Goal: Information Seeking & Learning: Find specific fact

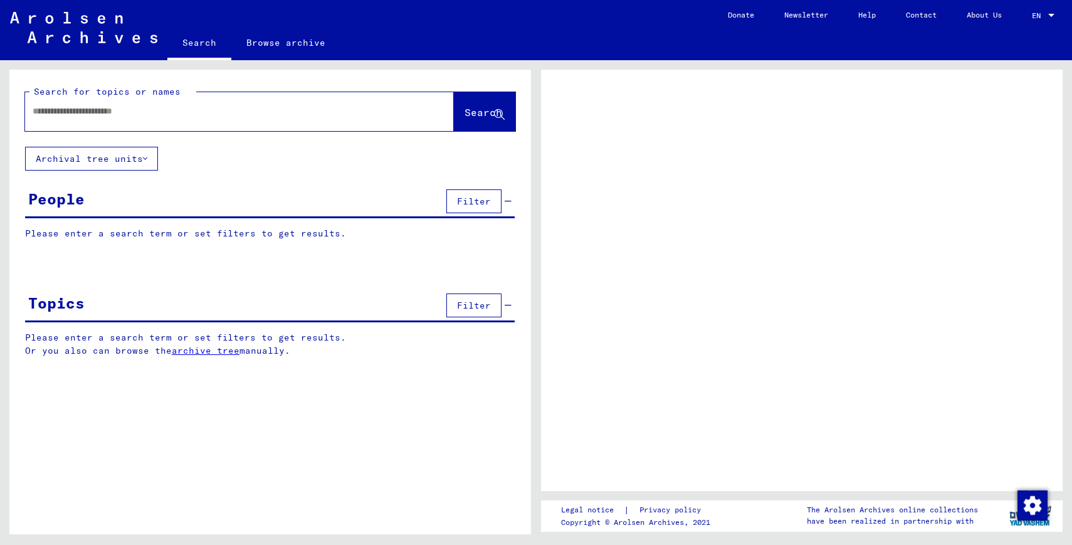
click at [251, 120] on div at bounding box center [224, 111] width 399 height 28
click at [137, 117] on input "text" at bounding box center [228, 111] width 391 height 13
type input "**********"
click at [465, 116] on span "Search" at bounding box center [484, 112] width 38 height 13
click at [483, 110] on span "Search" at bounding box center [484, 112] width 38 height 13
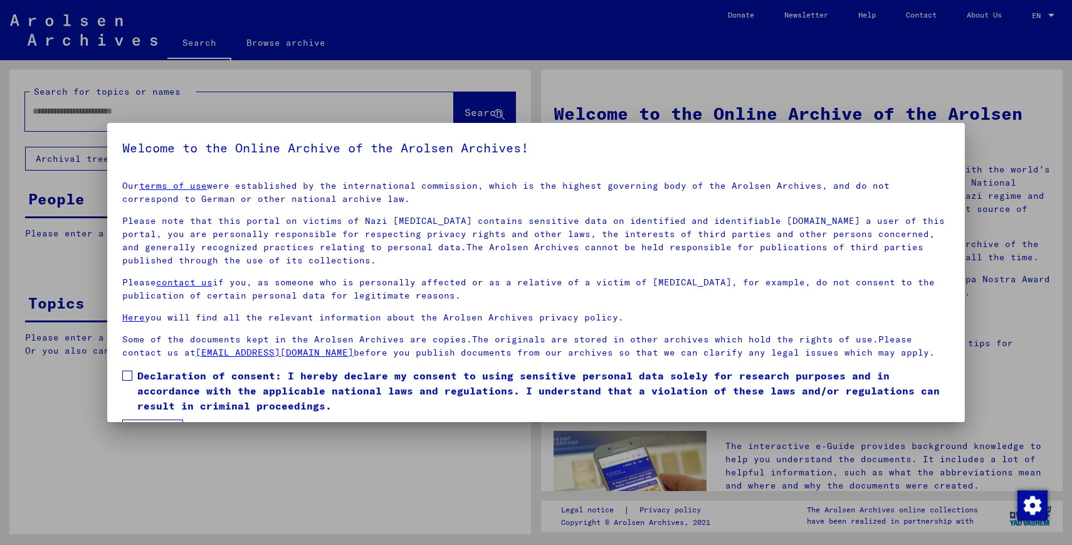
scroll to position [36, 0]
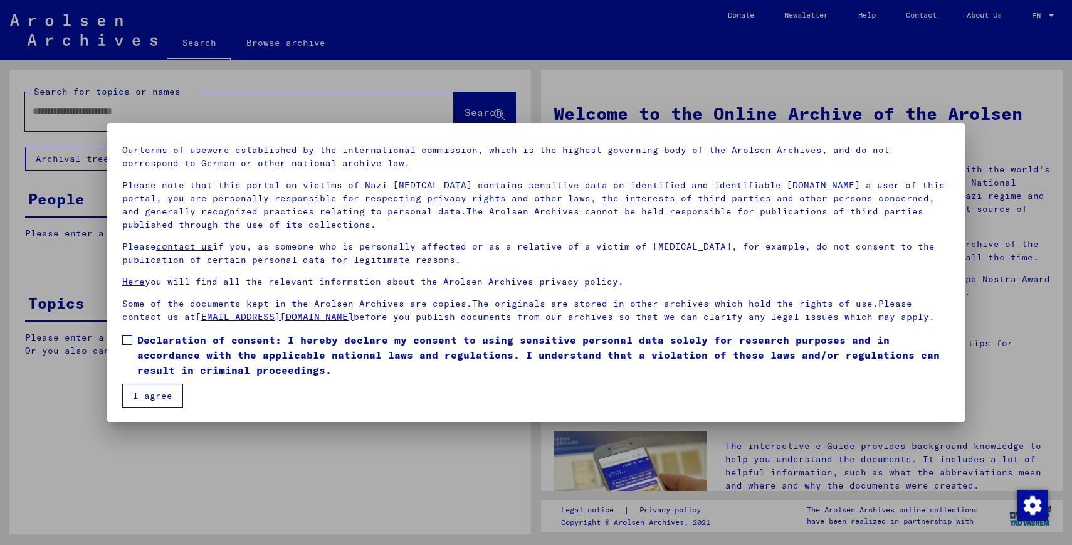
click at [123, 336] on span at bounding box center [127, 340] width 10 height 10
click at [123, 393] on button "I agree" at bounding box center [152, 396] width 61 height 24
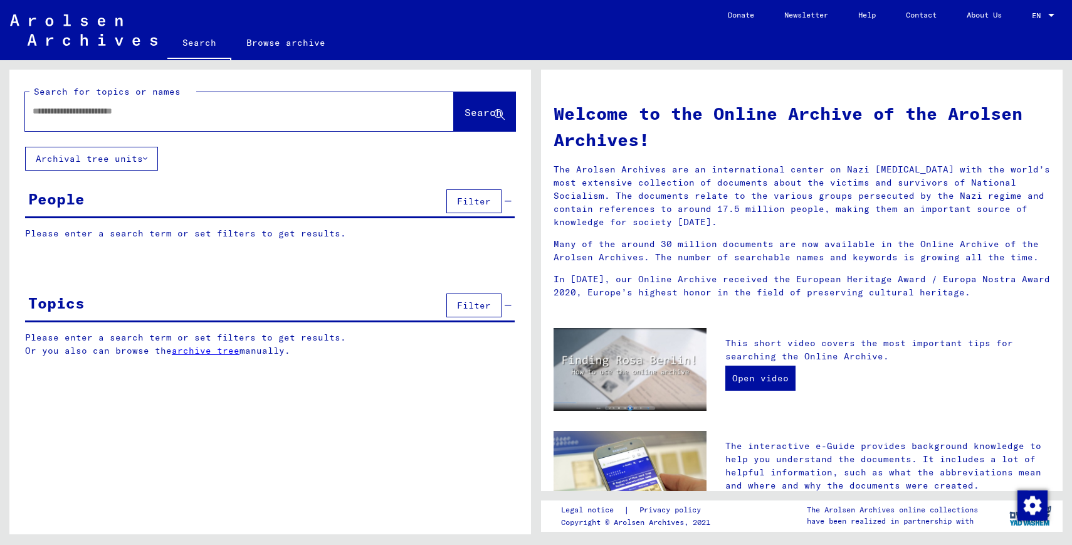
click at [366, 113] on input "text" at bounding box center [225, 111] width 384 height 13
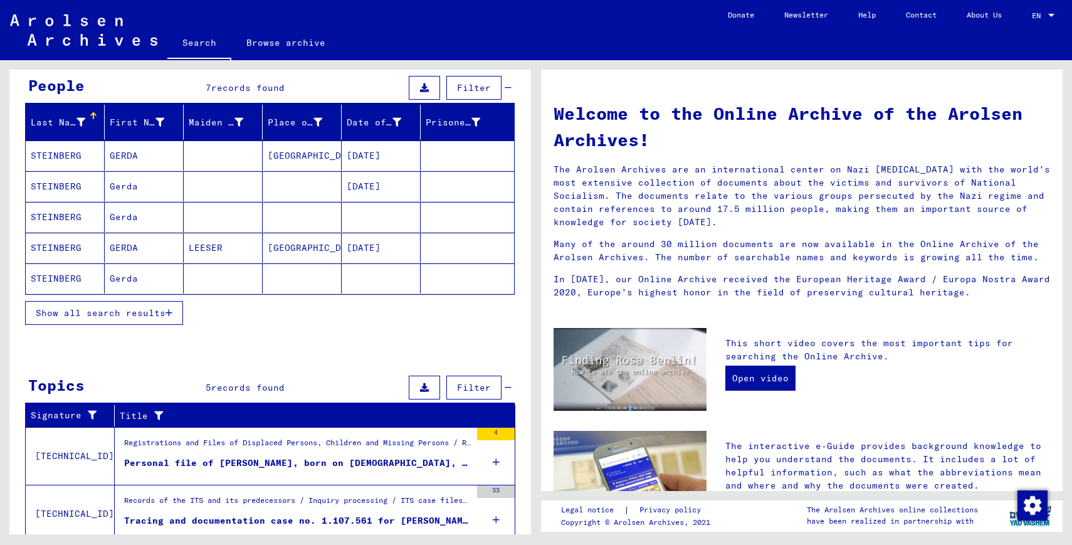
scroll to position [117, 0]
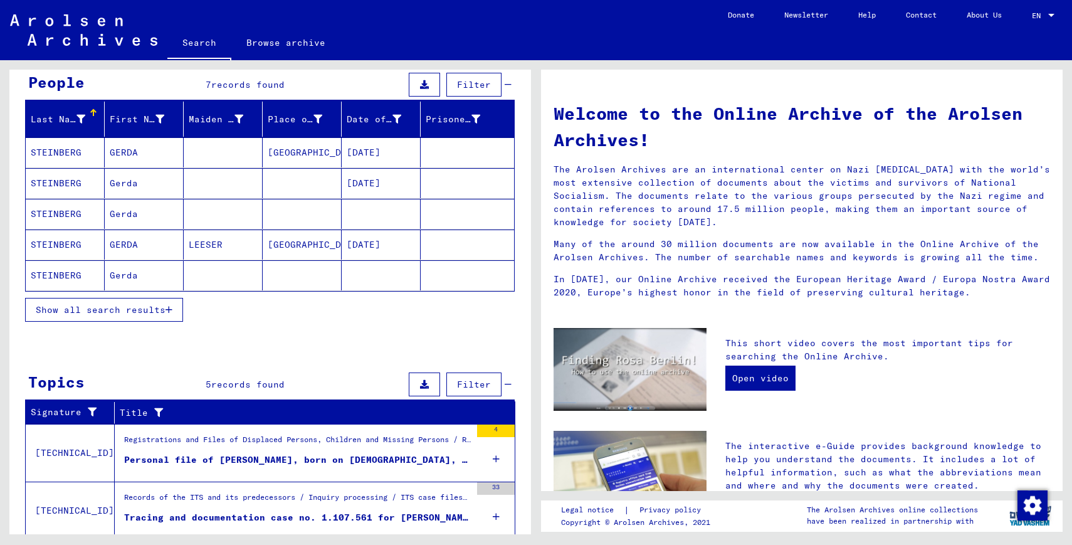
click at [84, 280] on mat-cell "STEINBERG" at bounding box center [65, 275] width 79 height 30
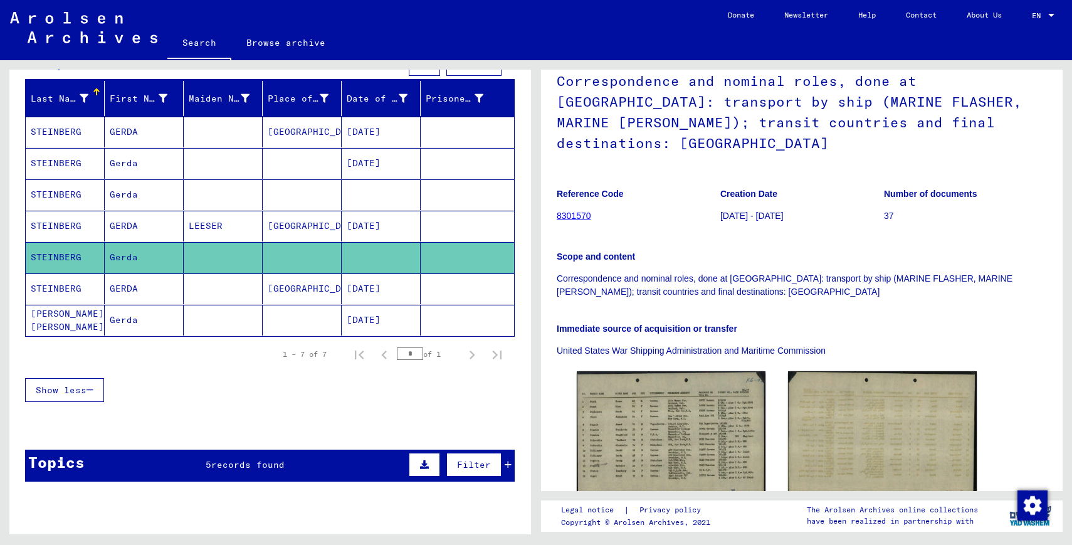
scroll to position [238, 0]
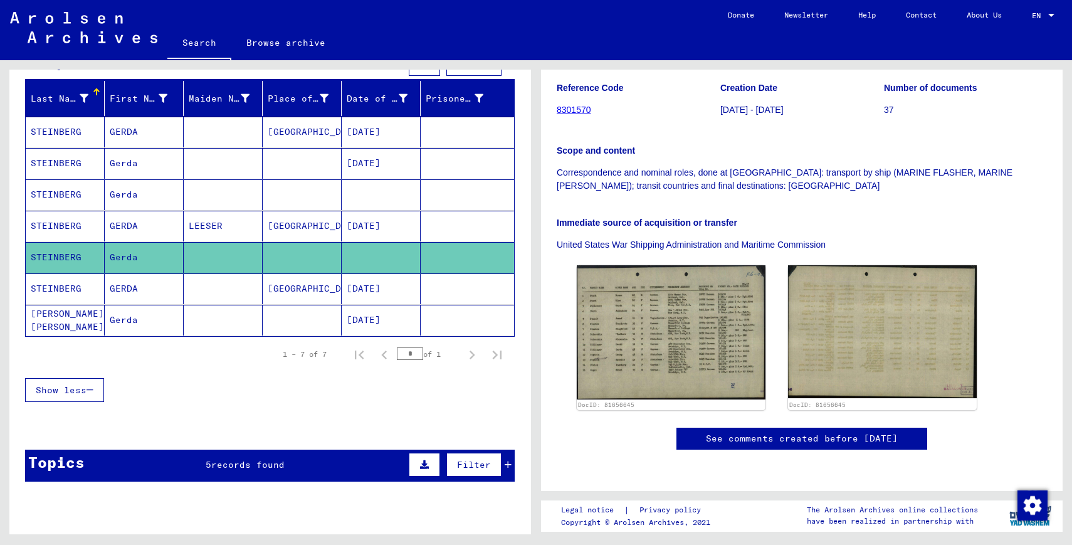
click at [712, 272] on img at bounding box center [671, 332] width 189 height 134
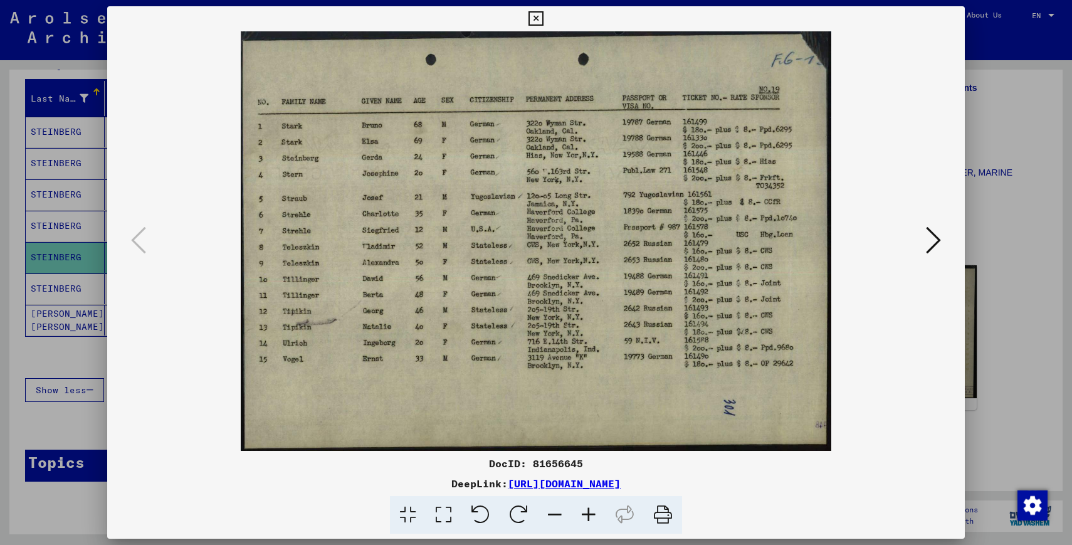
click at [488, 156] on img at bounding box center [536, 240] width 772 height 419
drag, startPoint x: 314, startPoint y: 159, endPoint x: 372, endPoint y: 158, distance: 58.3
click at [372, 158] on img at bounding box center [536, 240] width 772 height 419
click at [932, 248] on icon at bounding box center [933, 240] width 15 height 30
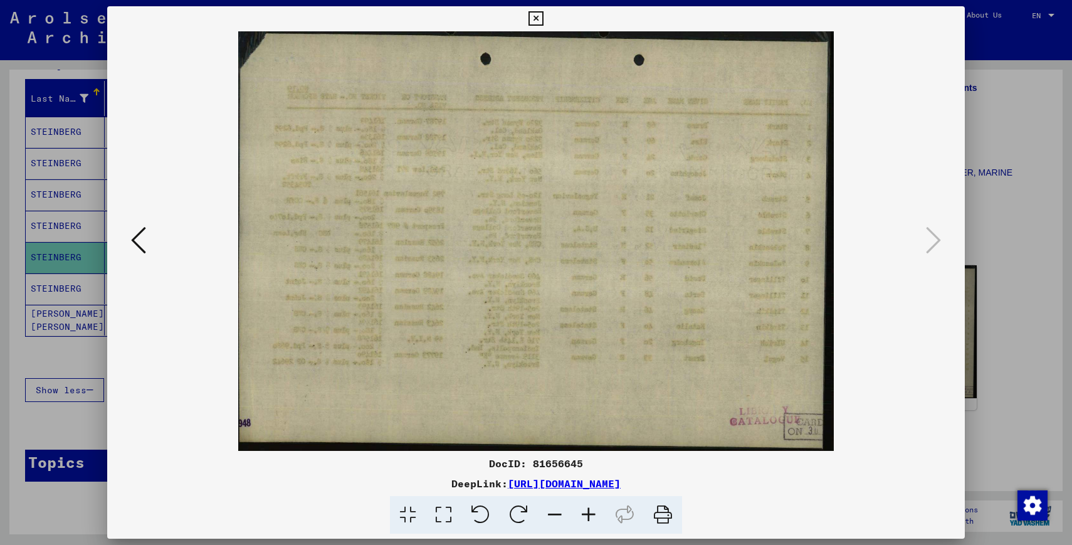
click at [139, 249] on icon at bounding box center [138, 240] width 15 height 30
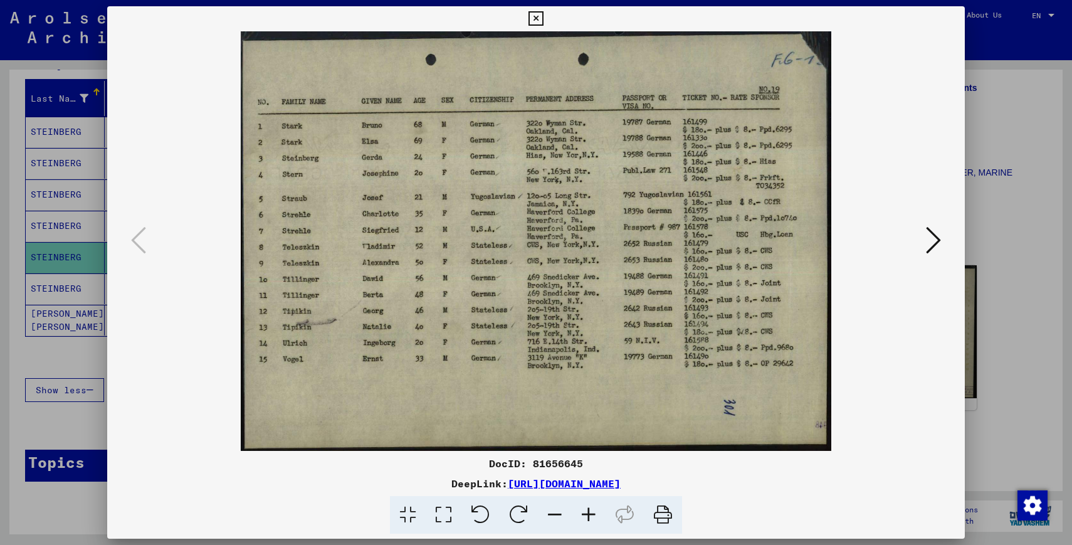
click at [991, 288] on div at bounding box center [536, 272] width 1072 height 545
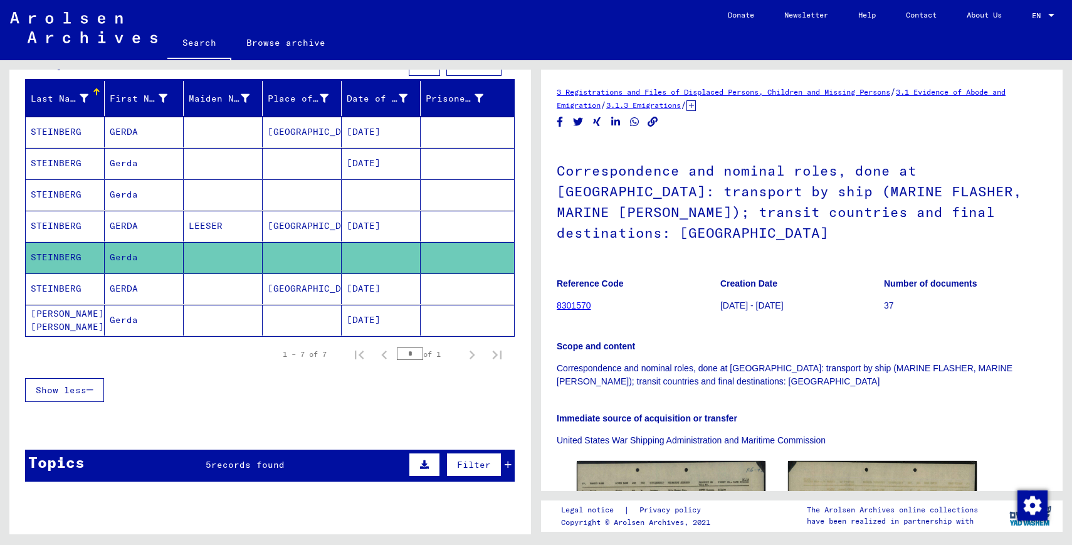
scroll to position [1, 0]
click at [242, 298] on mat-cell at bounding box center [223, 288] width 79 height 31
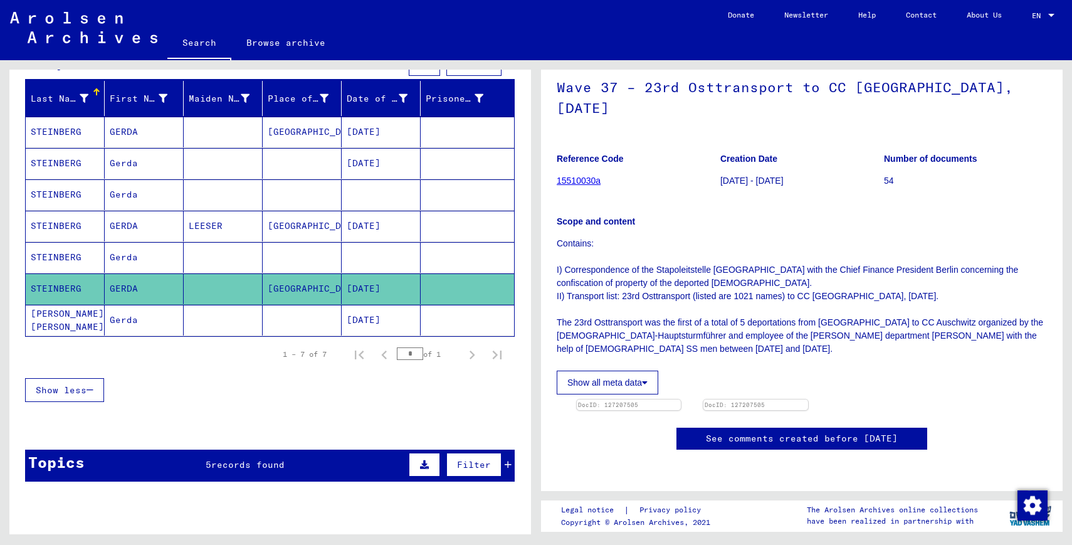
scroll to position [130, 0]
click at [169, 335] on mat-table "Last Name First Name Maiden Name Place of Birth Date of Birth Prisoner # [PERSO…" at bounding box center [270, 209] width 490 height 256
click at [144, 325] on mat-cell "Gerda" at bounding box center [144, 320] width 79 height 31
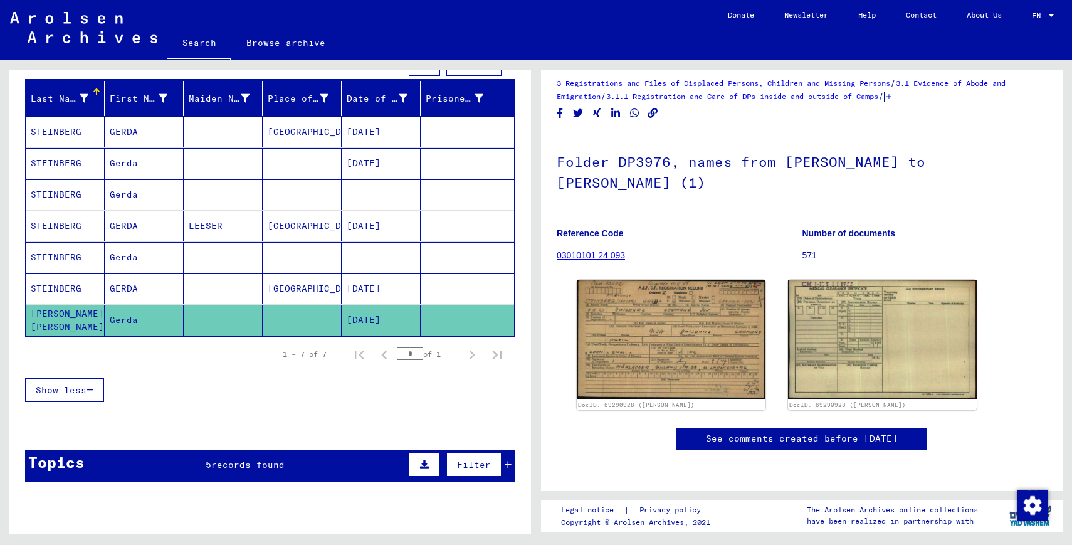
scroll to position [31, 0]
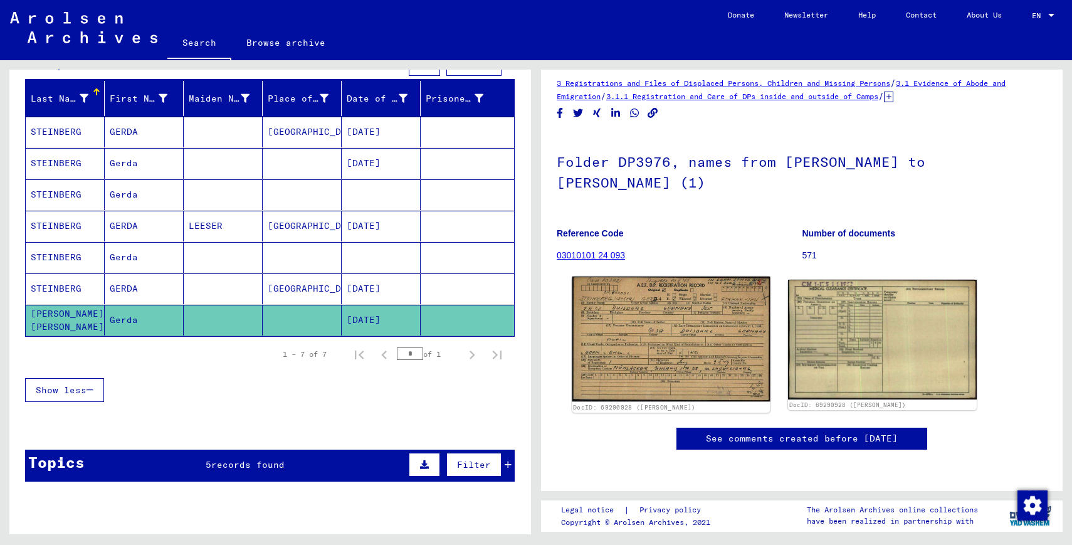
click at [707, 304] on img at bounding box center [671, 339] width 198 height 125
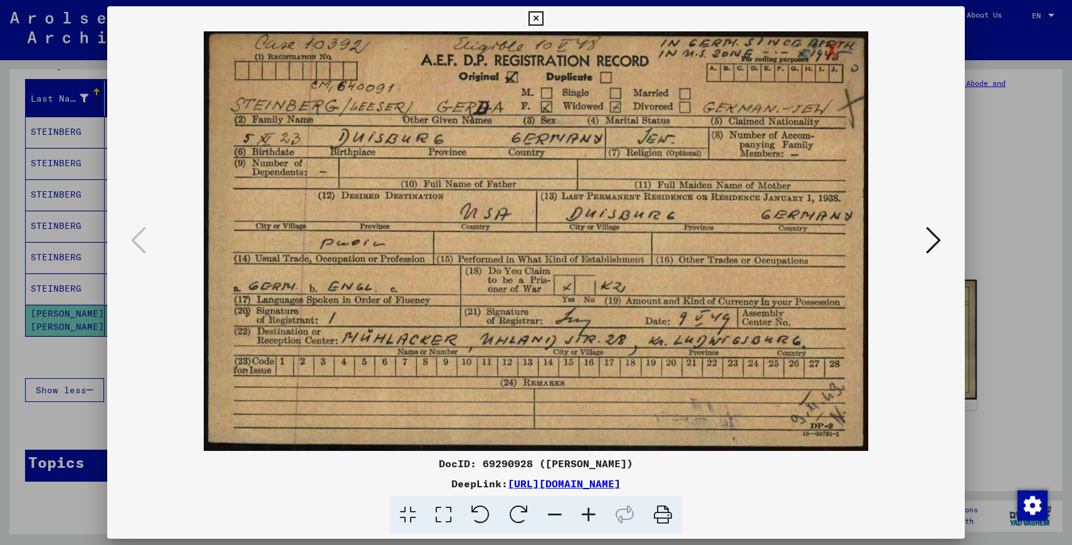
click at [988, 211] on div at bounding box center [536, 272] width 1072 height 545
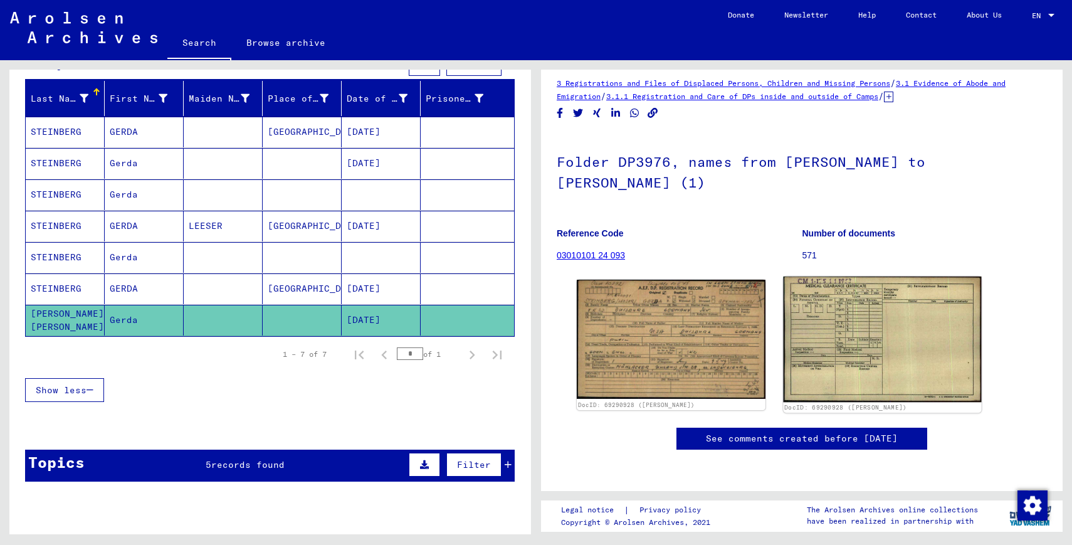
scroll to position [0, 0]
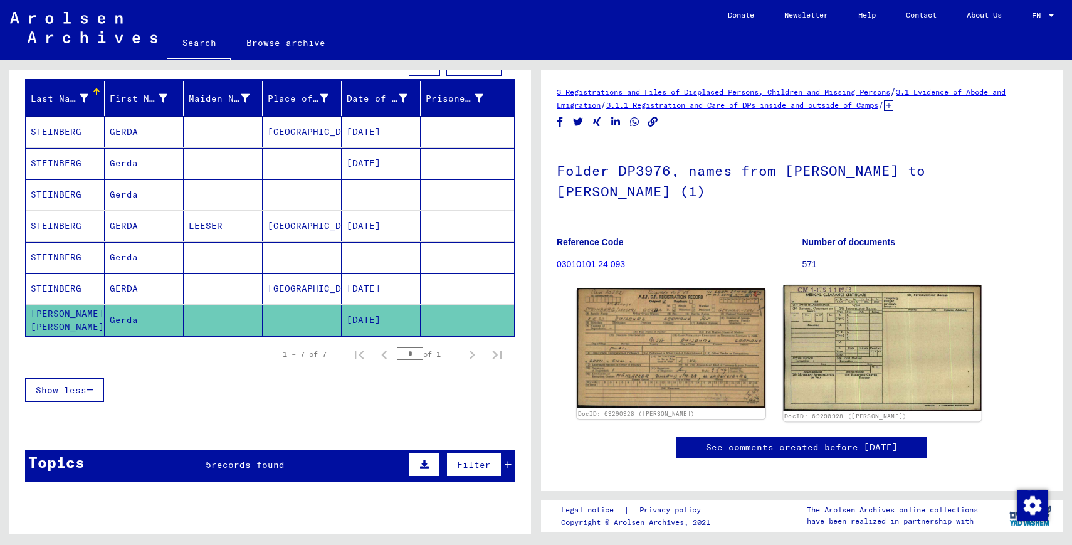
click at [825, 324] on img at bounding box center [882, 347] width 198 height 125
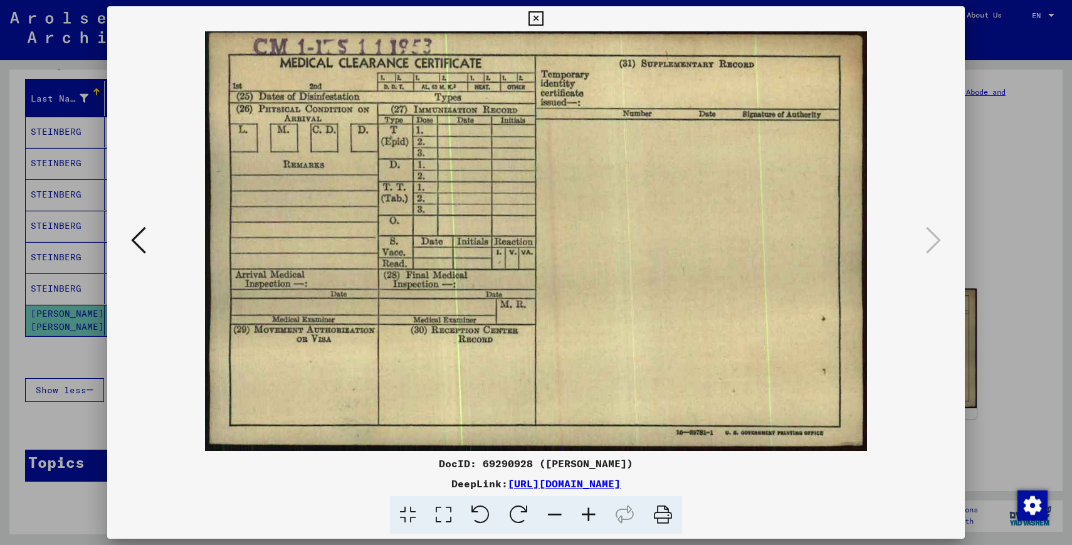
click at [143, 251] on icon at bounding box center [138, 240] width 15 height 30
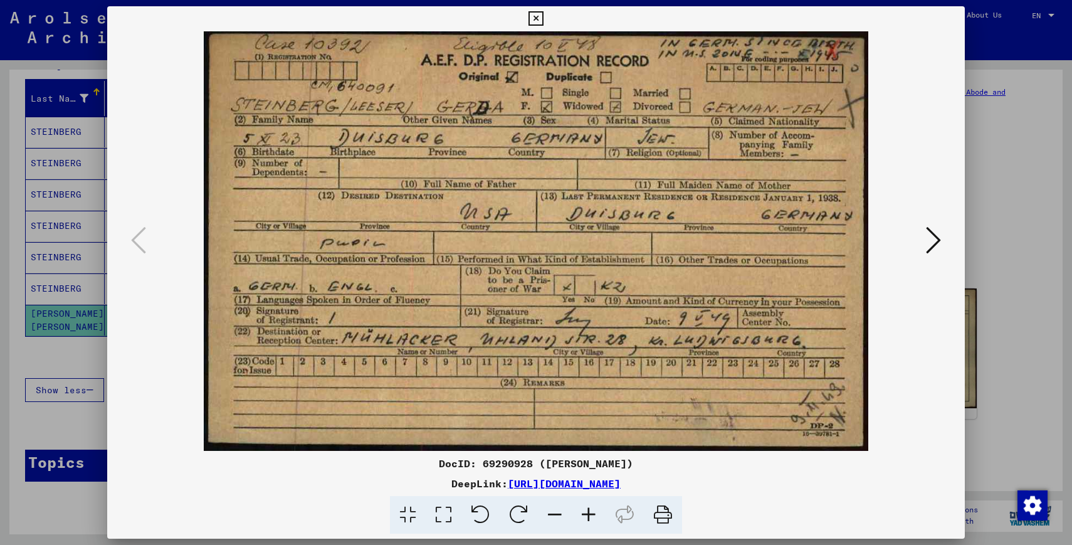
click at [40, 414] on div at bounding box center [536, 272] width 1072 height 545
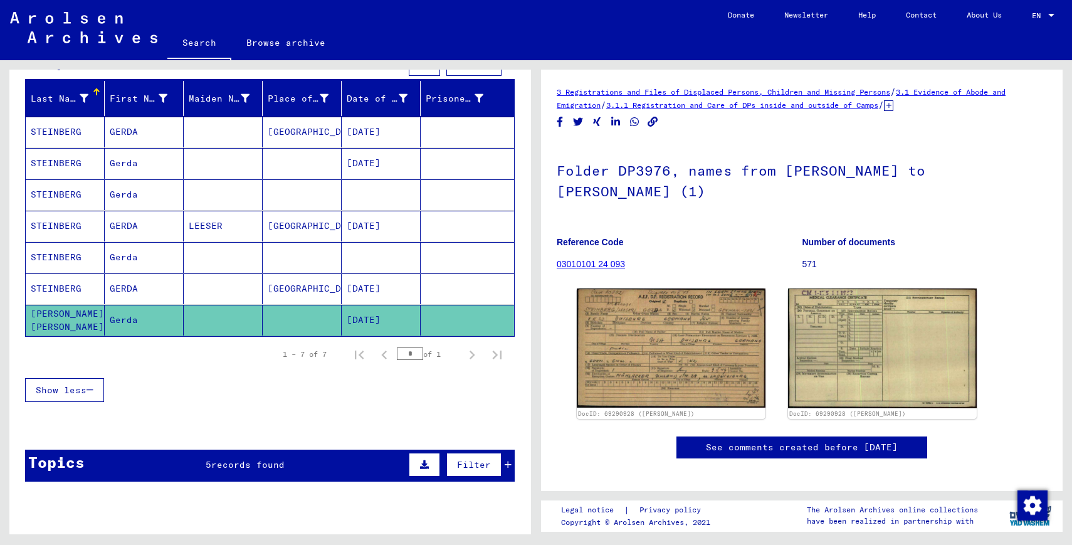
scroll to position [147, 0]
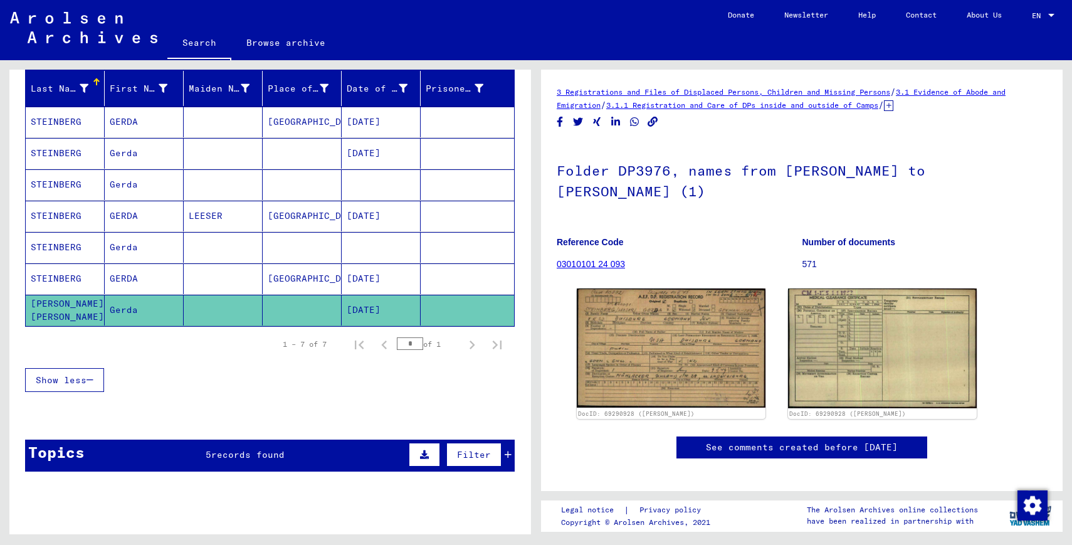
click at [82, 278] on mat-cell "STEINBERG" at bounding box center [65, 278] width 79 height 31
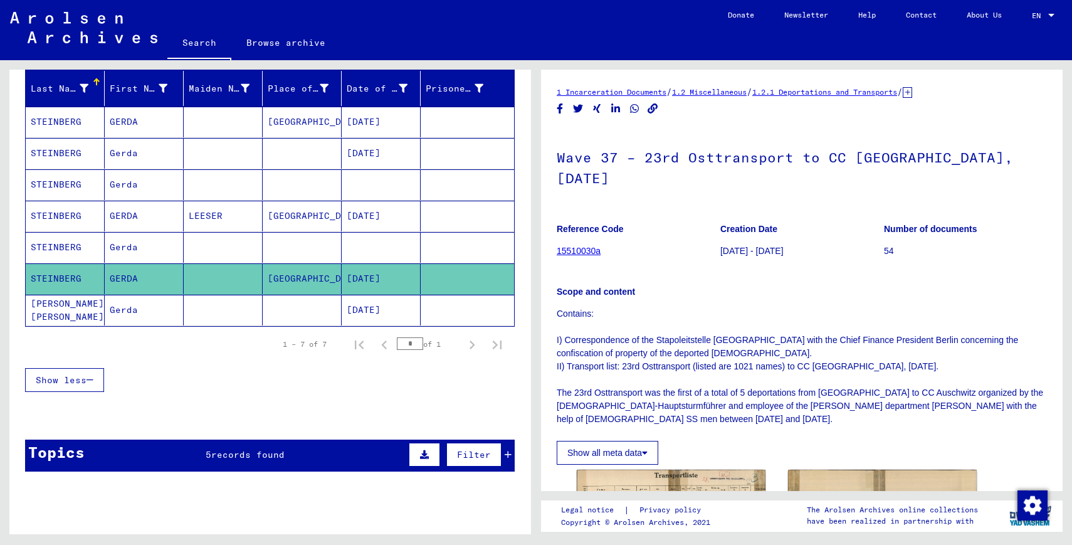
click at [98, 270] on mat-cell "STEINBERG" at bounding box center [65, 278] width 79 height 31
click at [98, 244] on mat-cell "STEINBERG" at bounding box center [65, 247] width 79 height 31
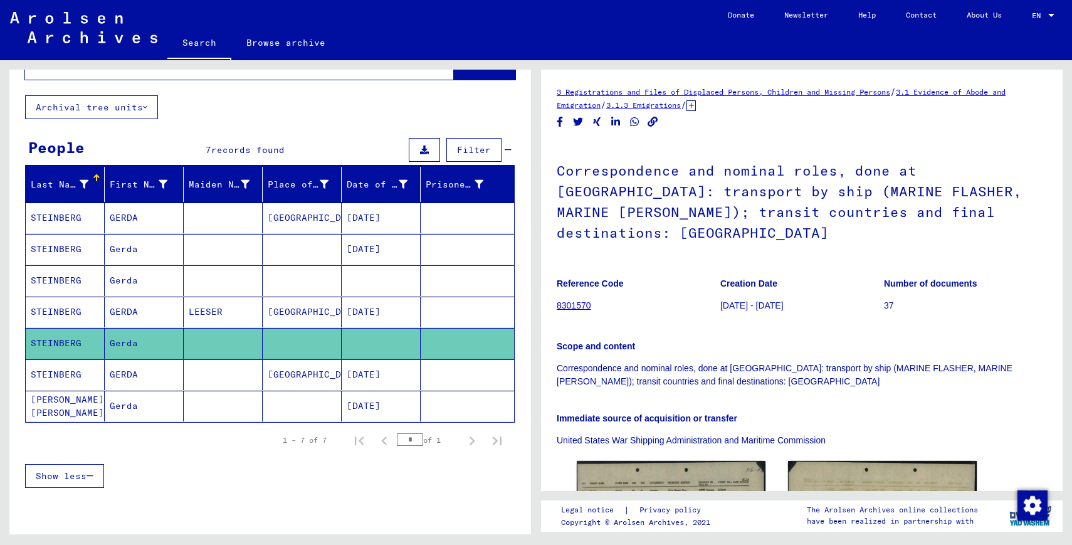
scroll to position [51, 0]
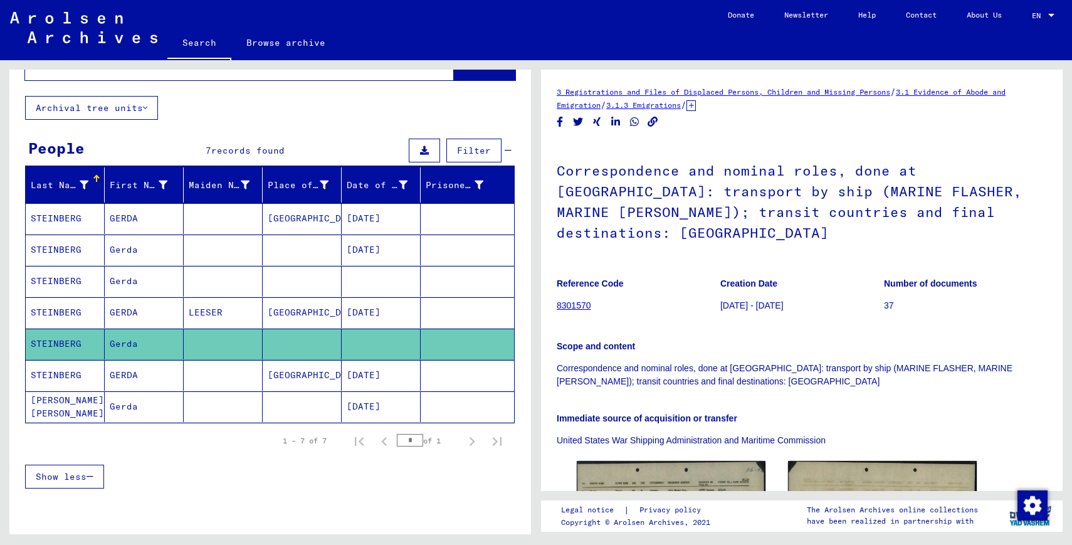
click at [144, 314] on mat-cell "GERDA" at bounding box center [144, 312] width 79 height 31
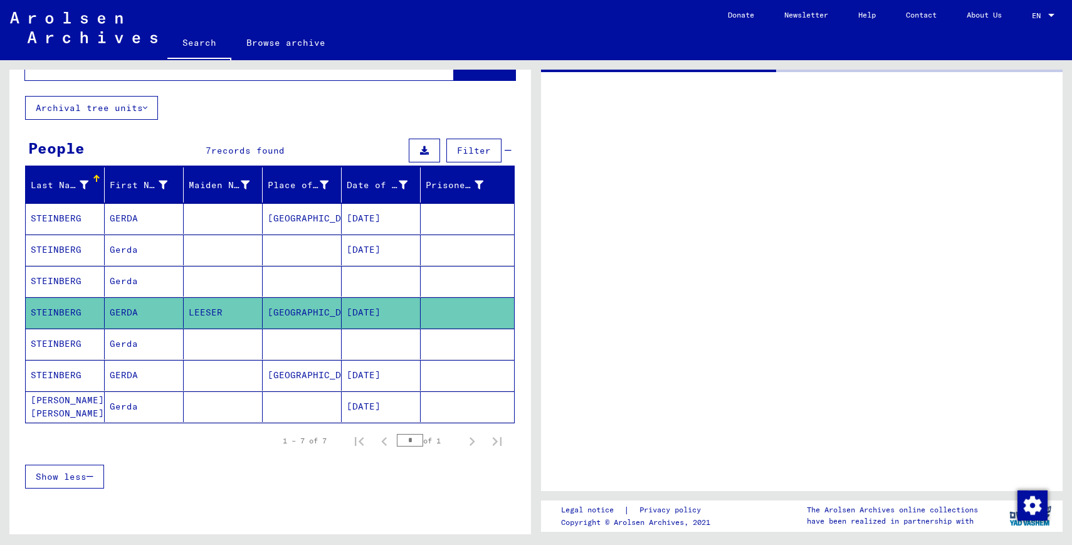
click at [131, 283] on mat-cell "Gerda" at bounding box center [144, 281] width 79 height 31
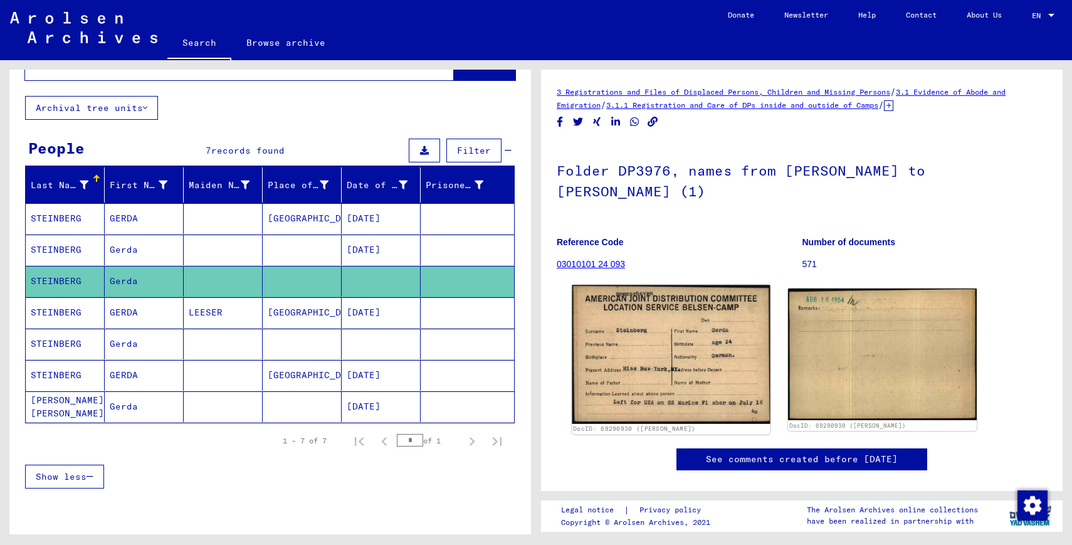
click at [683, 359] on img at bounding box center [671, 354] width 198 height 139
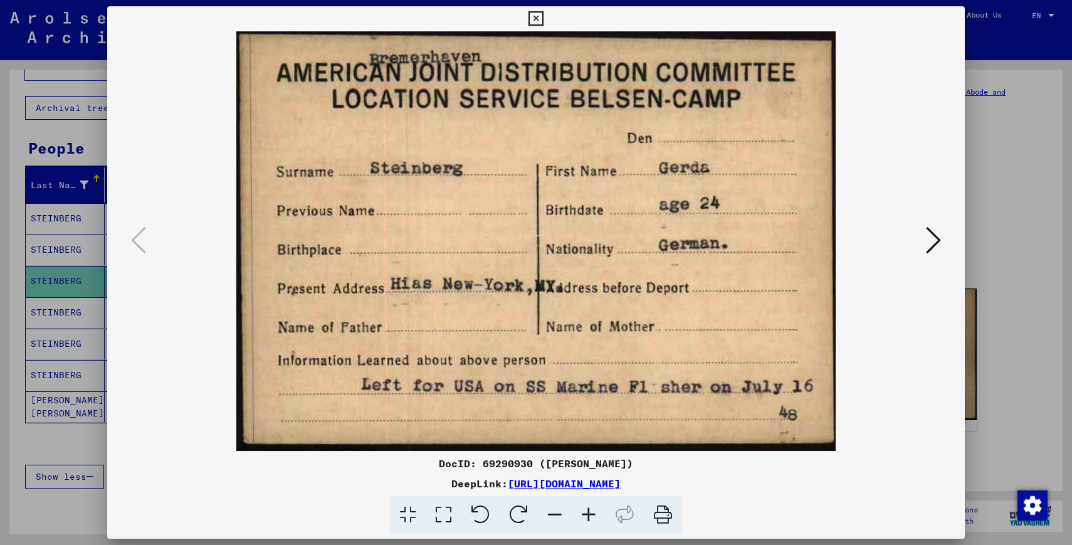
click at [931, 233] on icon at bounding box center [933, 240] width 15 height 30
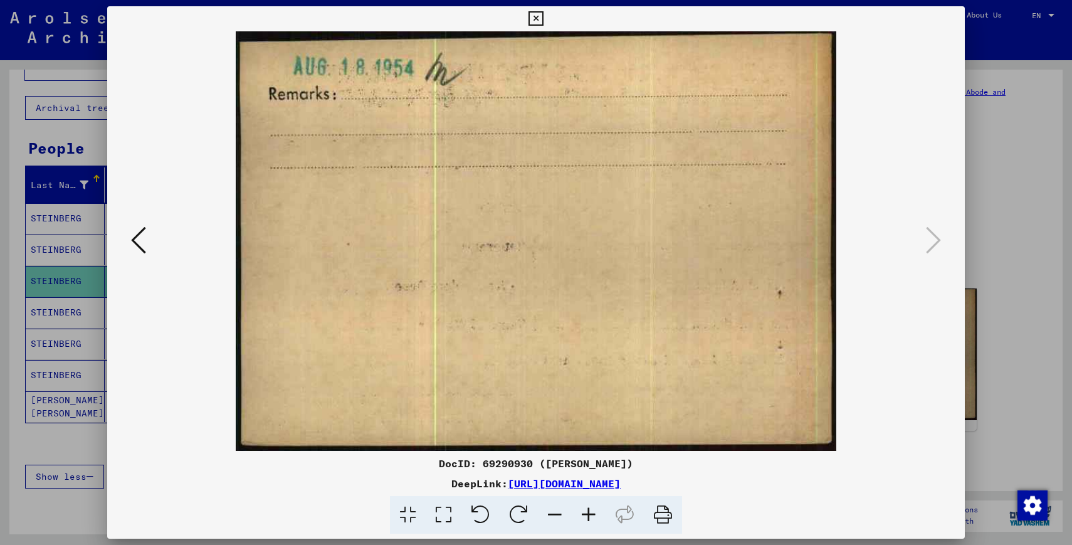
click at [143, 250] on icon at bounding box center [138, 240] width 15 height 30
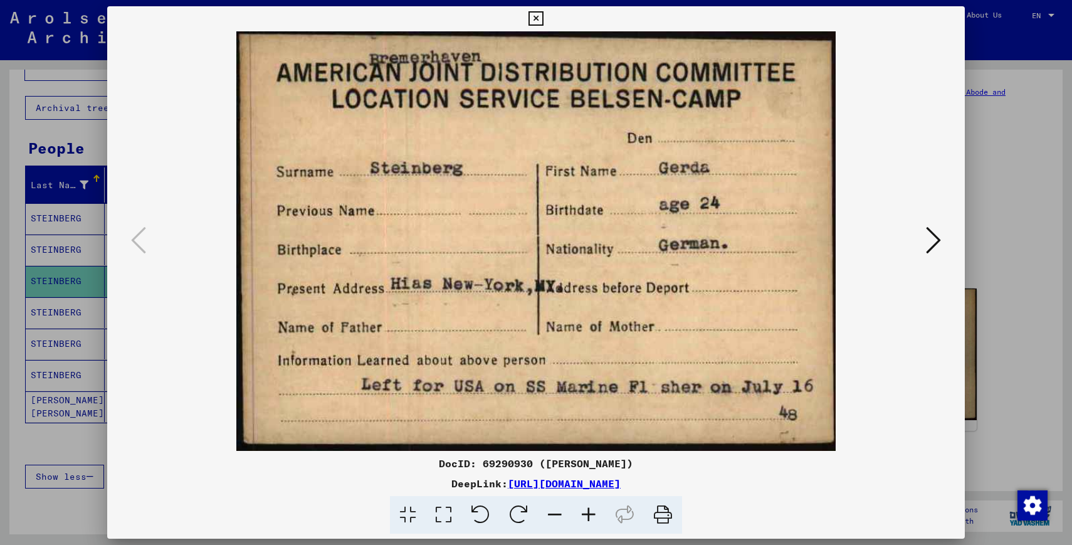
click at [1036, 275] on div at bounding box center [536, 272] width 1072 height 545
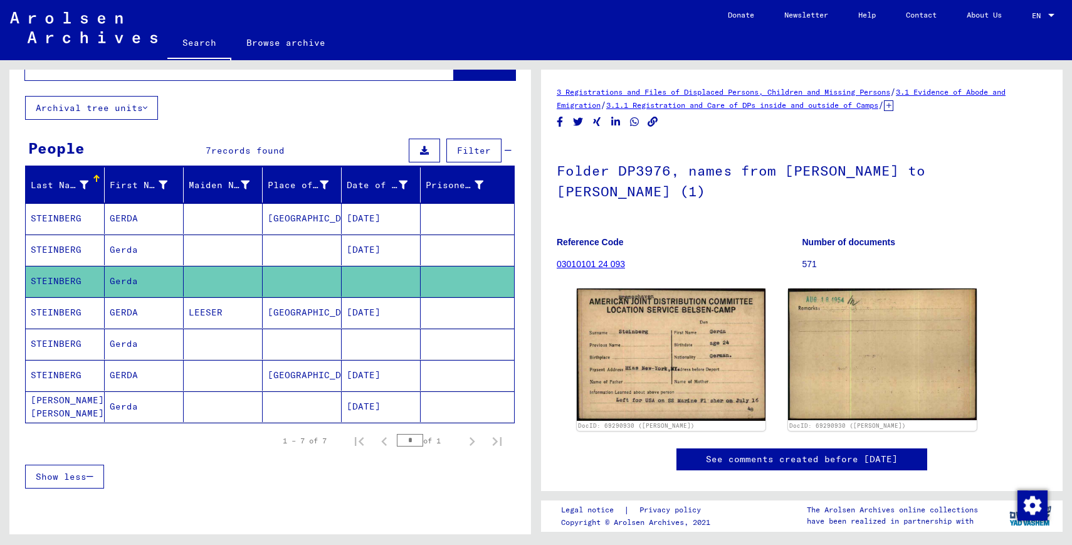
click at [159, 249] on mat-cell "Gerda" at bounding box center [144, 250] width 79 height 31
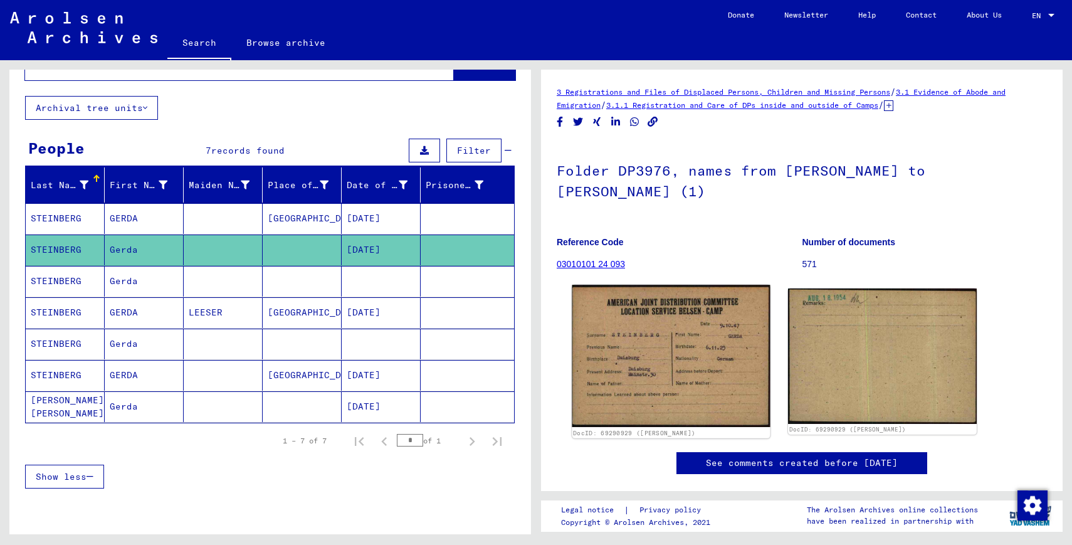
click at [717, 351] on img at bounding box center [671, 356] width 198 height 142
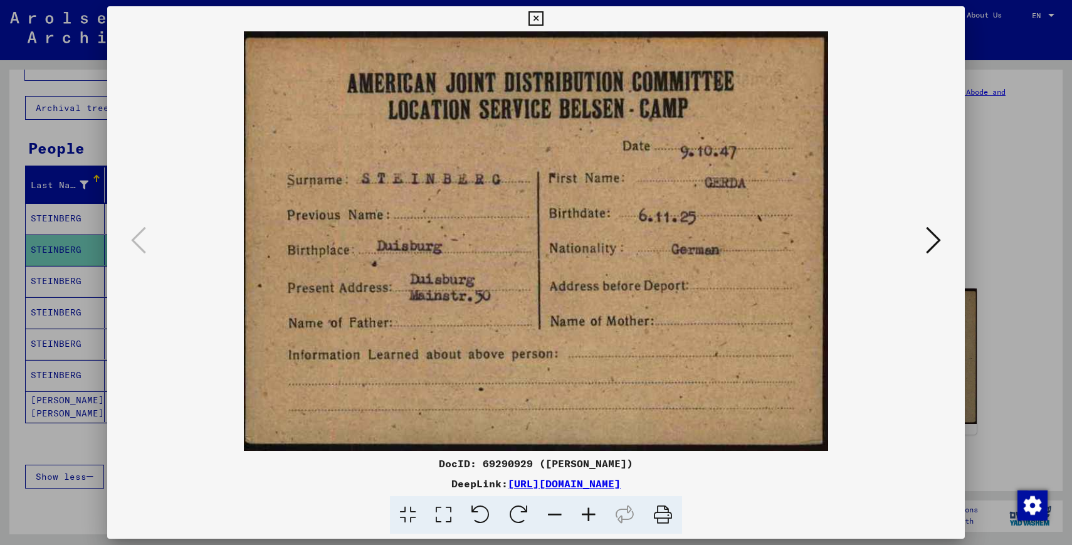
click at [981, 340] on div at bounding box center [536, 272] width 1072 height 545
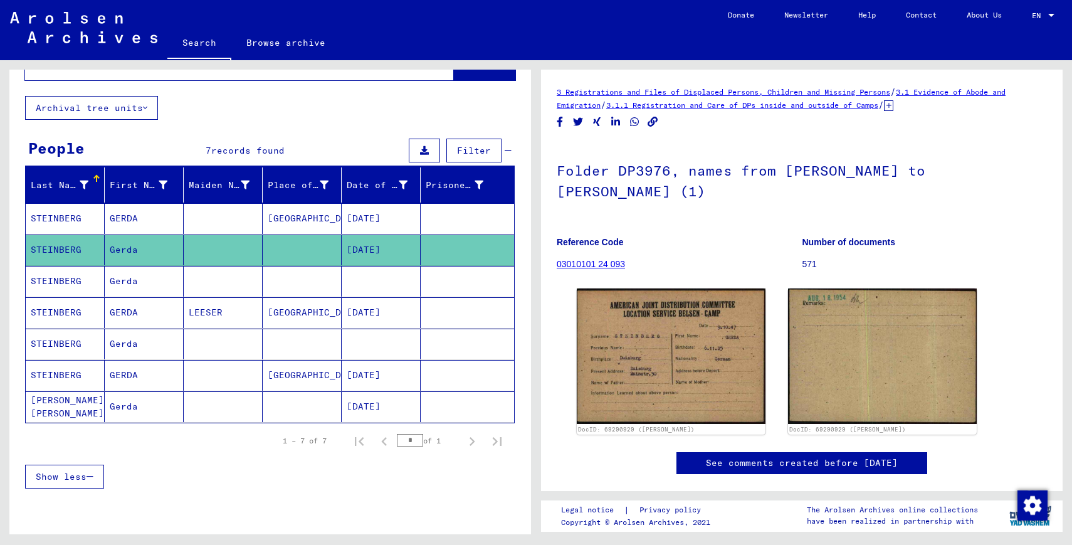
click at [214, 219] on mat-cell at bounding box center [223, 218] width 79 height 31
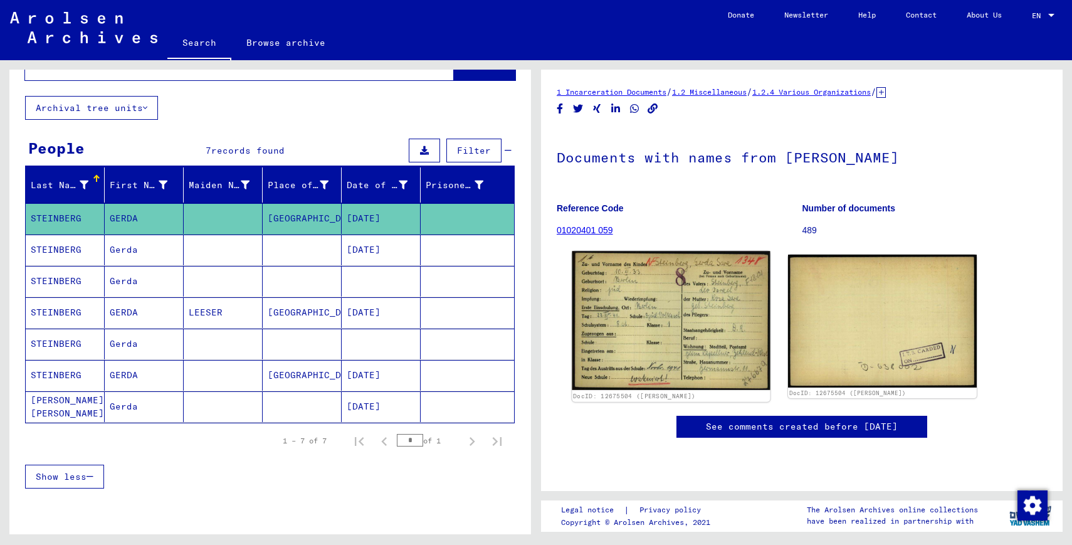
click at [675, 295] on img at bounding box center [671, 320] width 198 height 139
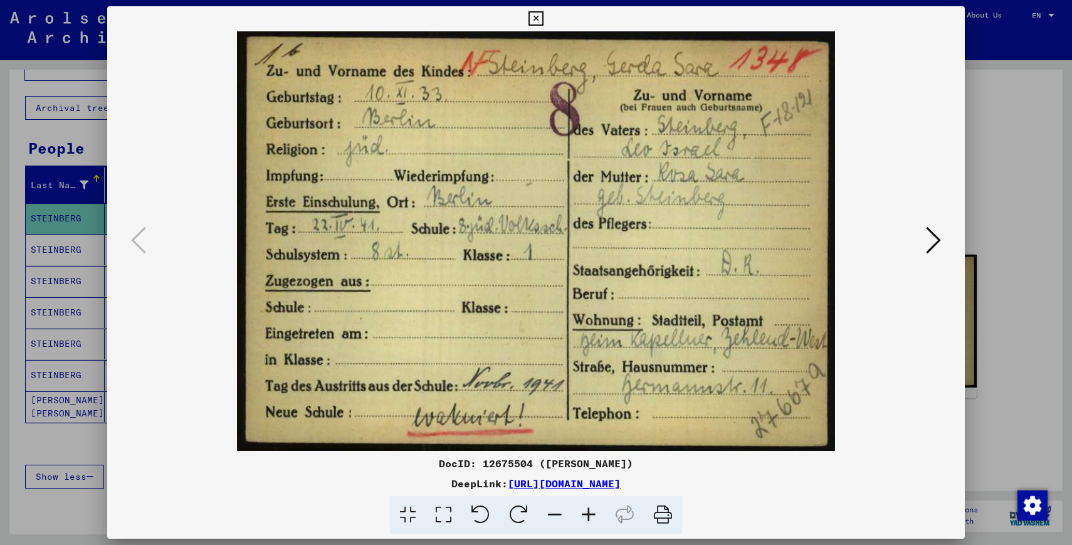
click at [999, 291] on div at bounding box center [536, 272] width 1072 height 545
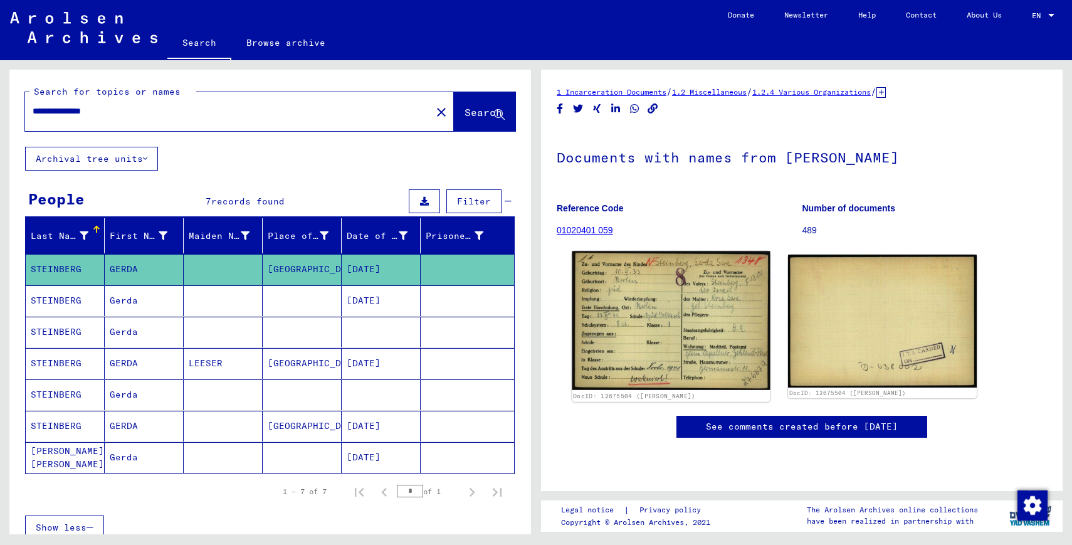
click at [679, 340] on img at bounding box center [671, 320] width 198 height 139
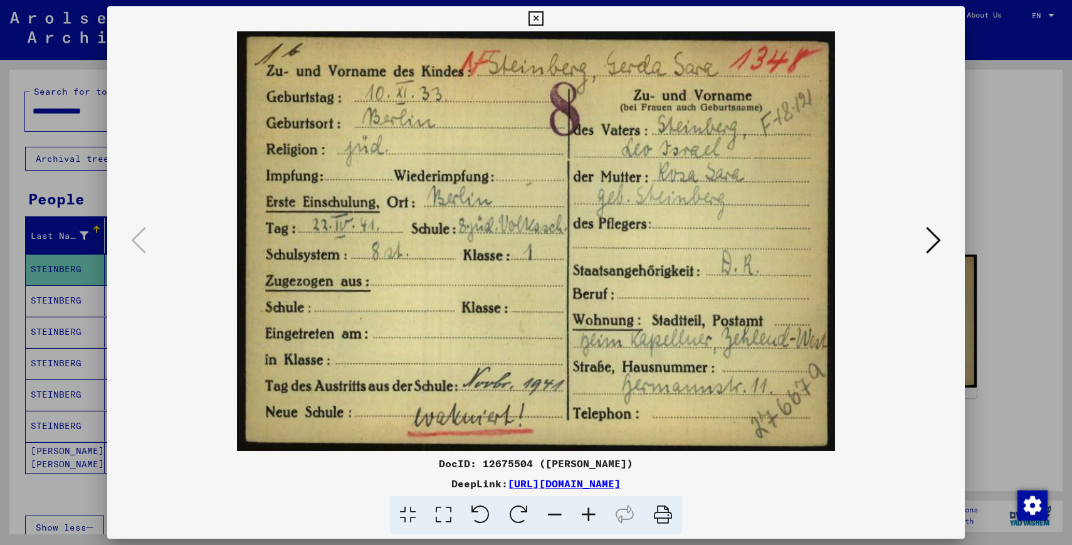
click at [929, 240] on icon at bounding box center [933, 240] width 15 height 30
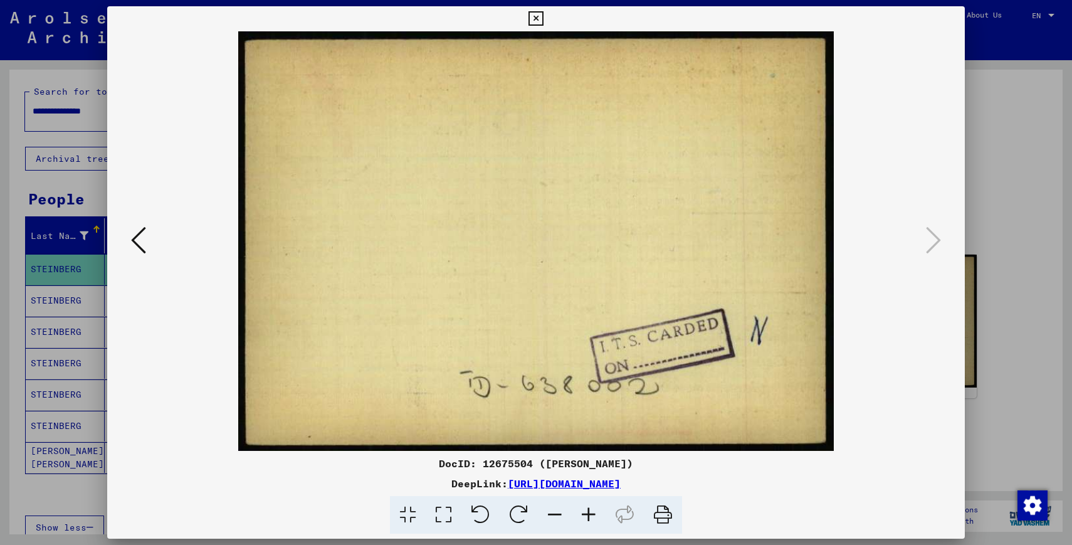
click at [981, 256] on div at bounding box center [536, 272] width 1072 height 545
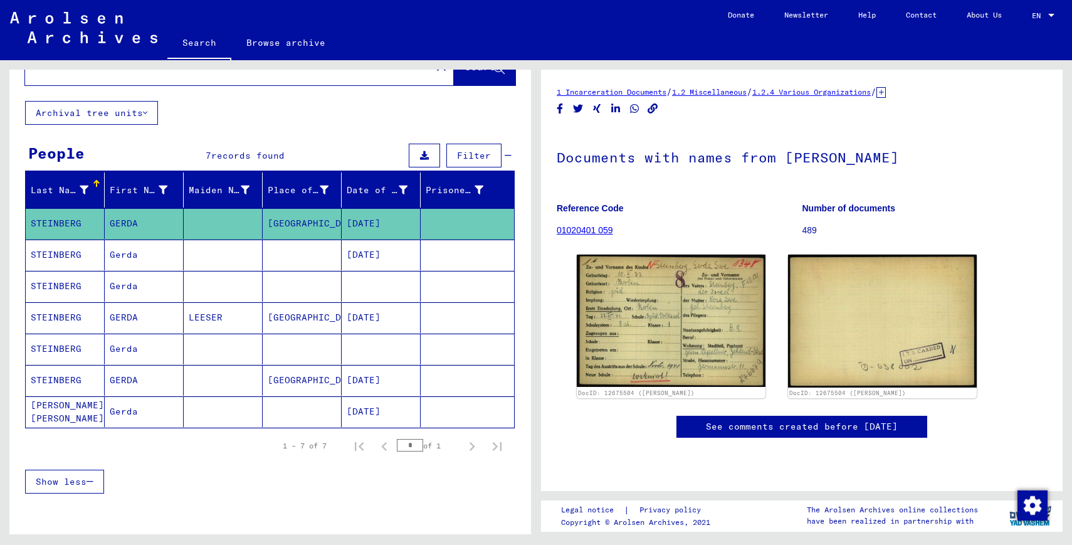
scroll to position [48, 0]
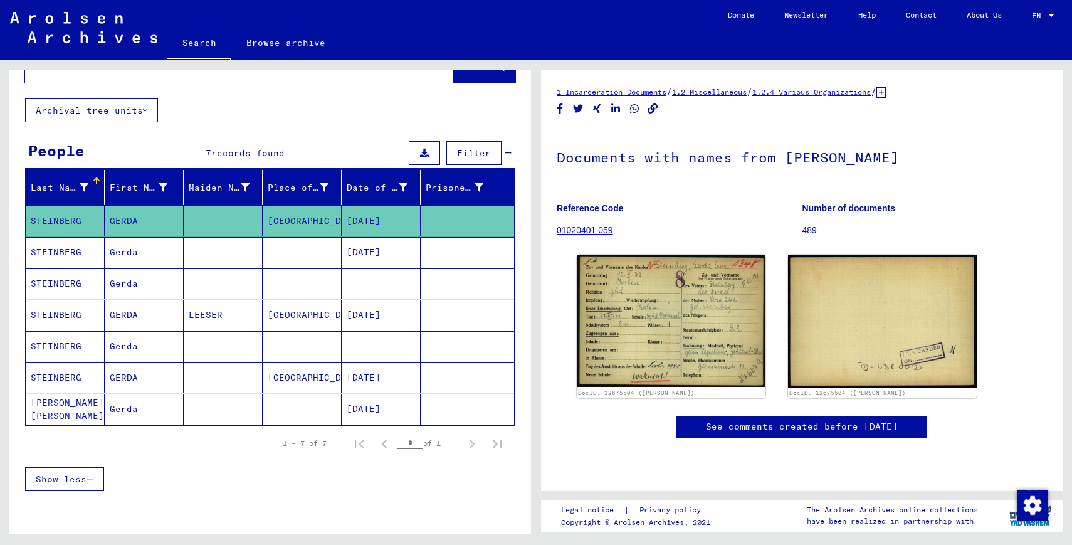
click at [174, 252] on mat-cell "Gerda" at bounding box center [144, 252] width 79 height 31
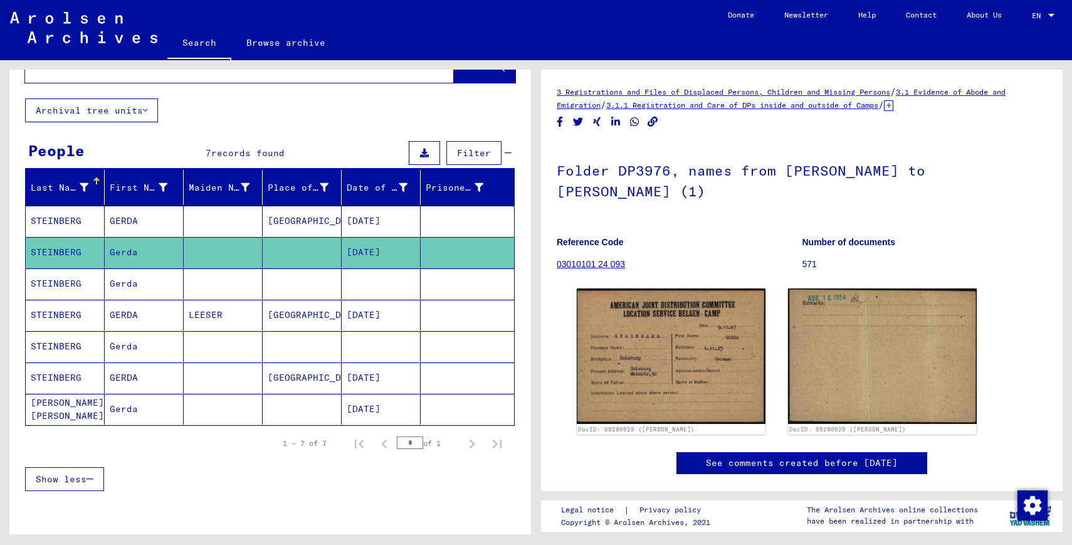
click at [342, 285] on mat-cell at bounding box center [381, 283] width 79 height 31
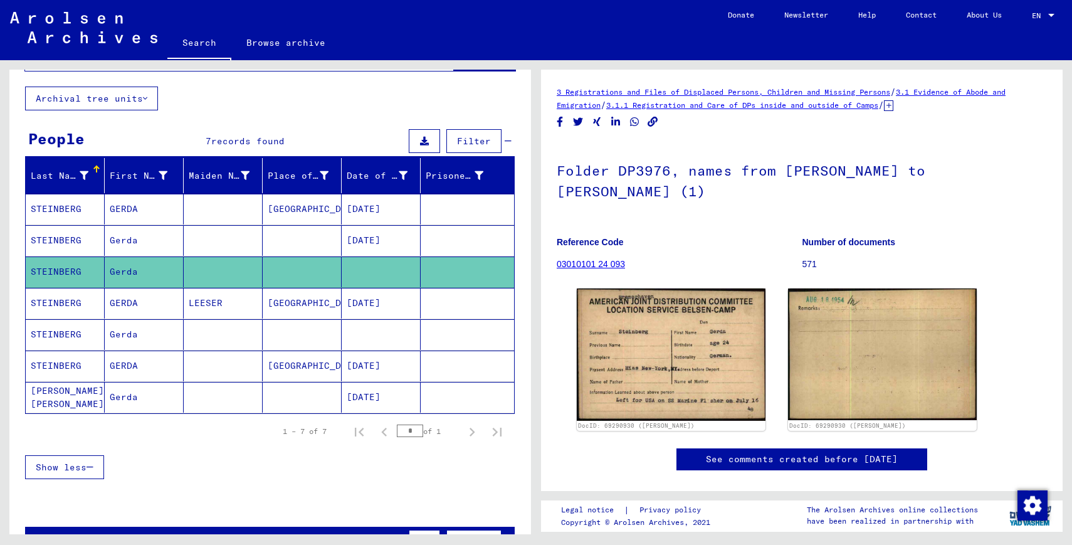
click at [313, 307] on mat-cell "[GEOGRAPHIC_DATA]" at bounding box center [302, 303] width 79 height 31
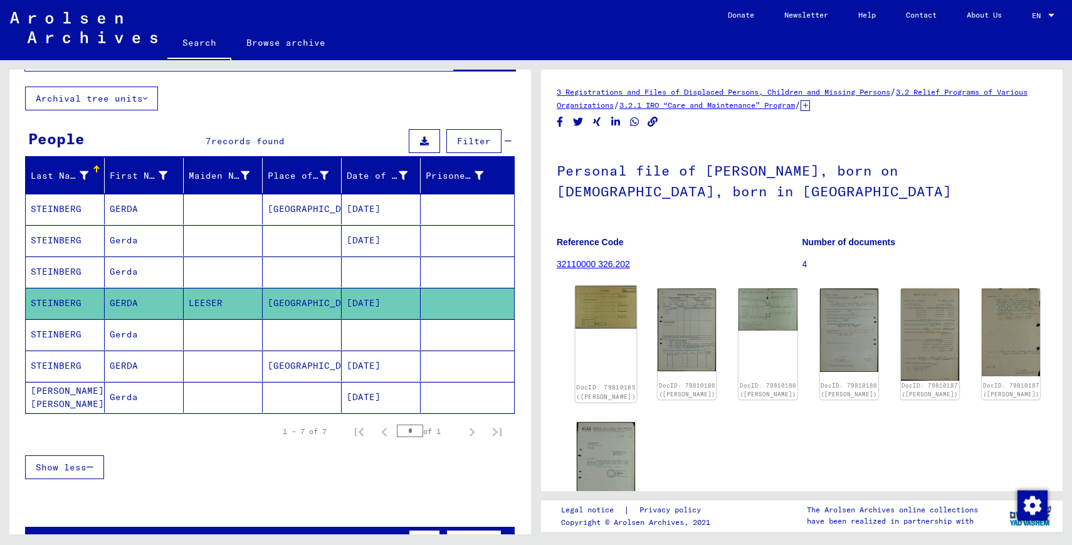
click at [611, 320] on img at bounding box center [606, 307] width 61 height 43
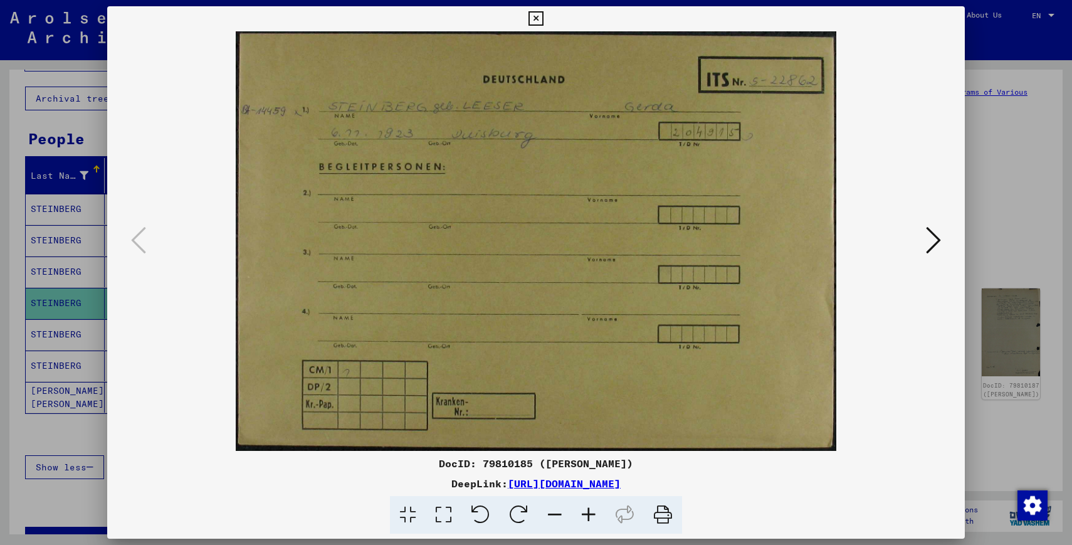
click at [931, 237] on icon at bounding box center [933, 240] width 15 height 30
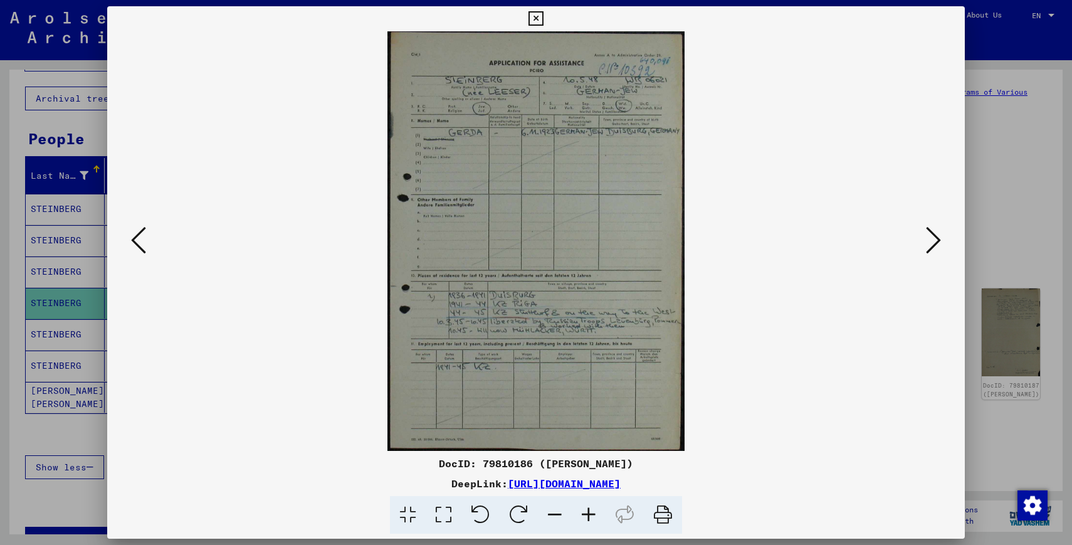
click at [932, 241] on icon at bounding box center [933, 240] width 15 height 30
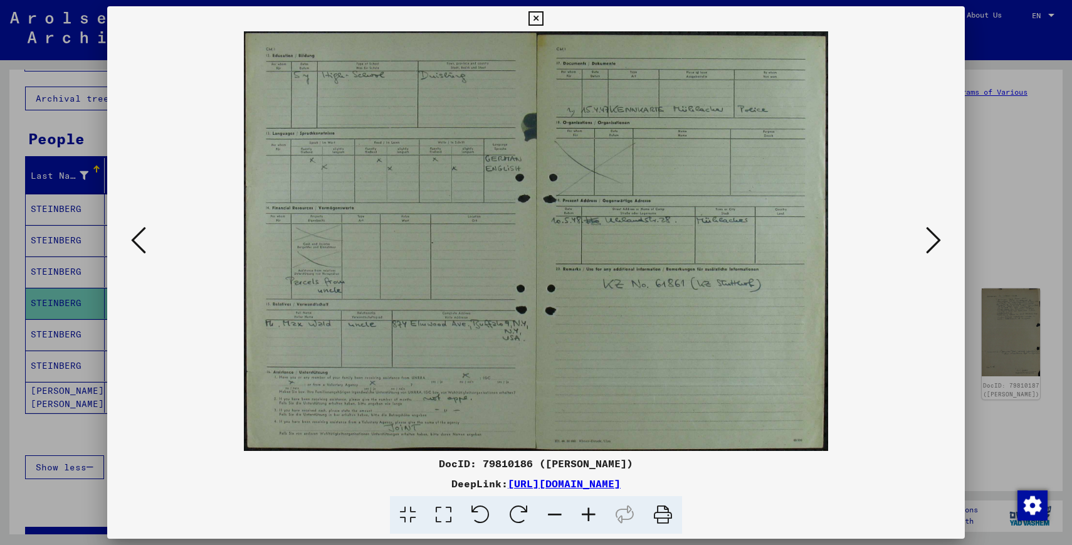
click at [932, 241] on icon at bounding box center [933, 240] width 15 height 30
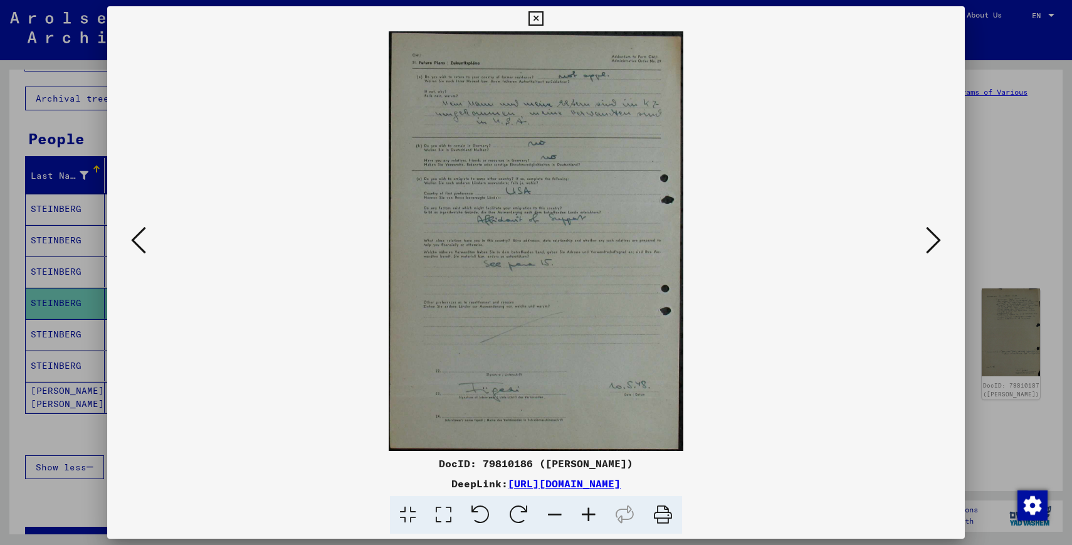
click at [932, 241] on icon at bounding box center [933, 240] width 15 height 30
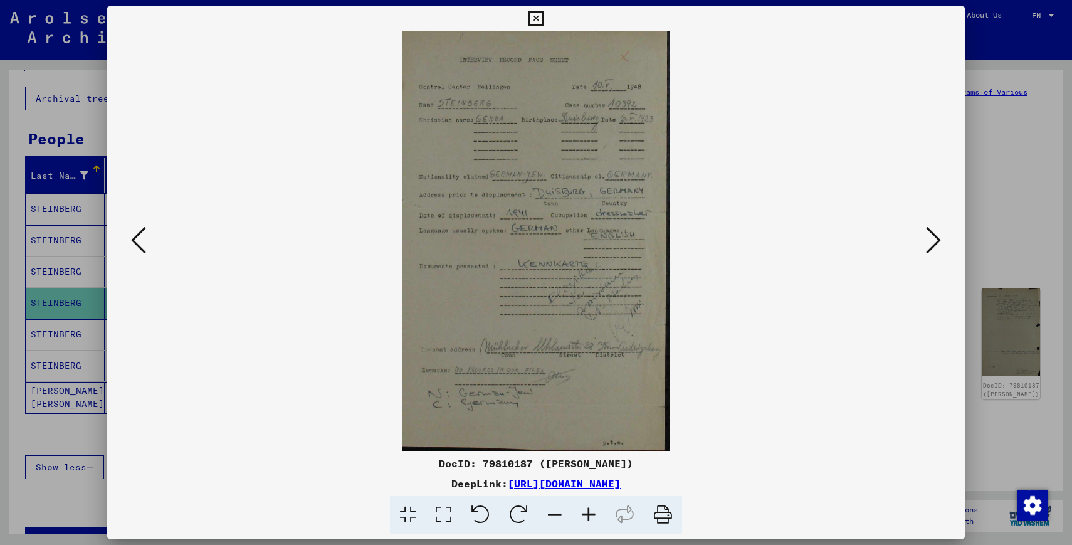
click at [932, 241] on icon at bounding box center [933, 240] width 15 height 30
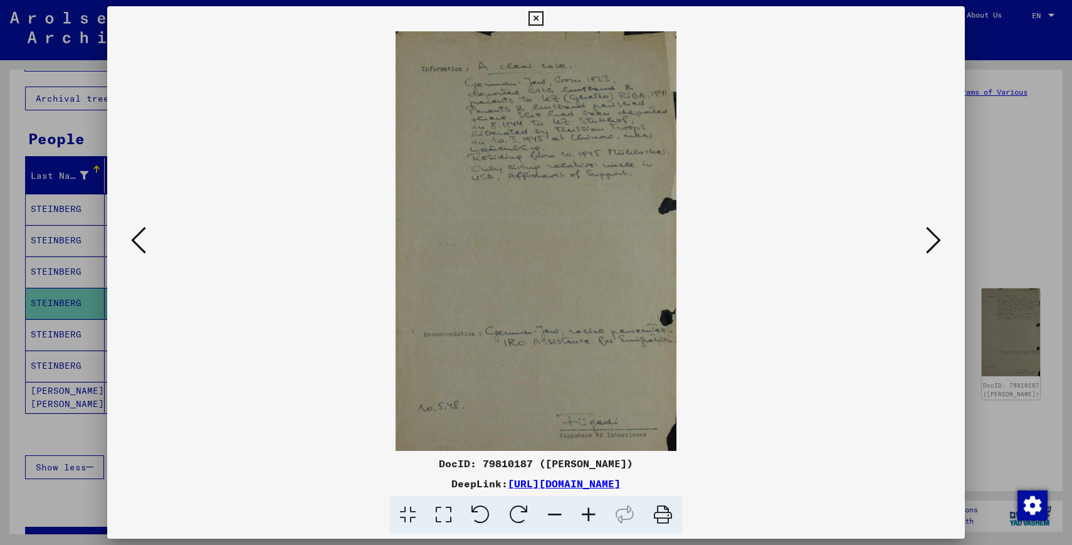
click at [932, 241] on icon at bounding box center [933, 240] width 15 height 30
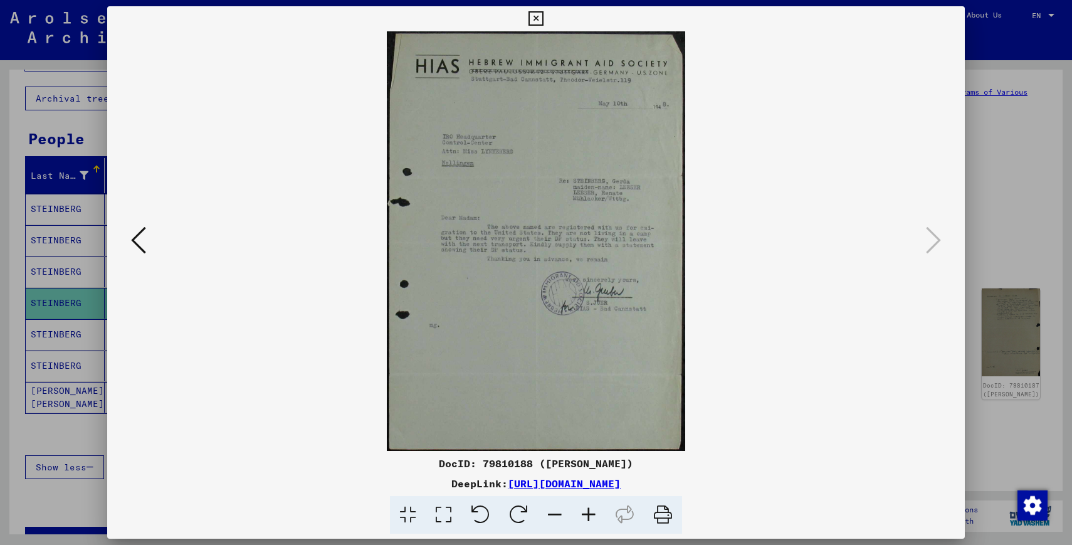
click at [982, 230] on div at bounding box center [536, 272] width 1072 height 545
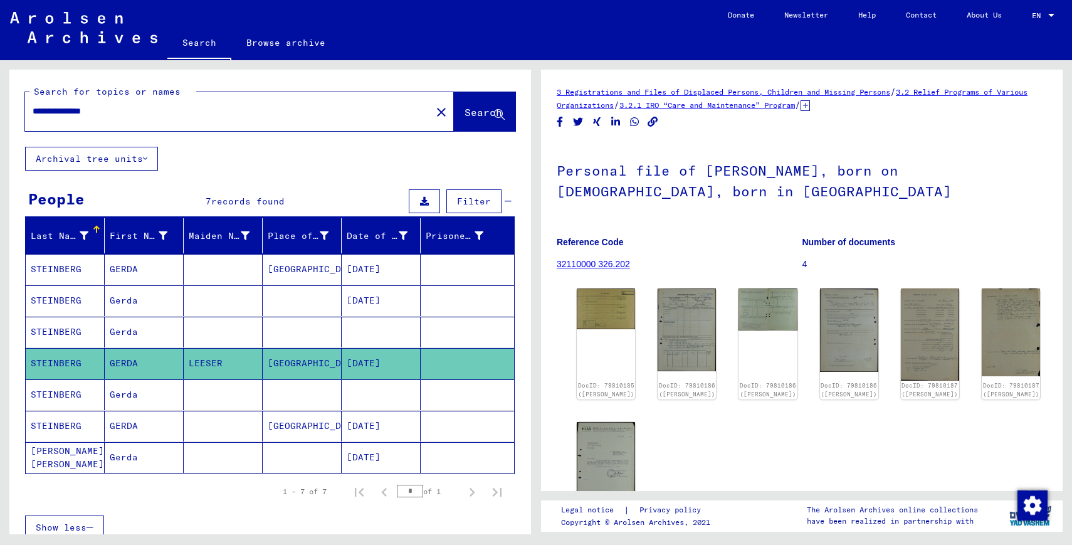
drag, startPoint x: 159, startPoint y: 114, endPoint x: 21, endPoint y: 115, distance: 137.9
click at [21, 117] on div "**********" at bounding box center [270, 108] width 522 height 77
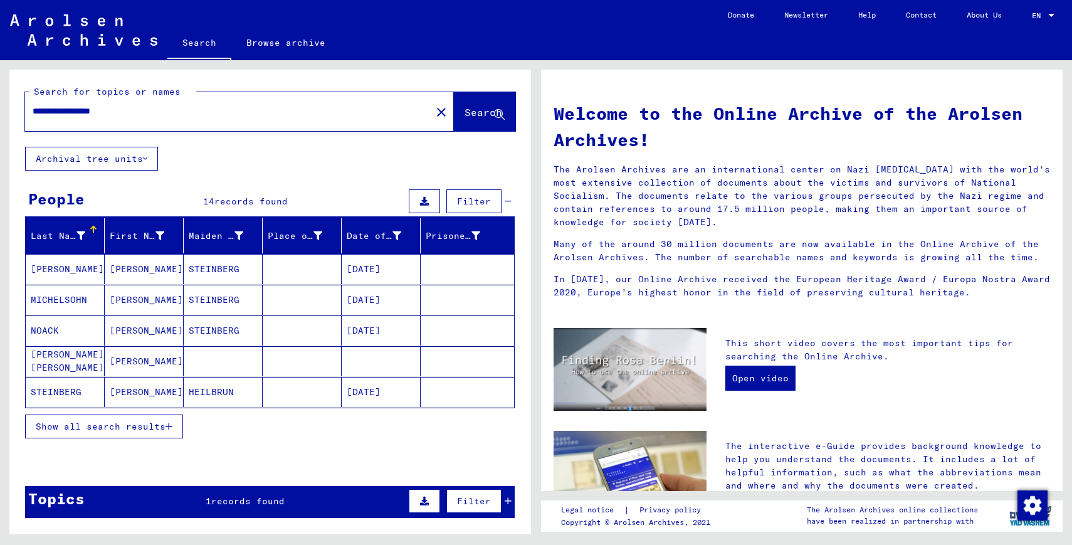
click at [162, 272] on mat-cell "[PERSON_NAME]" at bounding box center [144, 269] width 79 height 30
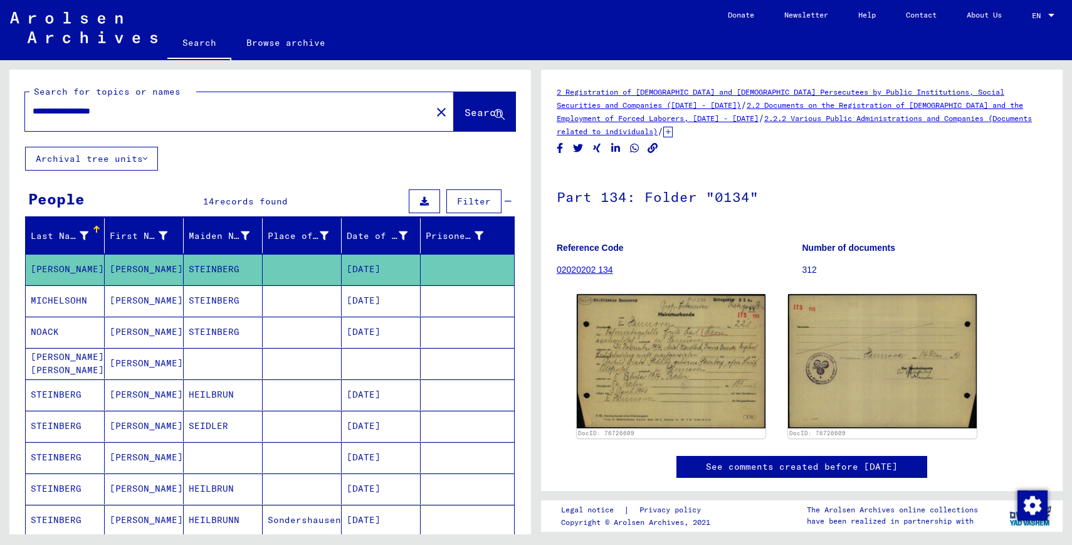
click at [196, 108] on input "**********" at bounding box center [228, 111] width 391 height 13
type input "**********"
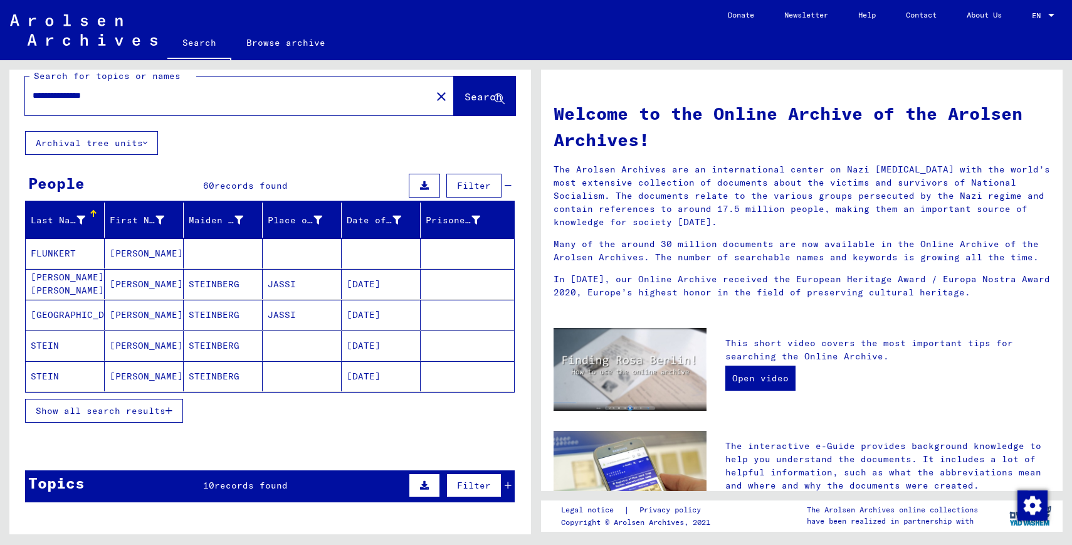
scroll to position [17, 0]
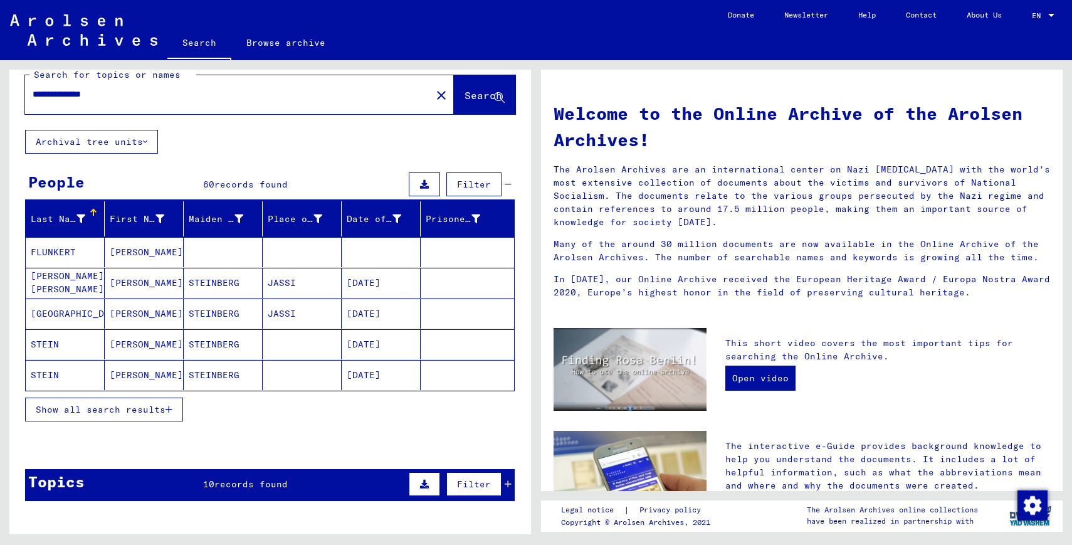
click at [156, 371] on mat-cell "[PERSON_NAME]" at bounding box center [144, 375] width 79 height 30
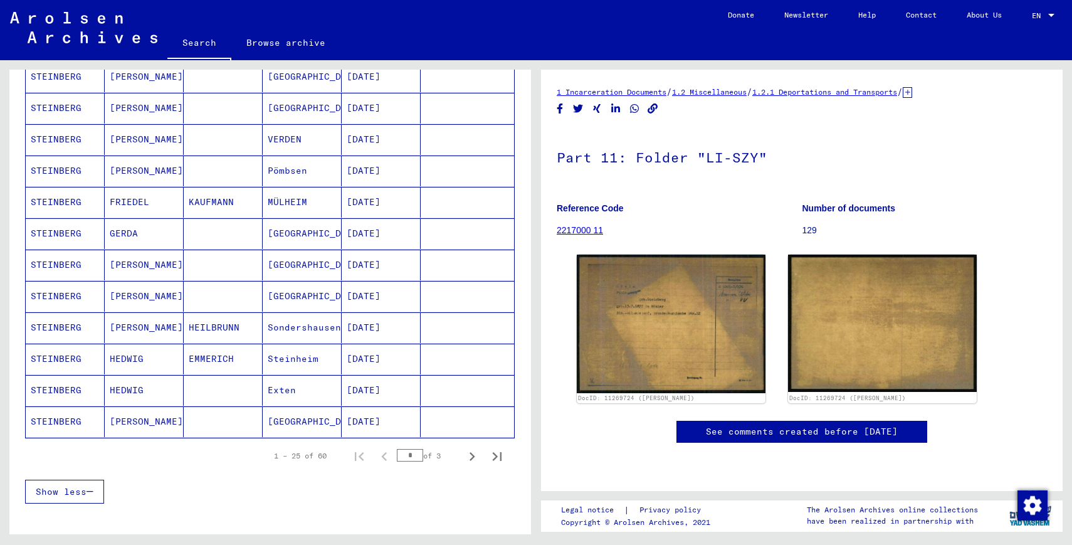
scroll to position [601, 0]
click at [308, 232] on mat-cell "[GEOGRAPHIC_DATA]" at bounding box center [302, 232] width 79 height 31
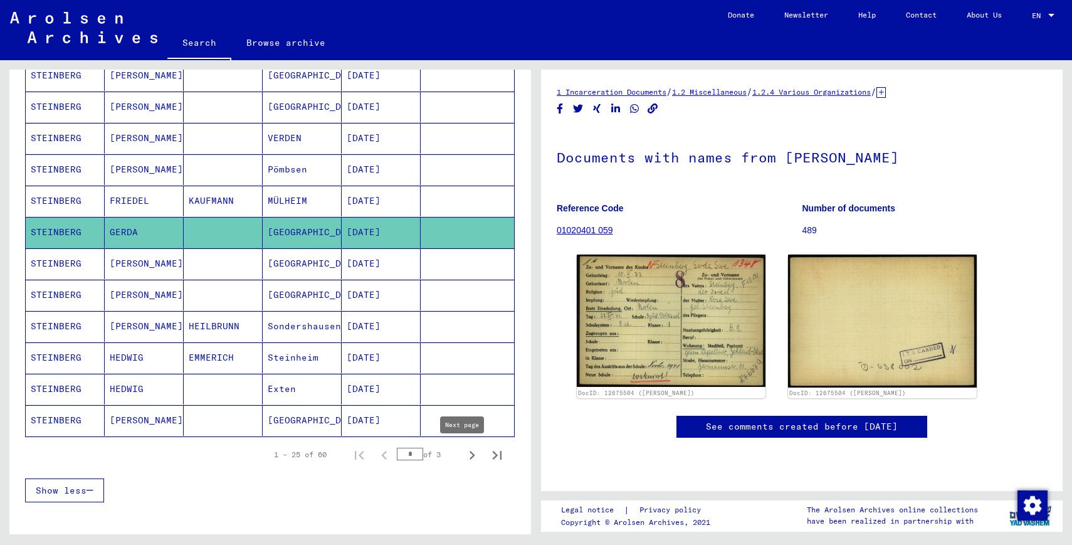
click at [463, 455] on icon "Next page" at bounding box center [472, 455] width 18 height 18
type input "*"
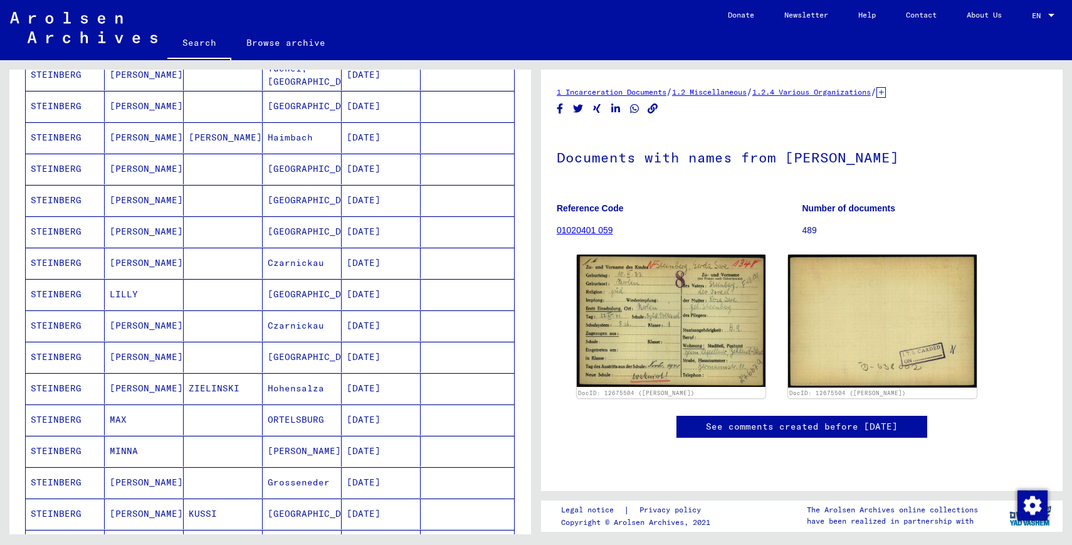
scroll to position [349, 0]
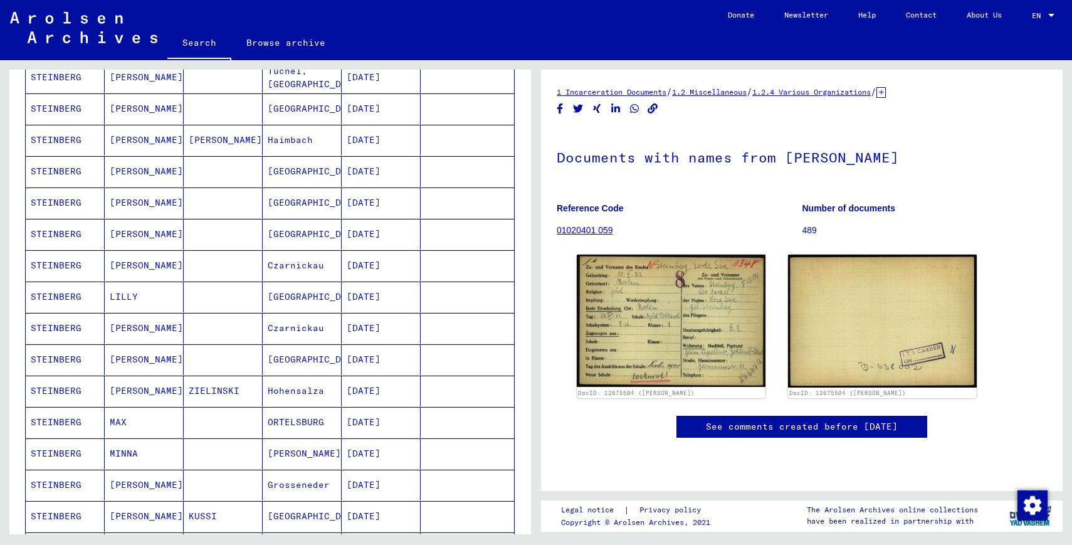
click at [122, 235] on mat-cell "[PERSON_NAME]" at bounding box center [144, 234] width 79 height 31
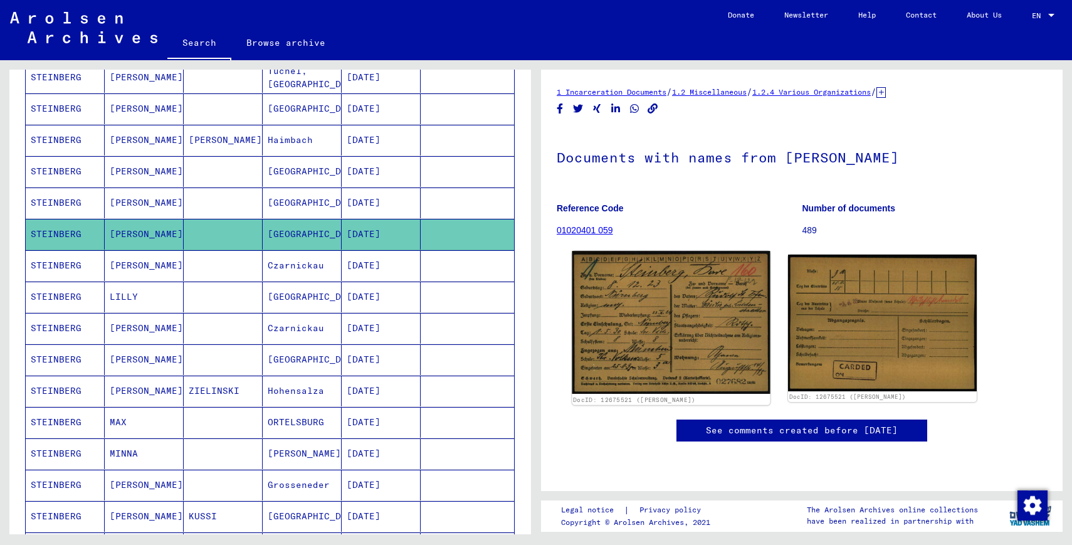
click at [673, 311] on img at bounding box center [671, 322] width 198 height 143
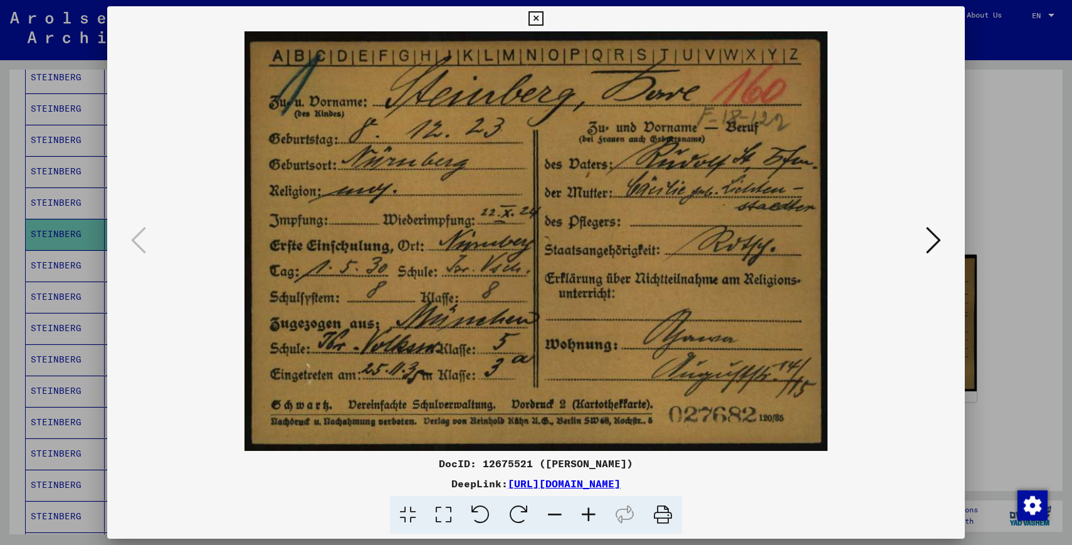
click at [1020, 319] on div at bounding box center [536, 272] width 1072 height 545
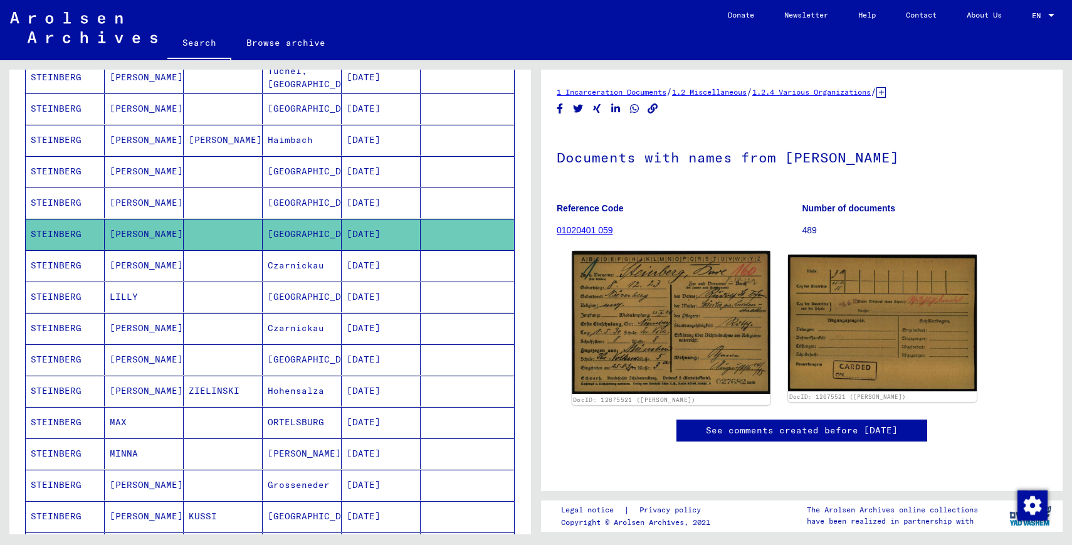
click at [660, 361] on img at bounding box center [671, 322] width 198 height 143
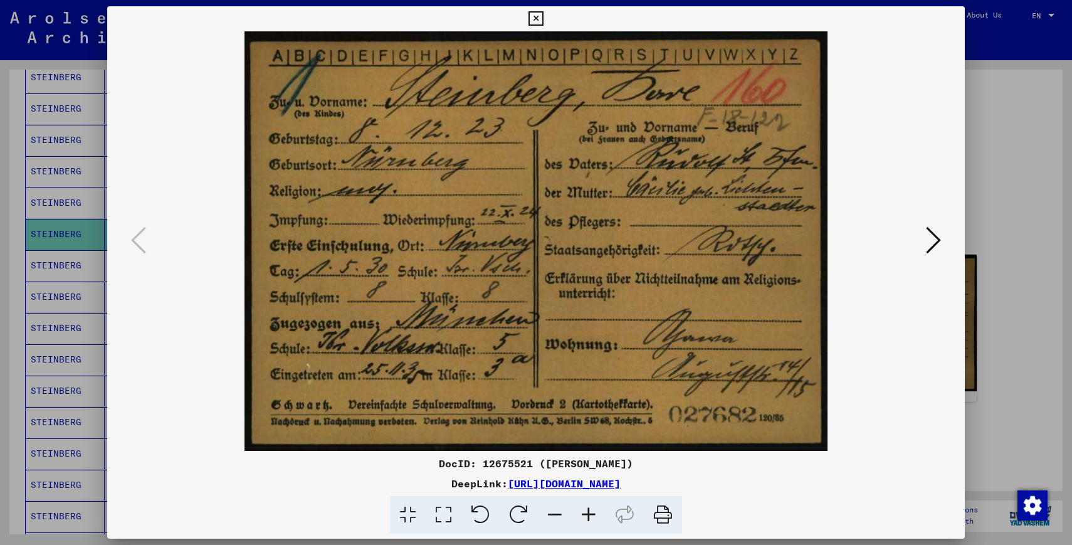
click at [938, 246] on icon at bounding box center [933, 240] width 15 height 30
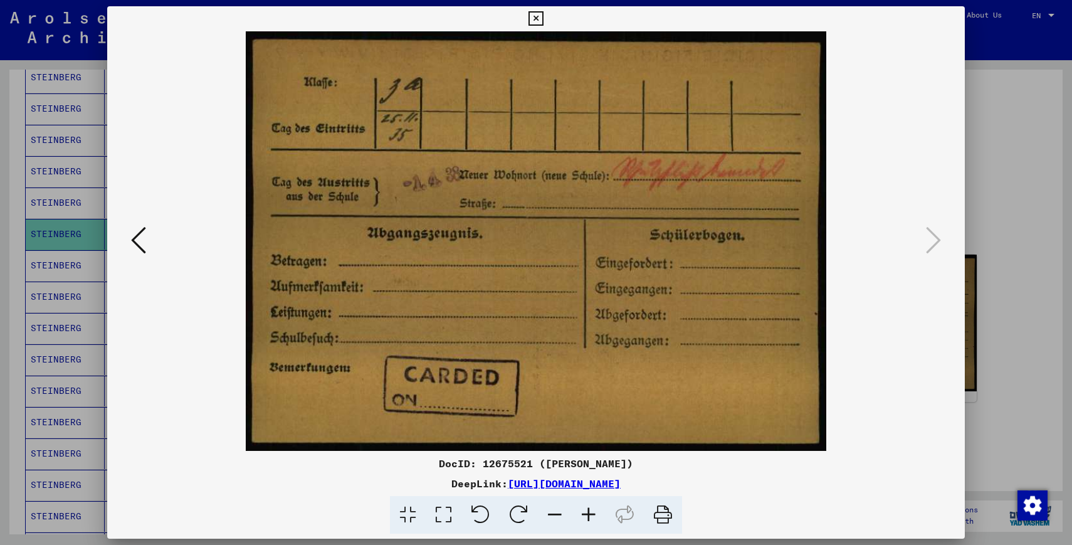
click at [140, 243] on icon at bounding box center [138, 240] width 15 height 30
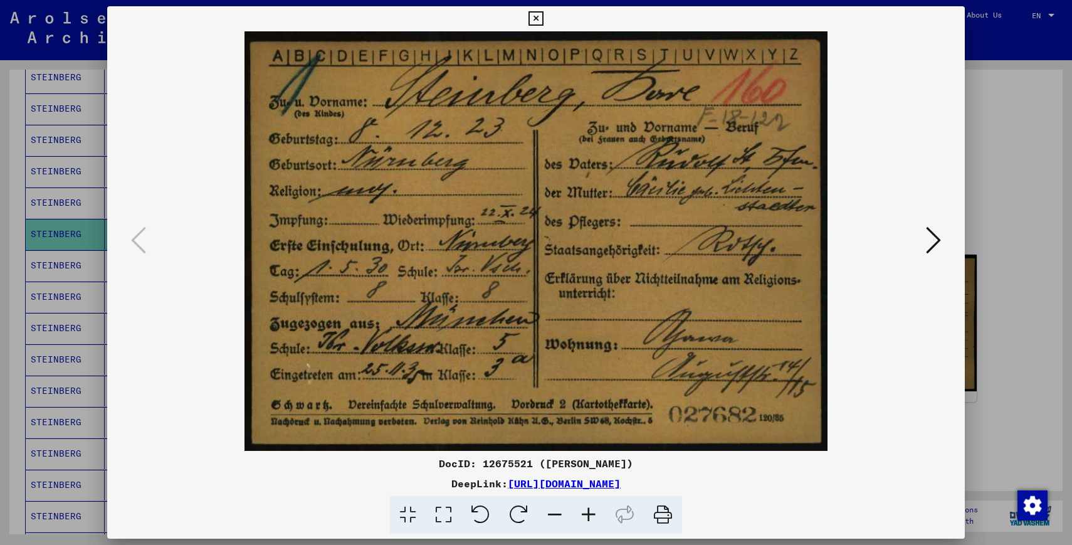
click at [1025, 305] on div at bounding box center [536, 272] width 1072 height 545
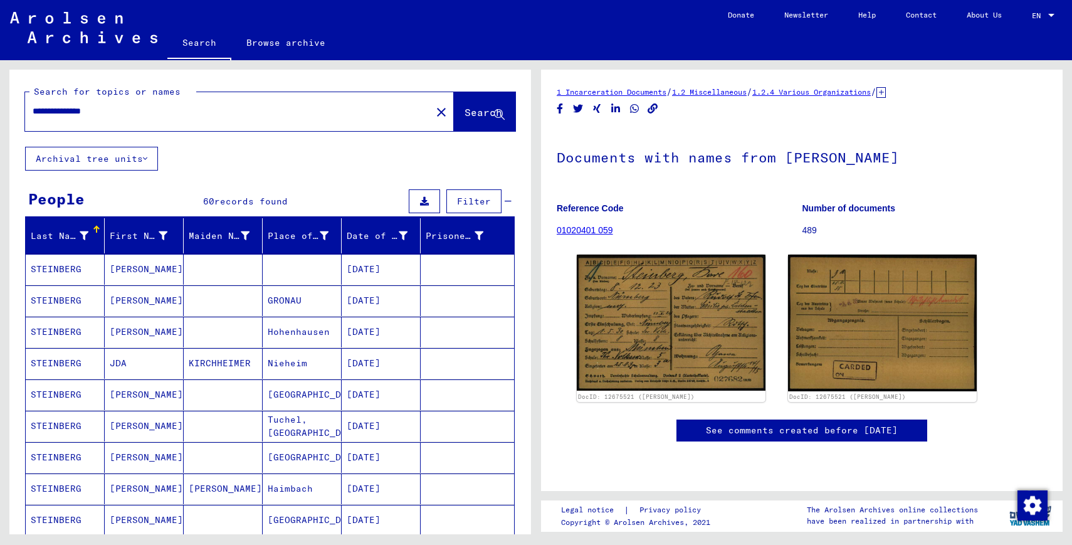
click at [136, 113] on input "**********" at bounding box center [228, 111] width 391 height 13
drag, startPoint x: 65, startPoint y: 115, endPoint x: 0, endPoint y: 113, distance: 64.6
click at [0, 113] on div "**********" at bounding box center [268, 297] width 536 height 474
type input "*********"
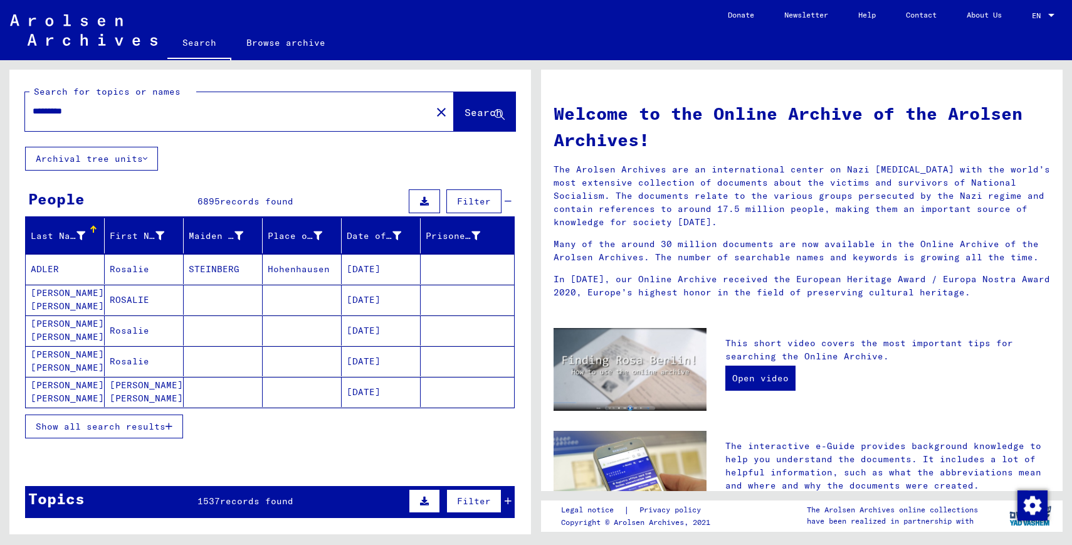
scroll to position [6, 0]
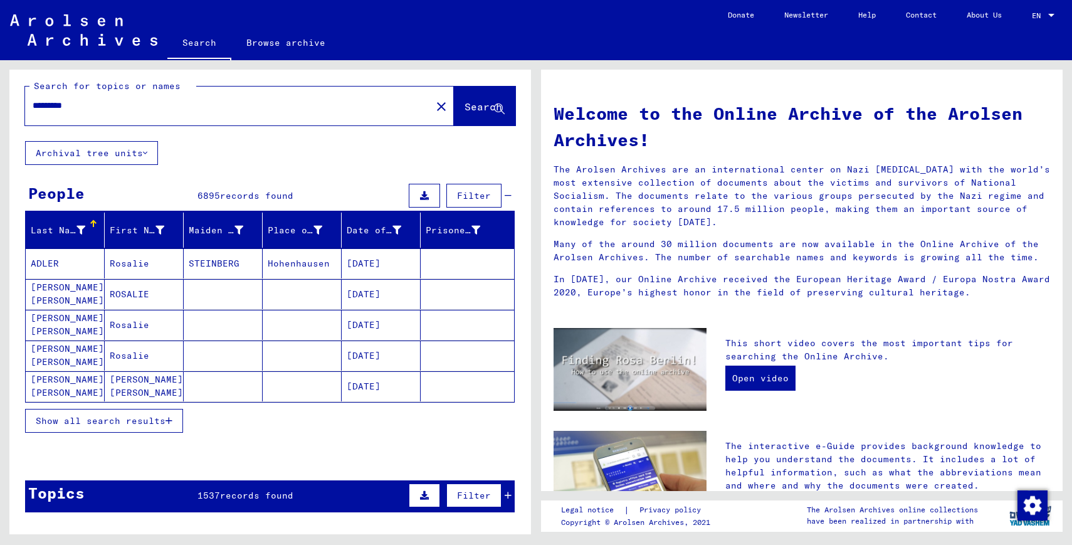
click at [162, 436] on div "Show all search results" at bounding box center [270, 421] width 490 height 36
click at [151, 415] on span "Show all search results" at bounding box center [101, 420] width 130 height 11
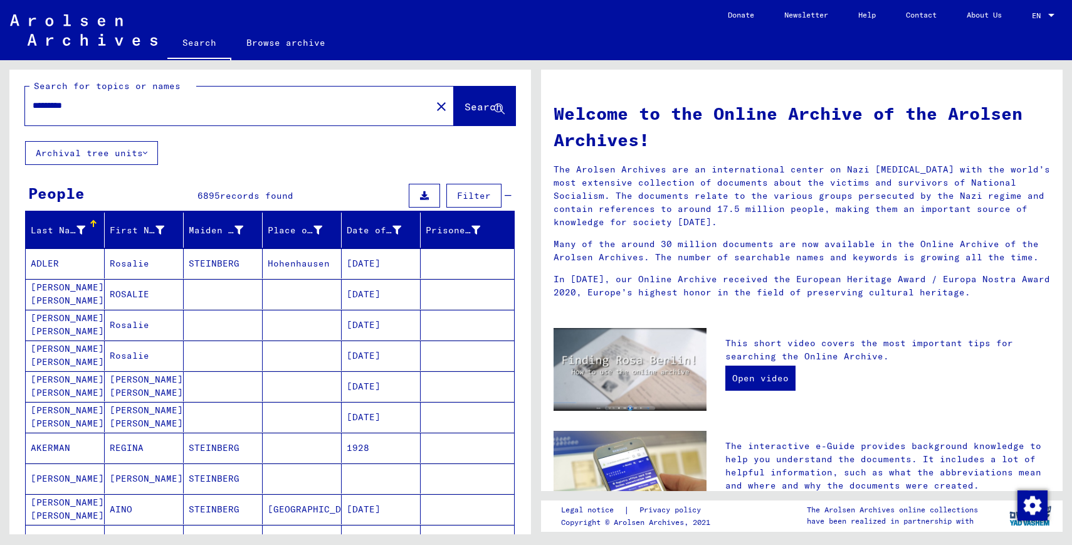
click at [467, 190] on span "Filter" at bounding box center [474, 195] width 34 height 11
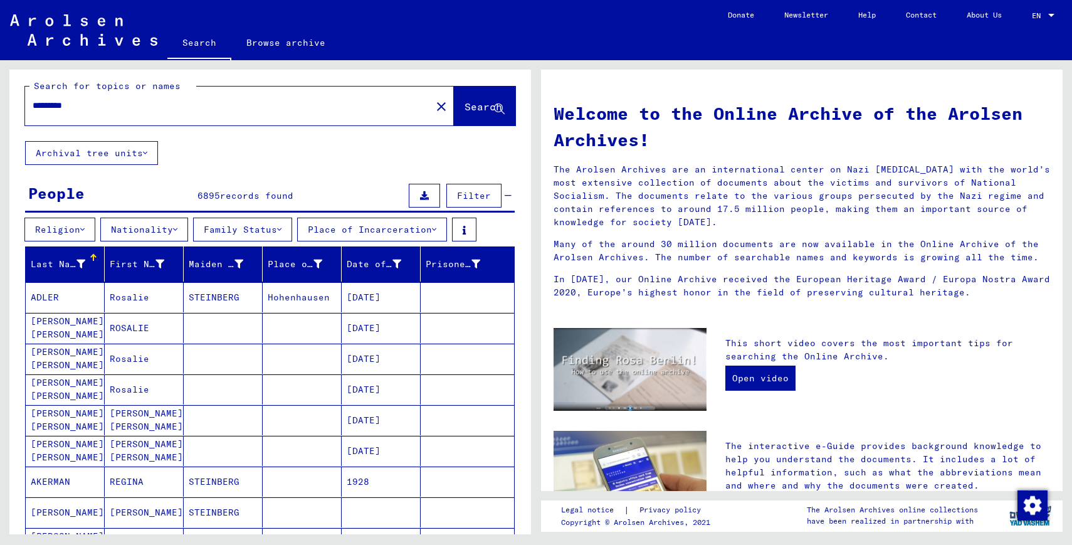
click at [406, 230] on button "Place of Incarceration" at bounding box center [372, 230] width 150 height 24
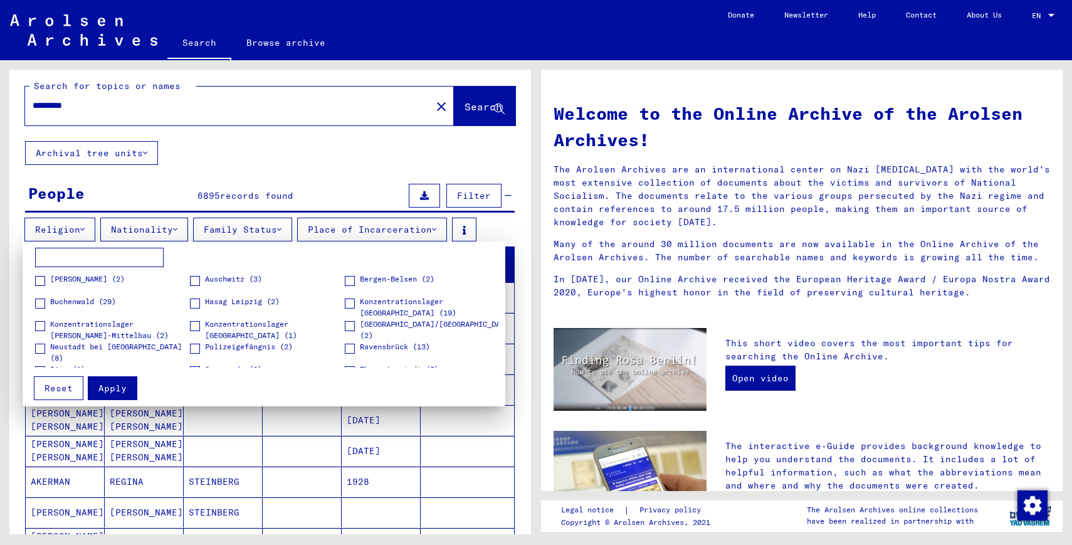
click at [282, 169] on div at bounding box center [536, 272] width 1072 height 545
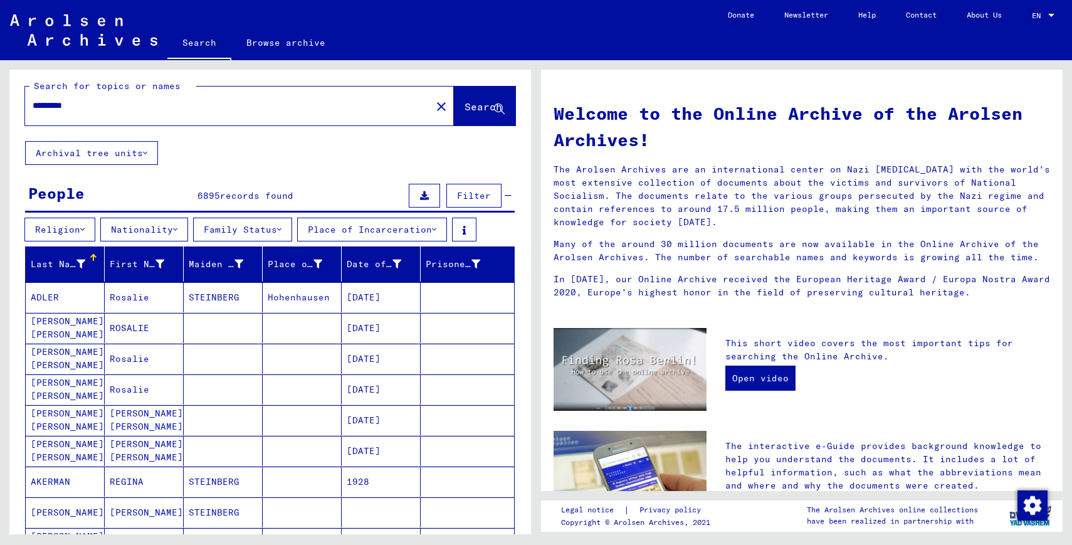
click at [253, 229] on button "Family Status" at bounding box center [242, 230] width 99 height 24
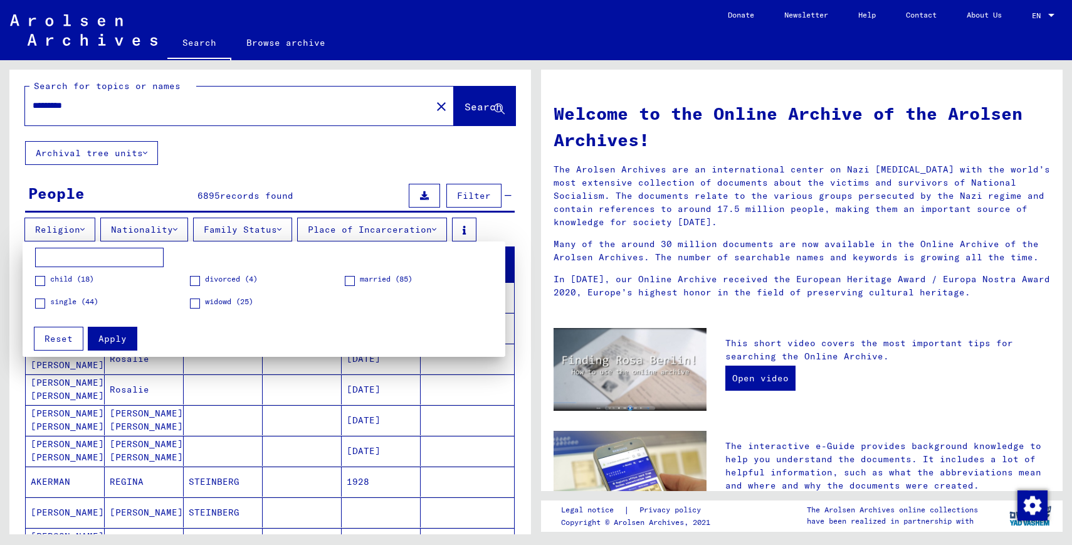
click at [256, 161] on div at bounding box center [536, 272] width 1072 height 545
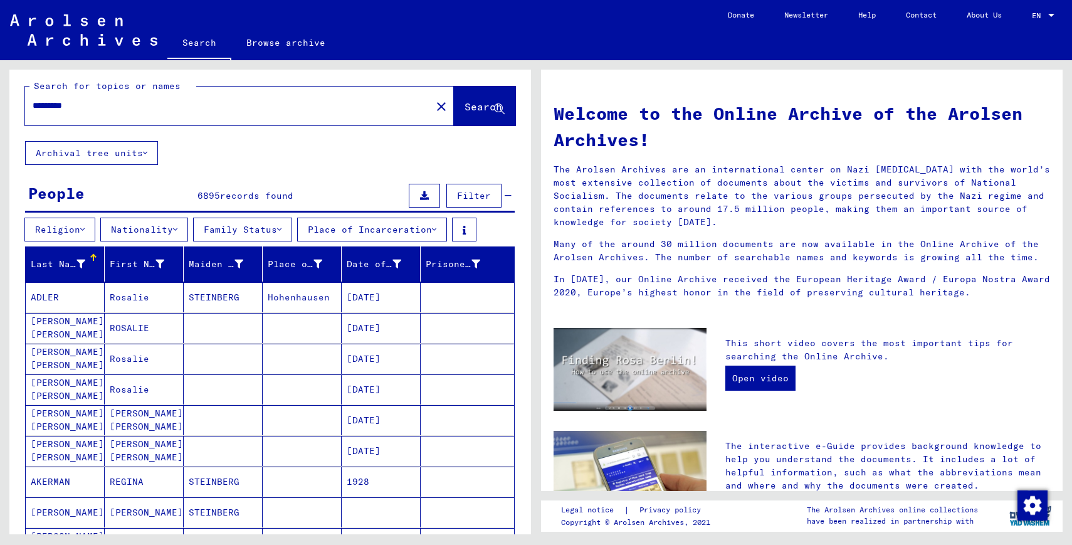
click at [134, 238] on button "Nationality" at bounding box center [144, 230] width 88 height 24
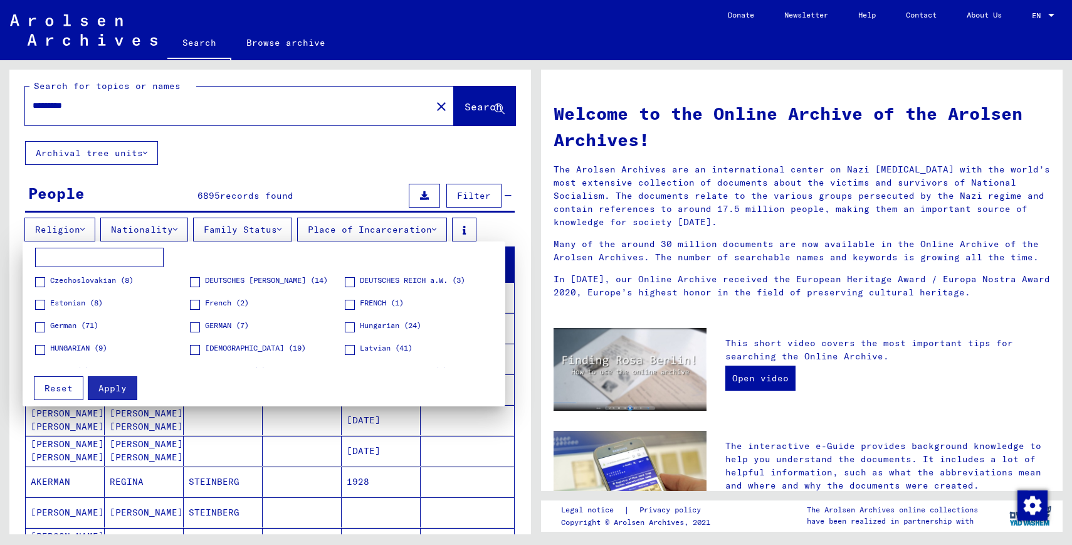
scroll to position [23, 0]
click at [190, 324] on span at bounding box center [195, 325] width 10 height 10
click at [38, 327] on span at bounding box center [40, 325] width 10 height 10
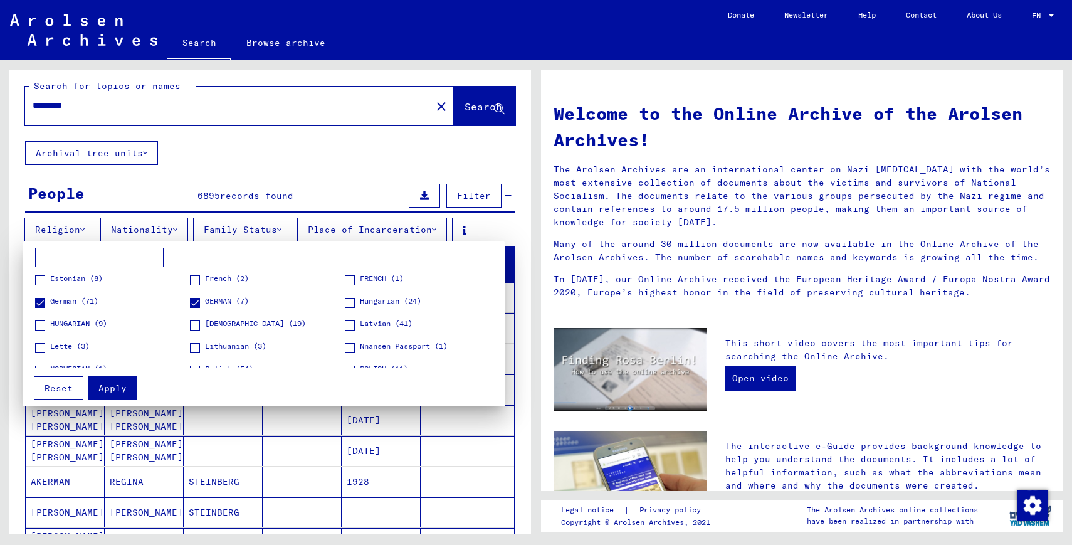
click at [192, 325] on span at bounding box center [195, 325] width 10 height 10
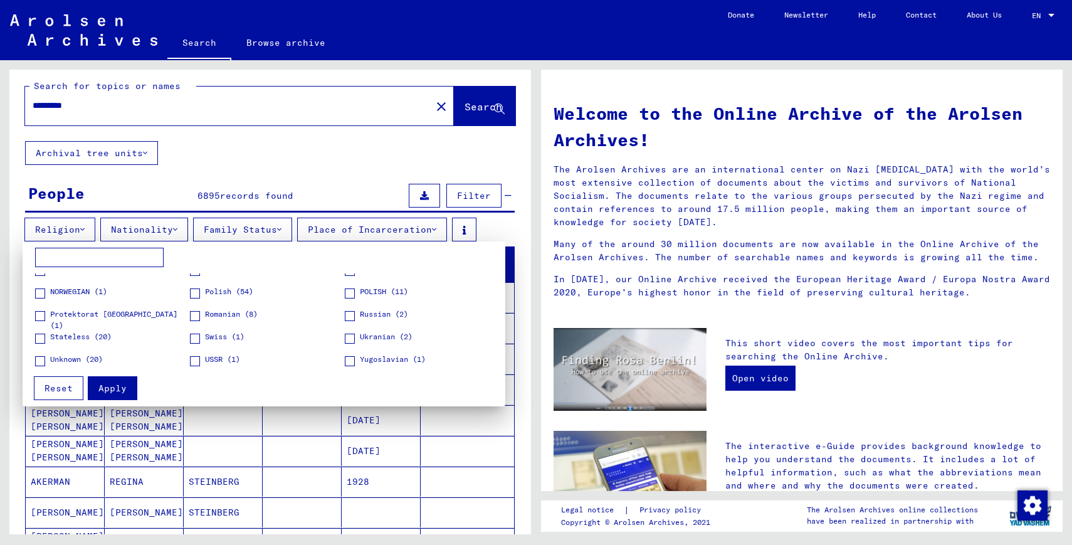
scroll to position [131, 0]
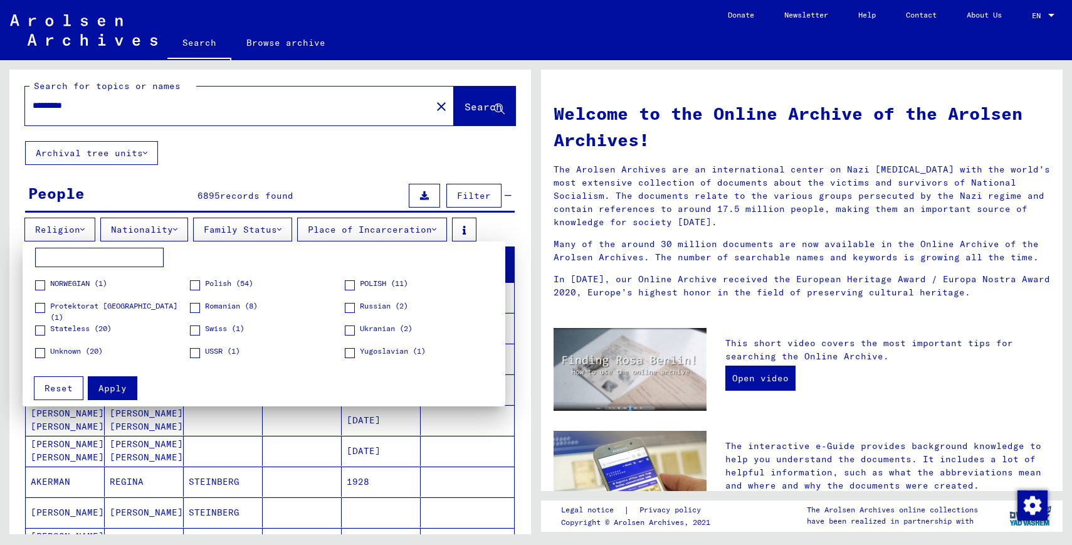
click at [36, 354] on span at bounding box center [40, 353] width 10 height 10
click at [40, 330] on span at bounding box center [40, 330] width 10 height 10
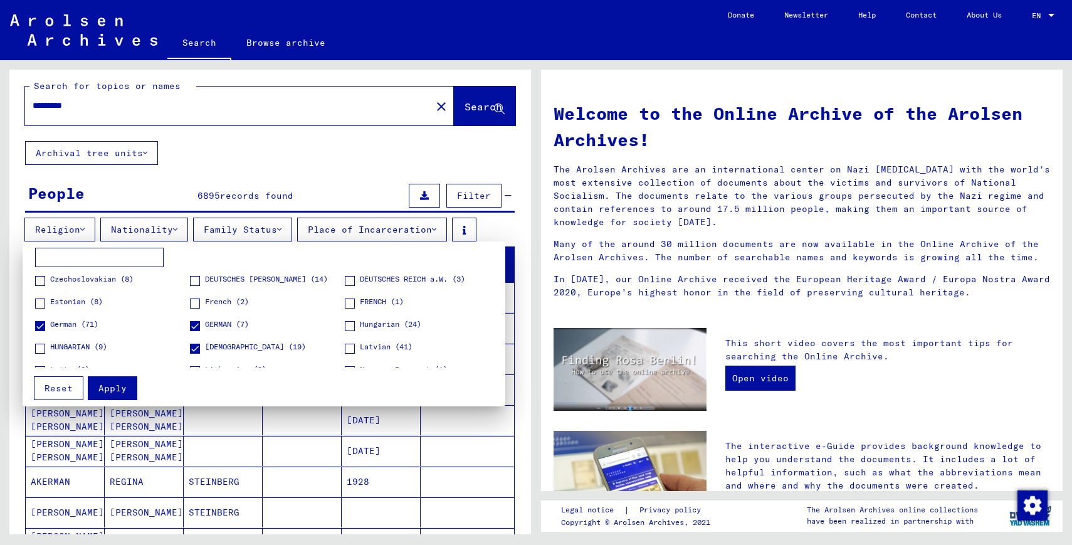
scroll to position [0, 0]
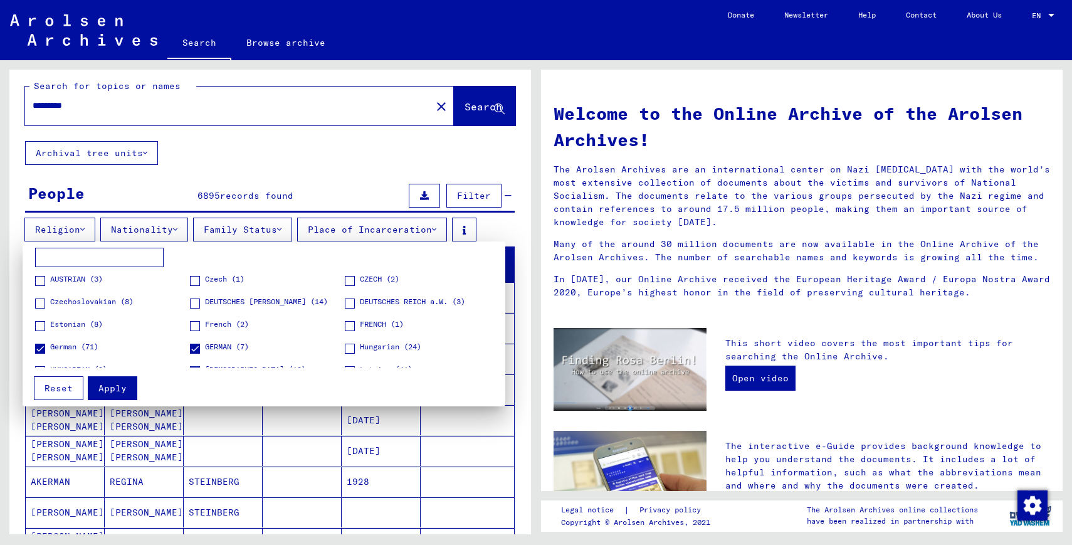
click at [125, 390] on button "Apply" at bounding box center [113, 388] width 50 height 24
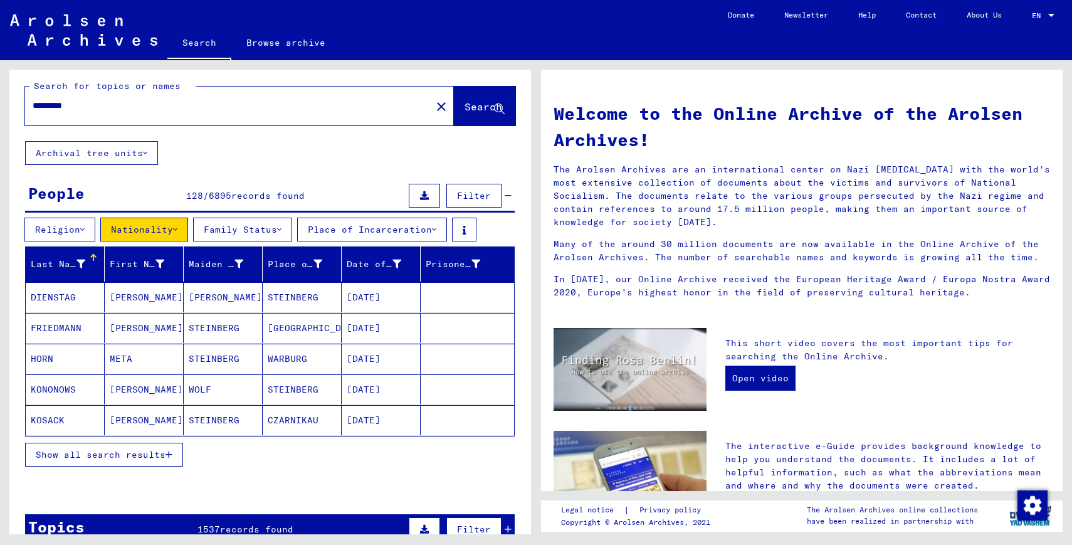
click at [91, 224] on button "Religion" at bounding box center [59, 230] width 71 height 24
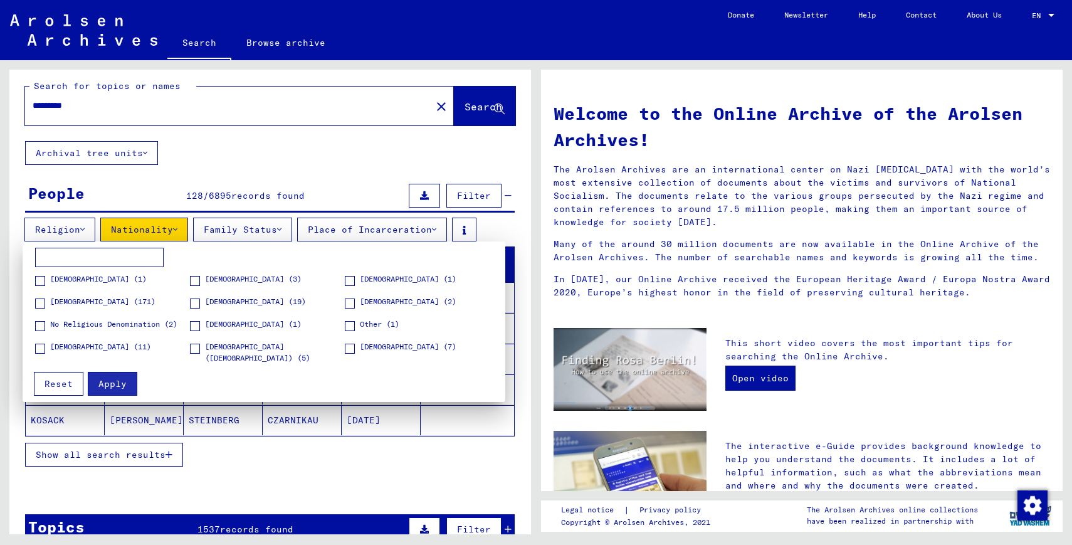
click at [263, 162] on div at bounding box center [536, 272] width 1072 height 545
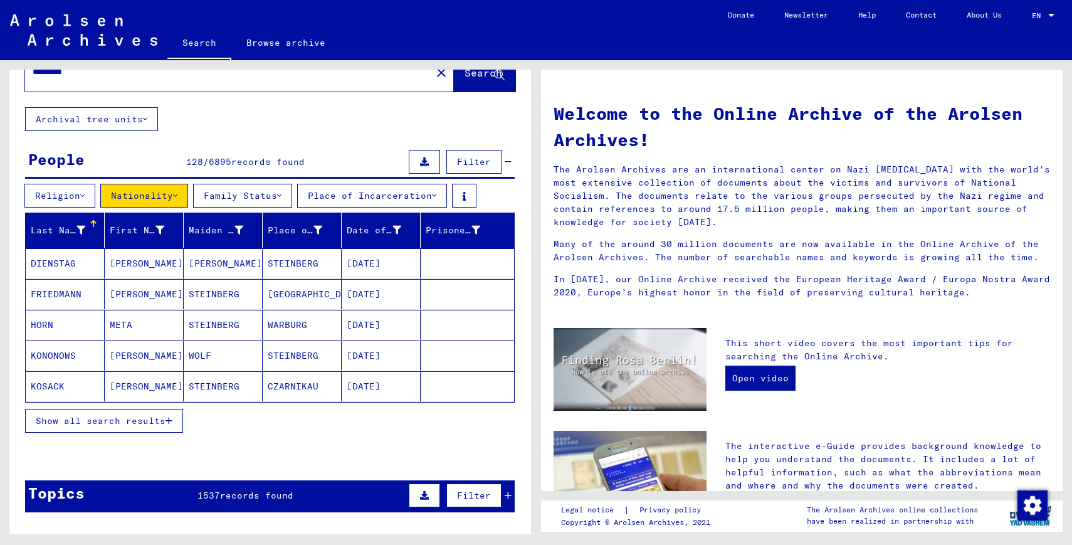
scroll to position [42, 0]
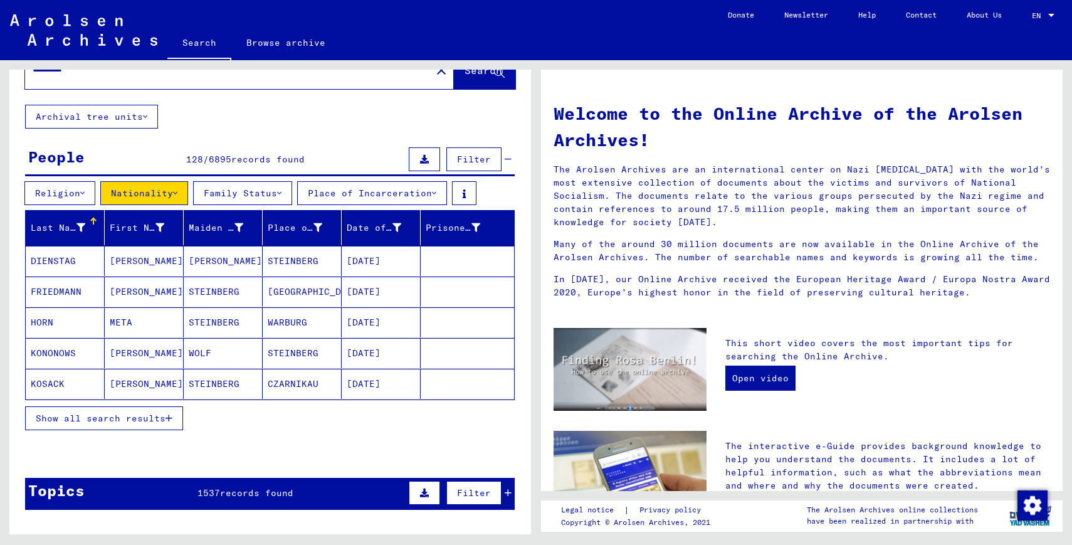
click at [164, 418] on span "Show all search results" at bounding box center [101, 418] width 130 height 11
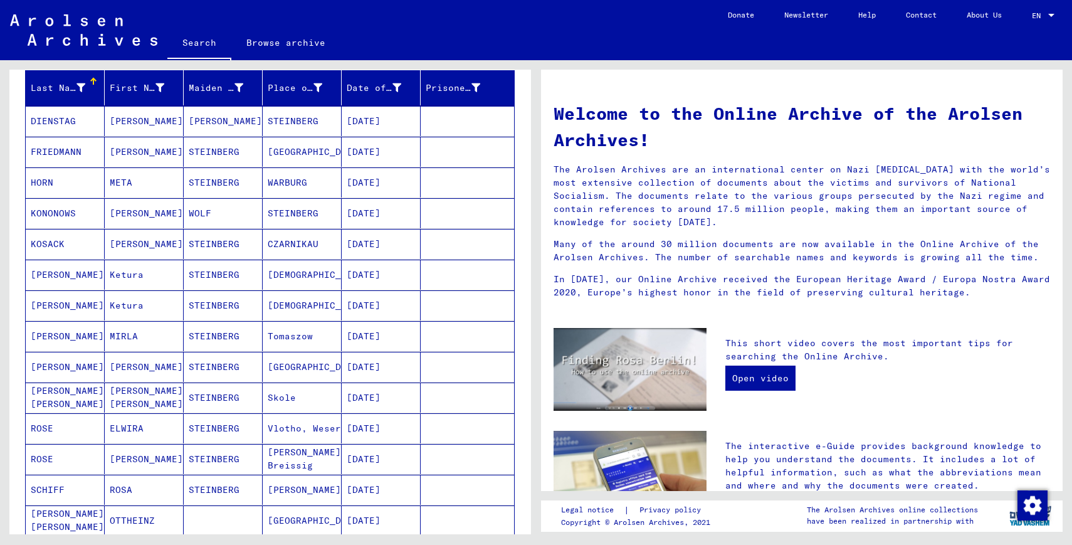
scroll to position [184, 0]
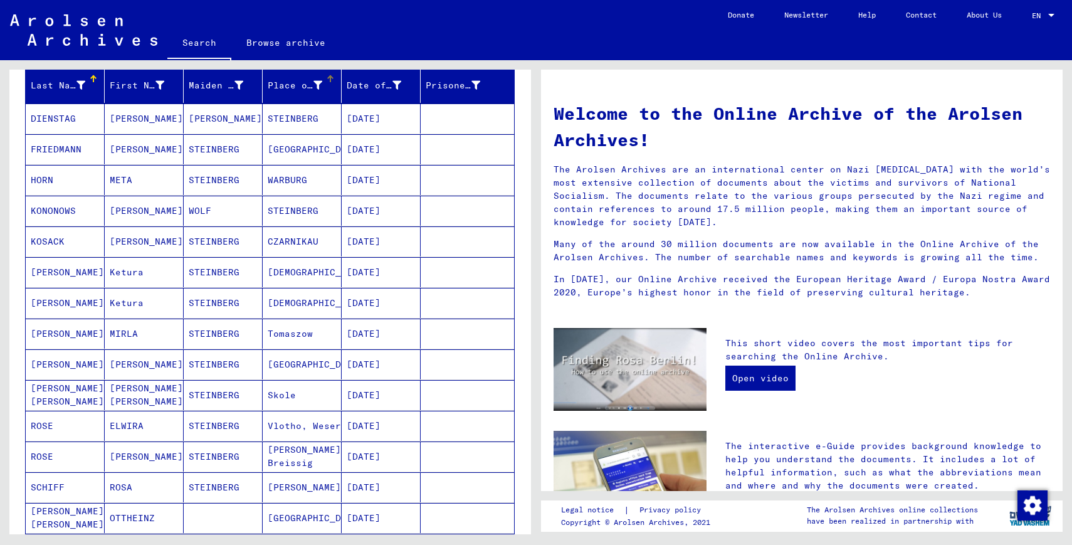
click at [327, 78] on div at bounding box center [331, 79] width 8 height 8
click at [330, 78] on div at bounding box center [330, 79] width 1 height 6
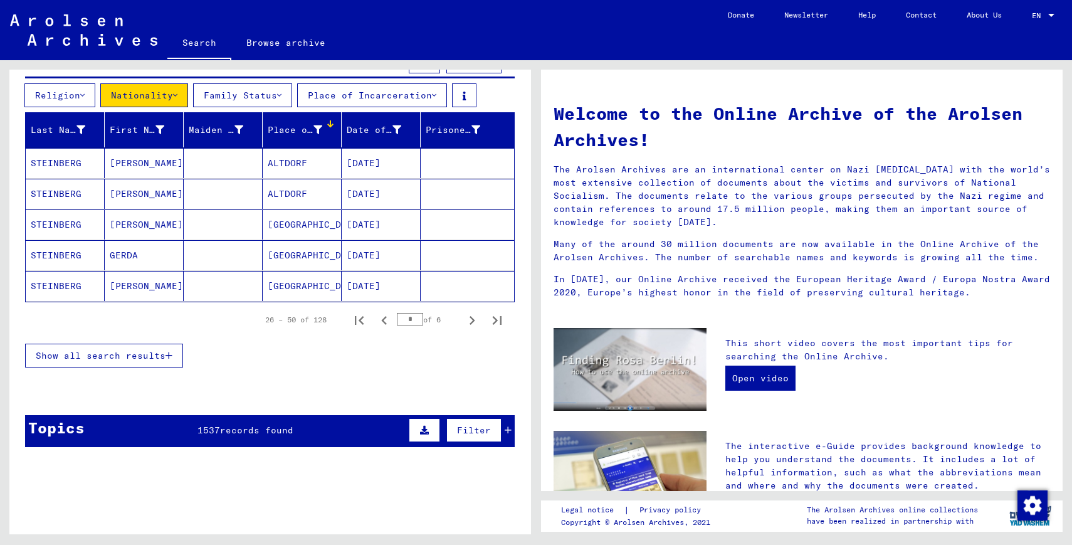
scroll to position [125, 0]
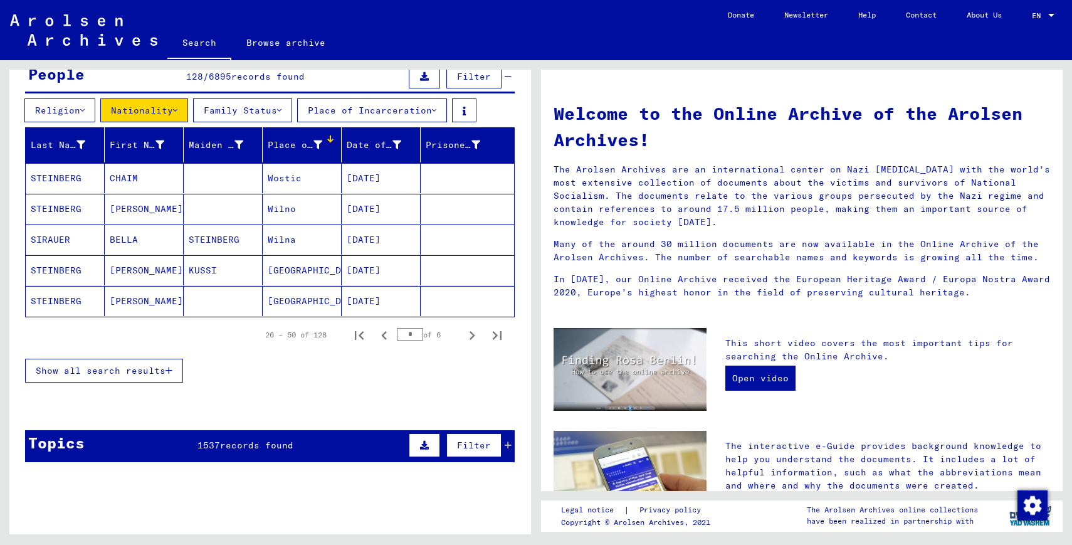
click at [327, 138] on div at bounding box center [331, 139] width 8 height 8
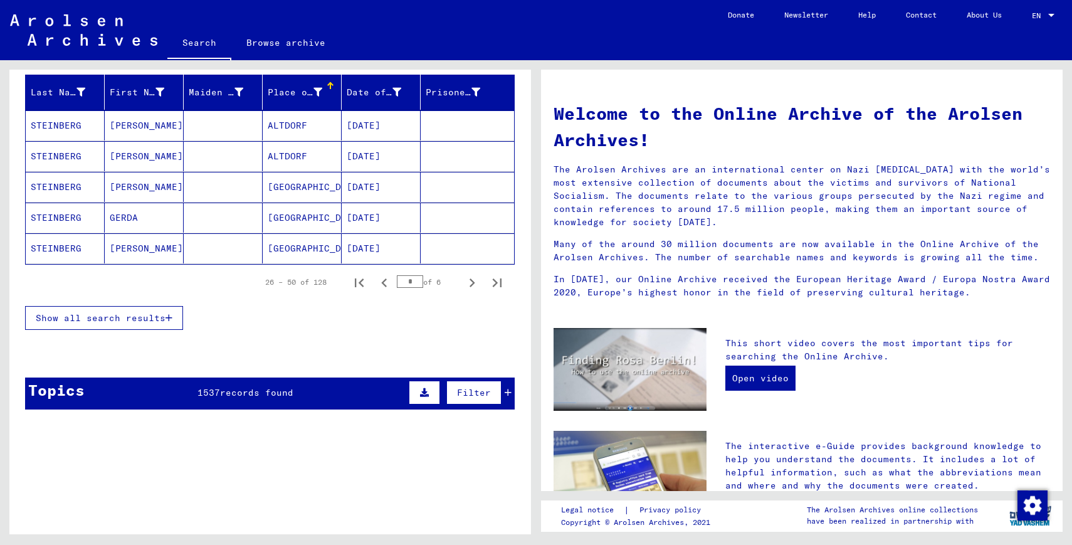
scroll to position [183, 0]
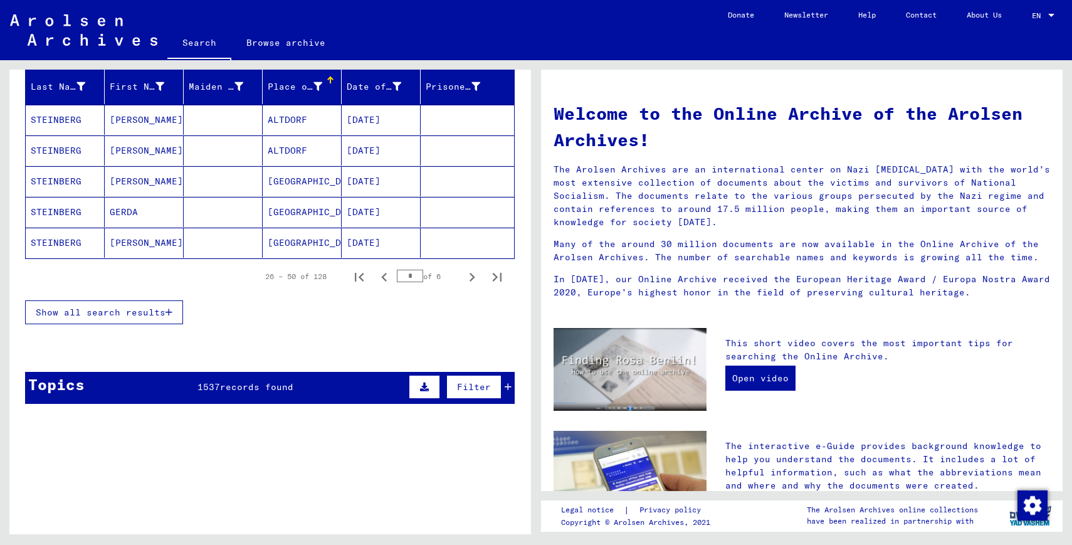
click at [161, 311] on span "Show all search results" at bounding box center [101, 312] width 130 height 11
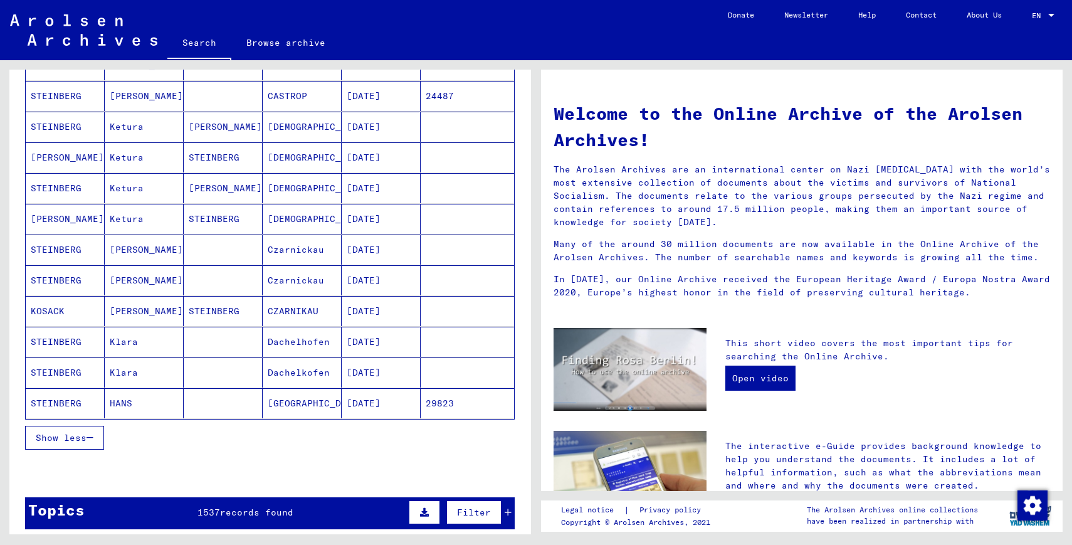
scroll to position [635, 0]
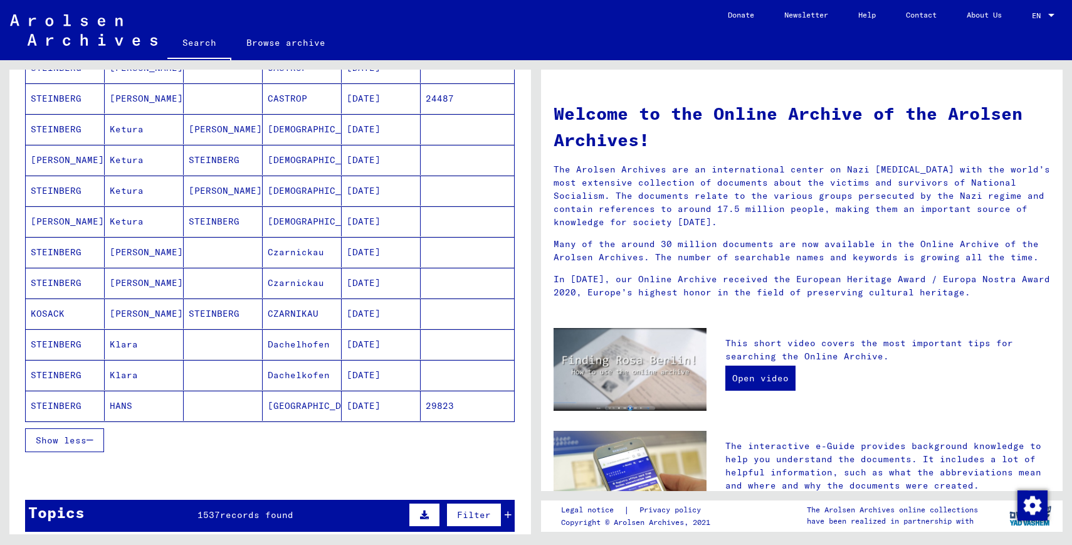
click at [505, 515] on icon at bounding box center [508, 514] width 7 height 9
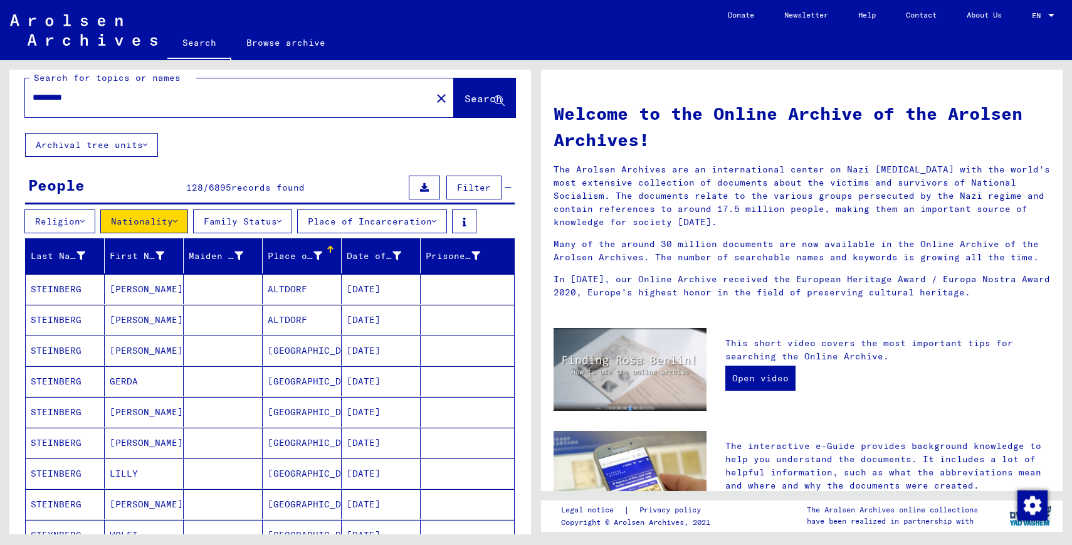
scroll to position [0, 0]
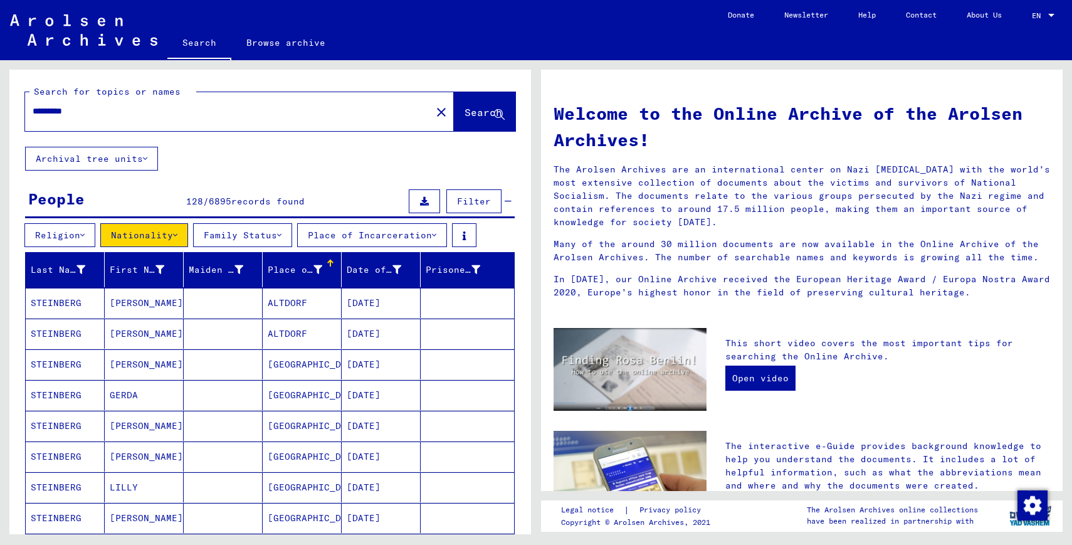
click at [327, 260] on div at bounding box center [331, 260] width 8 height 1
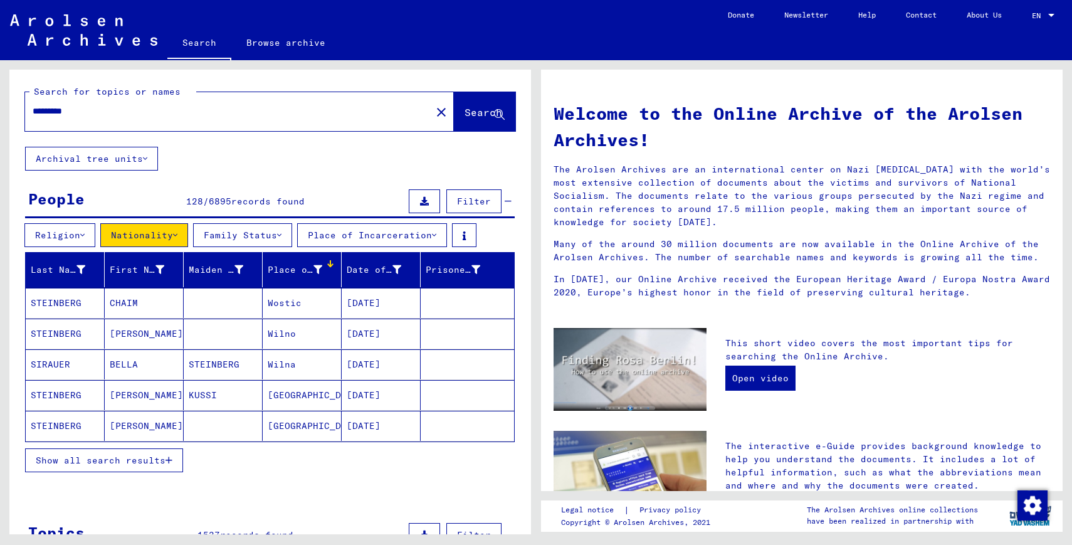
scroll to position [14, 0]
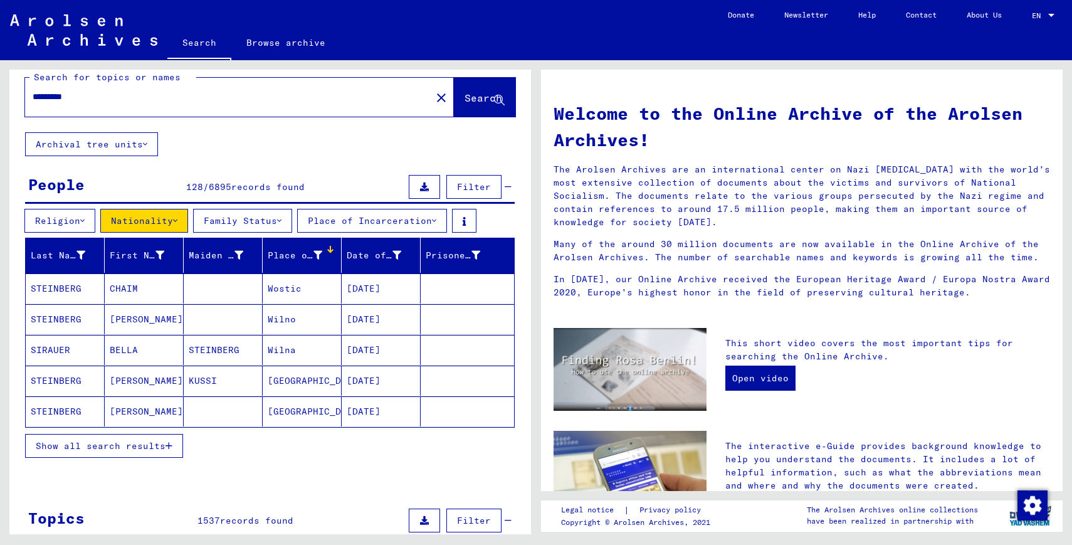
click at [140, 434] on button "Show all search results" at bounding box center [104, 446] width 158 height 24
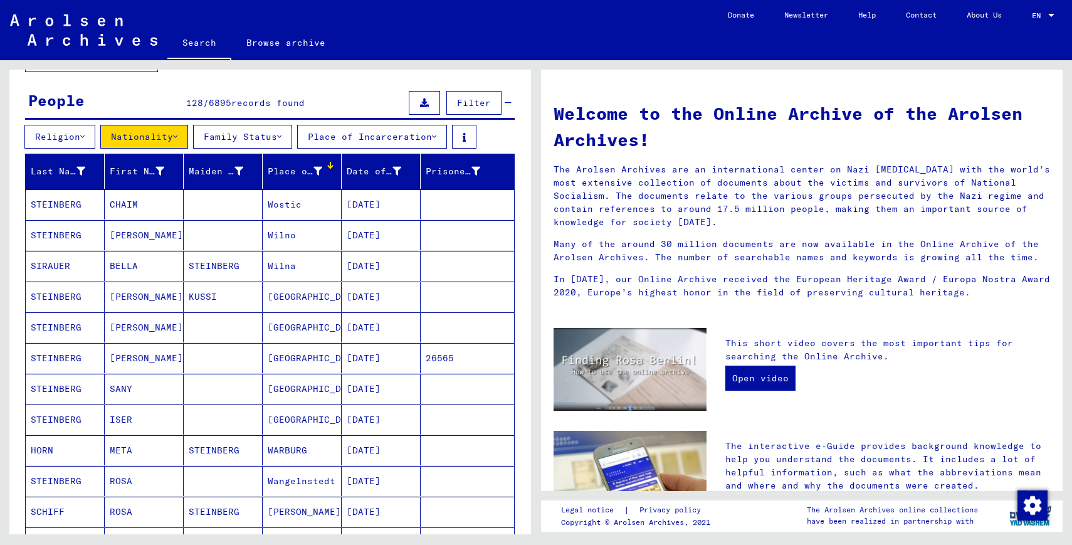
scroll to position [0, 0]
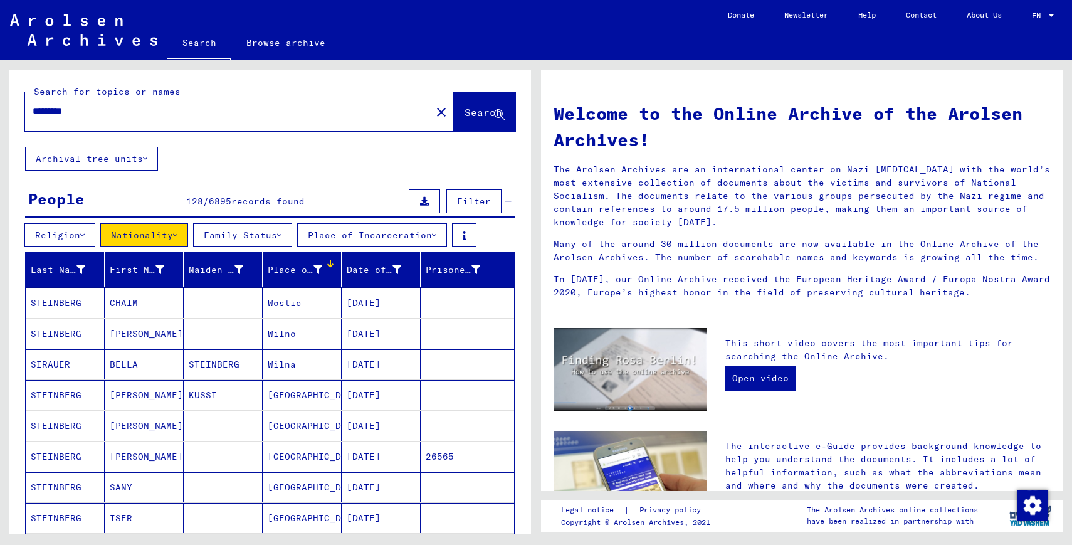
click at [327, 260] on div at bounding box center [331, 264] width 8 height 8
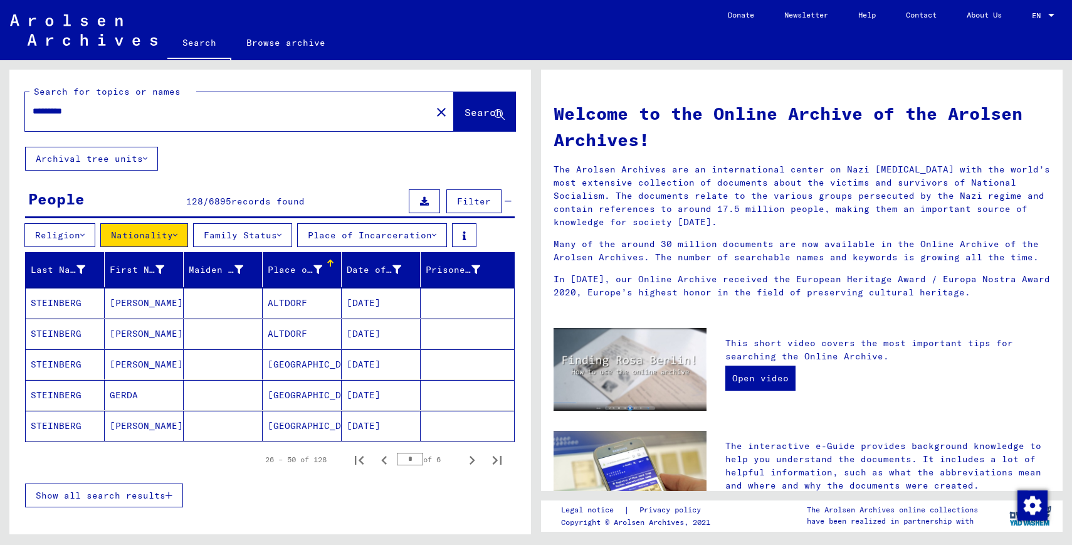
click at [161, 500] on button "Show all search results" at bounding box center [104, 495] width 158 height 24
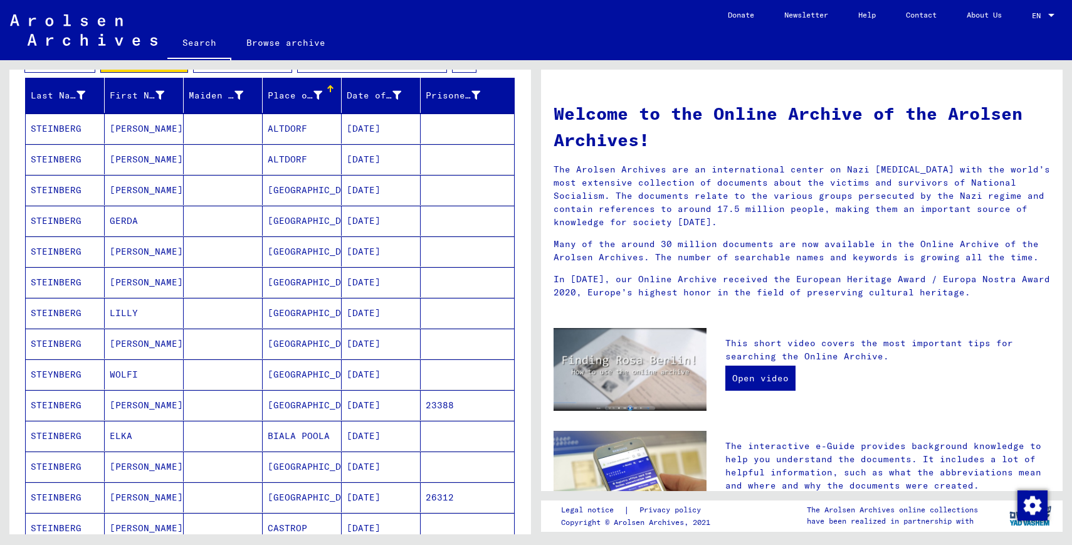
scroll to position [677, 0]
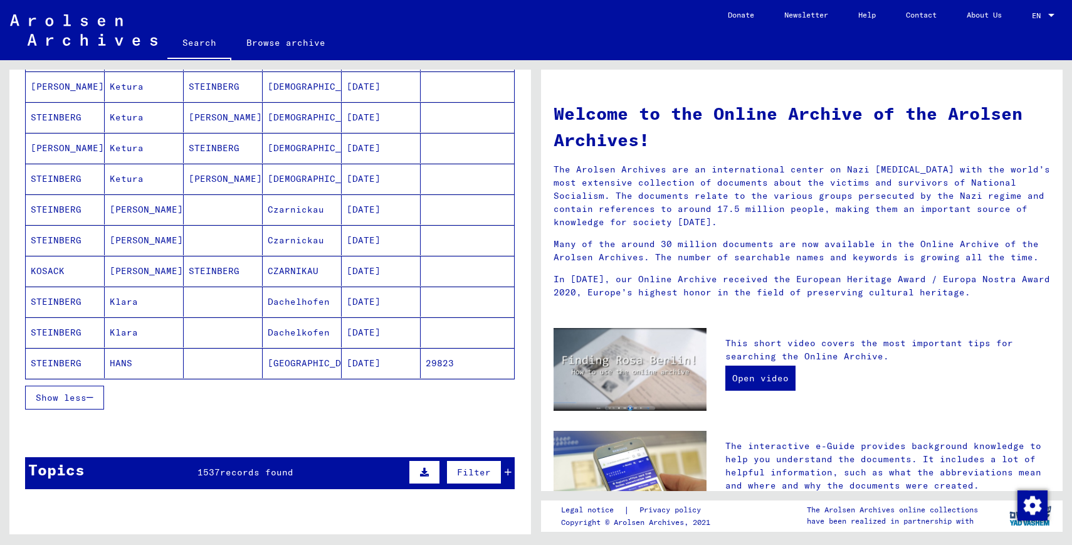
click at [85, 404] on button "Show less" at bounding box center [64, 398] width 79 height 24
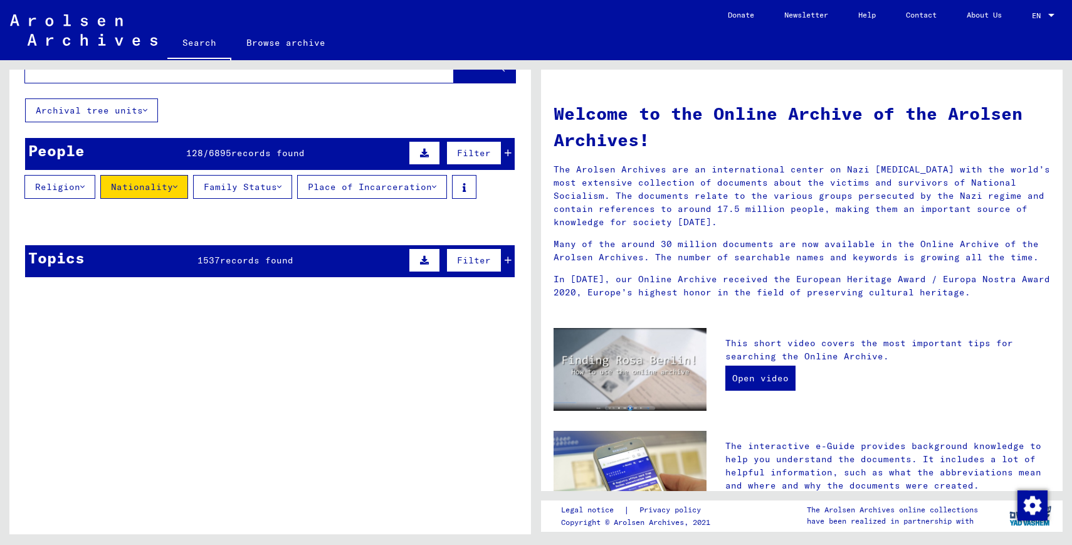
scroll to position [0, 0]
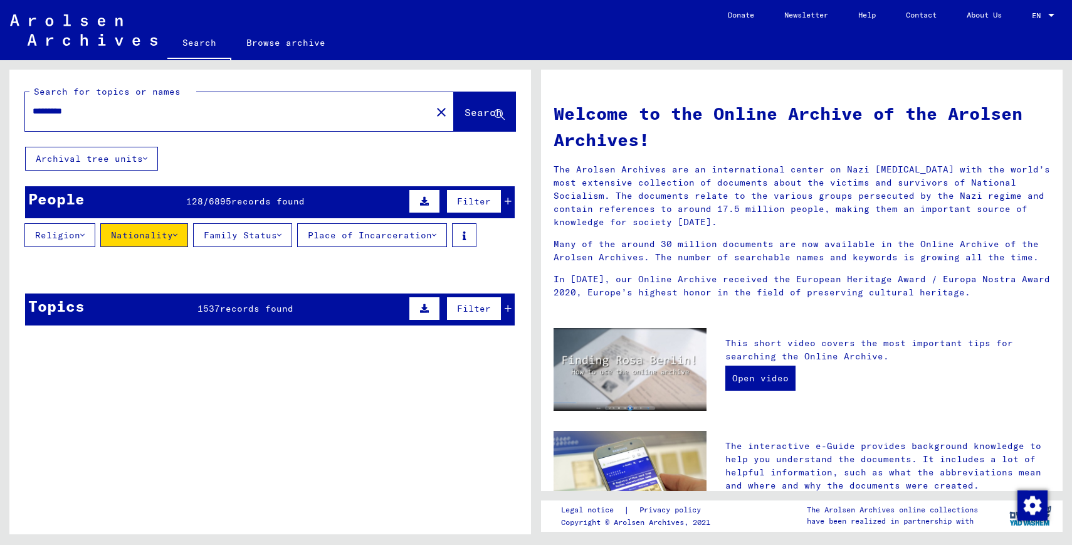
click at [505, 204] on icon at bounding box center [508, 201] width 7 height 9
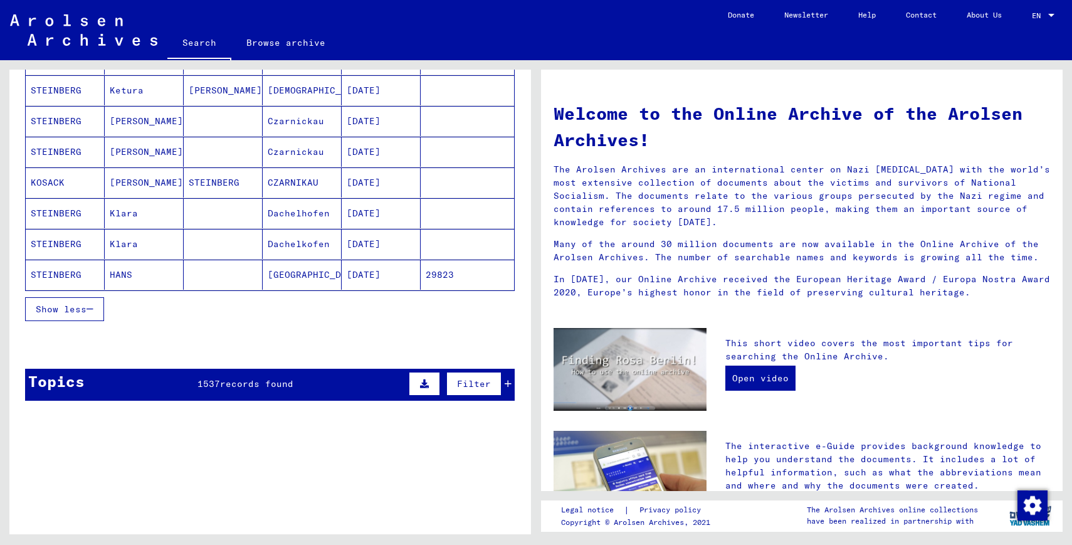
scroll to position [910, 0]
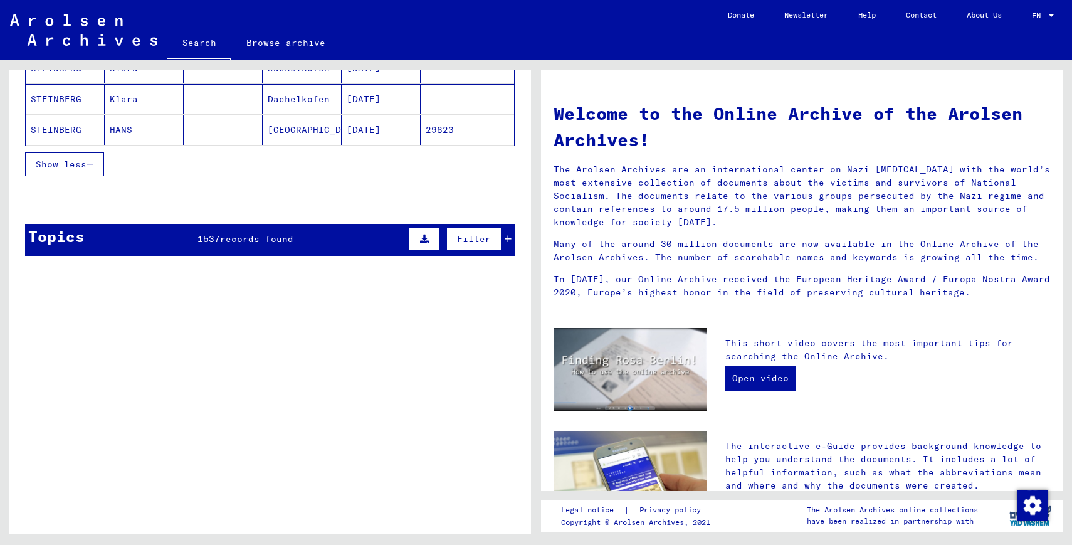
click at [390, 154] on div "Show less" at bounding box center [270, 164] width 490 height 36
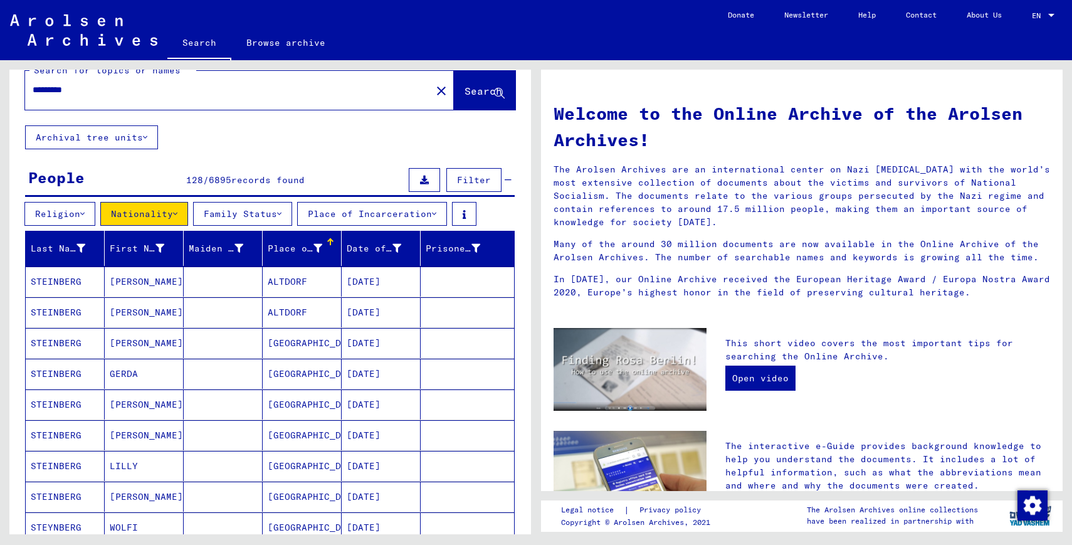
scroll to position [0, 0]
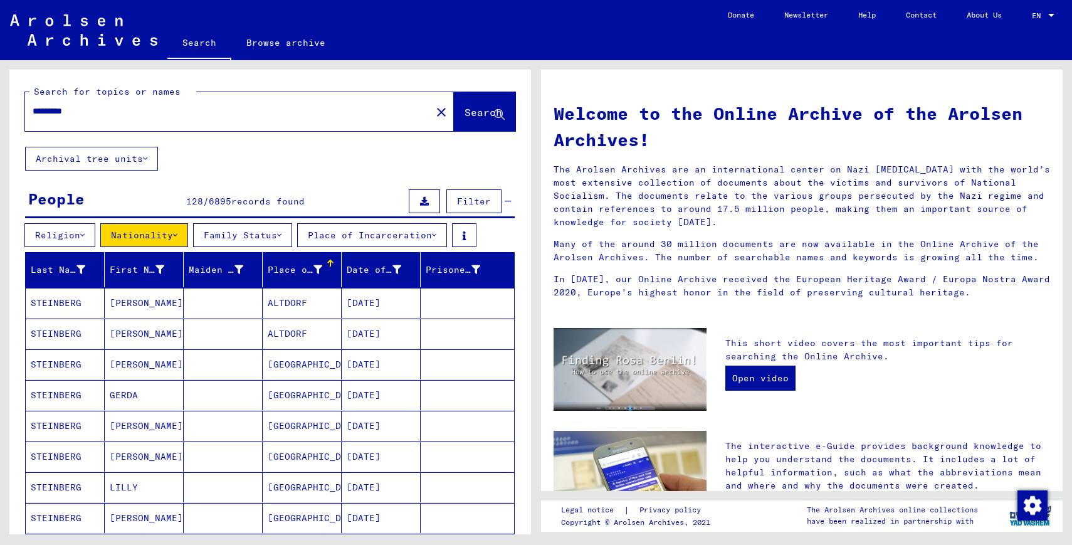
click at [330, 261] on div at bounding box center [331, 261] width 2 height 2
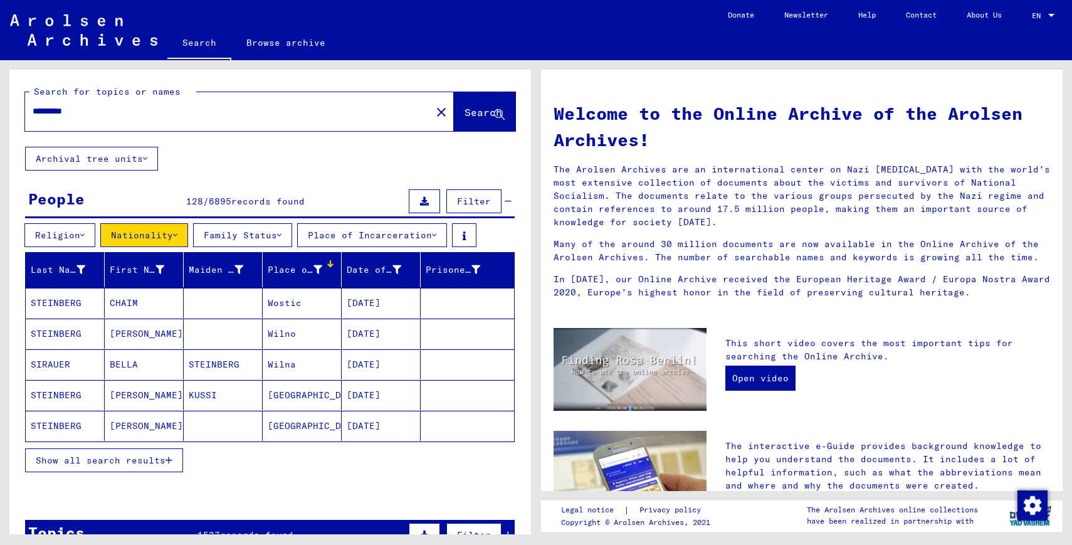
click at [330, 265] on div at bounding box center [332, 265] width 4 height 4
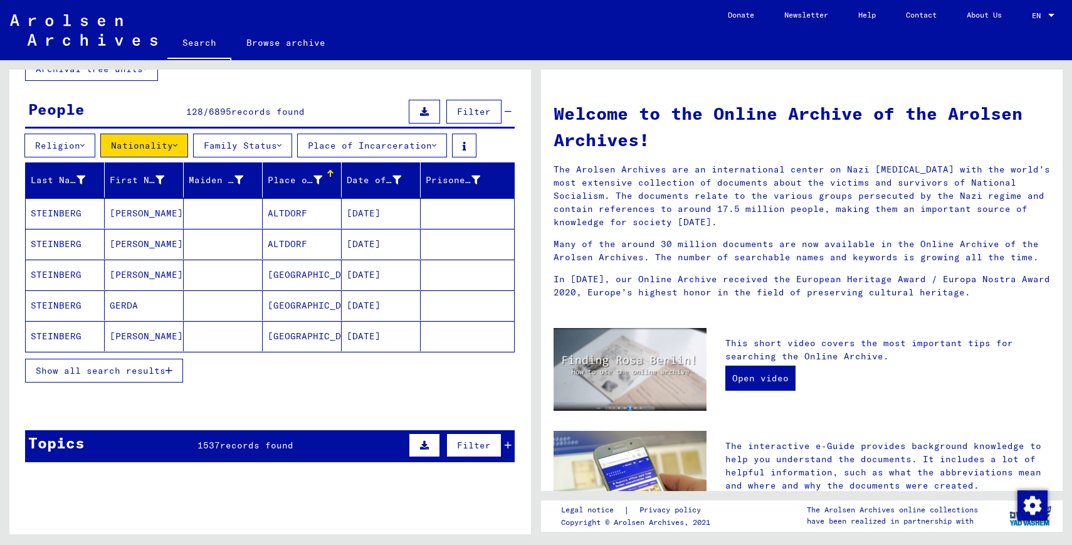
scroll to position [91, 0]
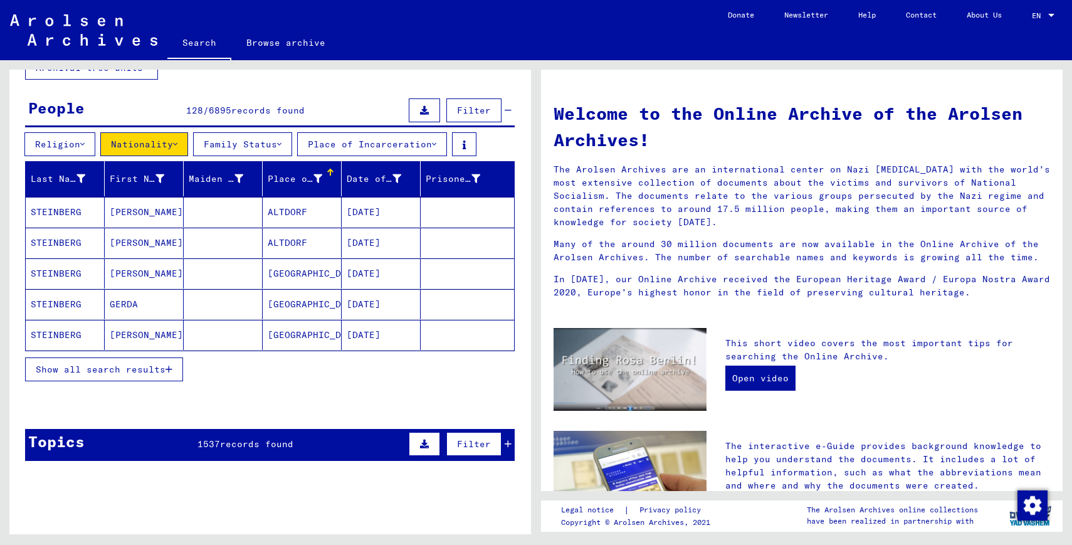
click at [327, 174] on div at bounding box center [331, 173] width 8 height 8
click at [164, 367] on span "Show all search results" at bounding box center [101, 369] width 130 height 11
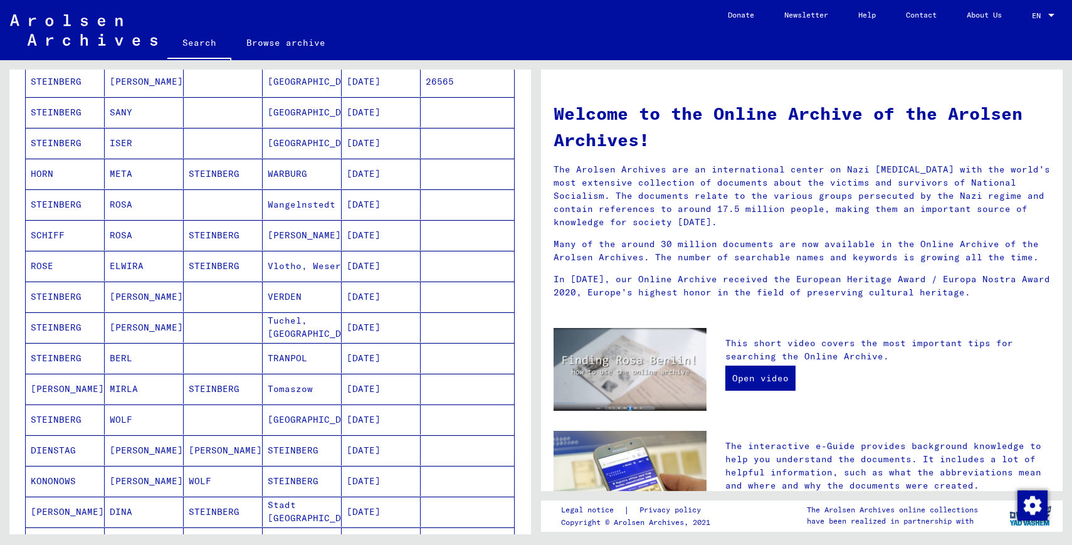
scroll to position [700, 0]
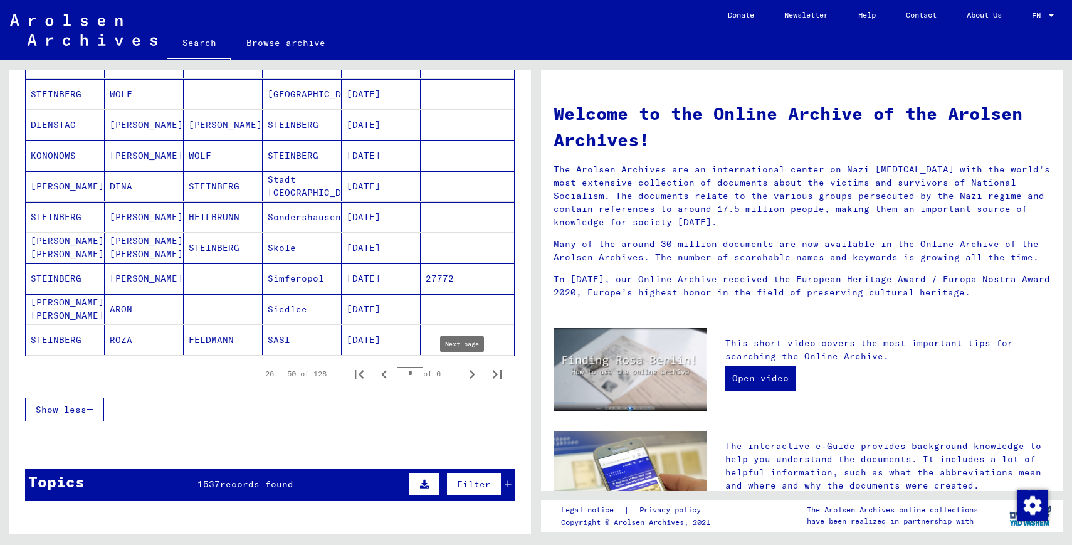
click at [470, 377] on icon "Next page" at bounding box center [473, 374] width 6 height 9
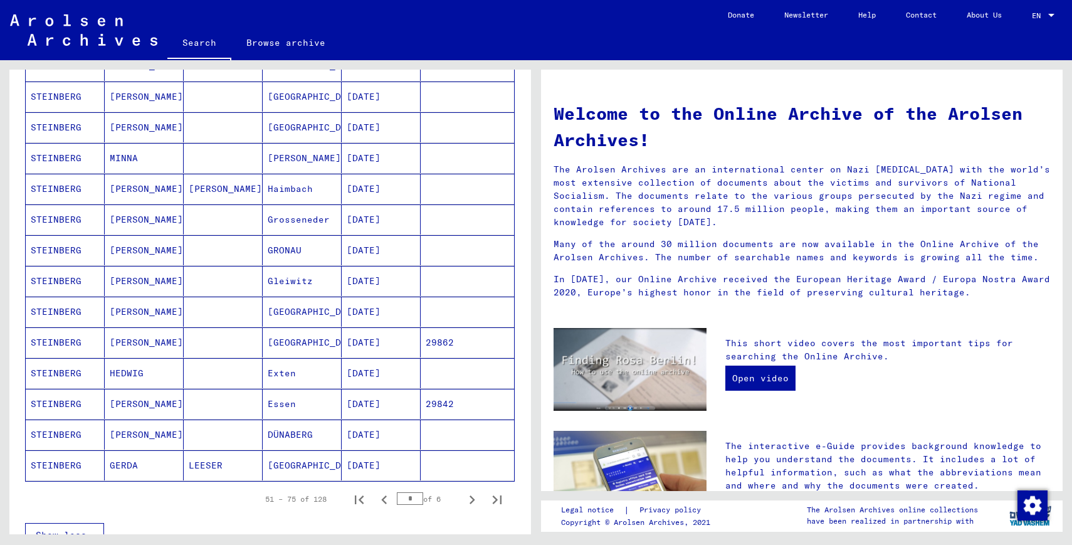
scroll to position [593, 0]
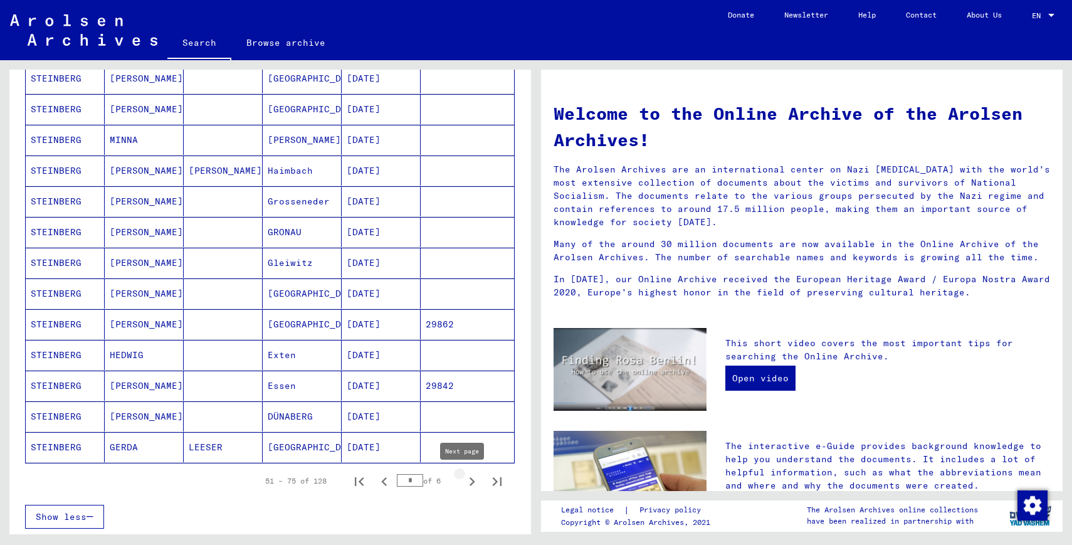
click at [464, 480] on icon "Next page" at bounding box center [472, 482] width 18 height 18
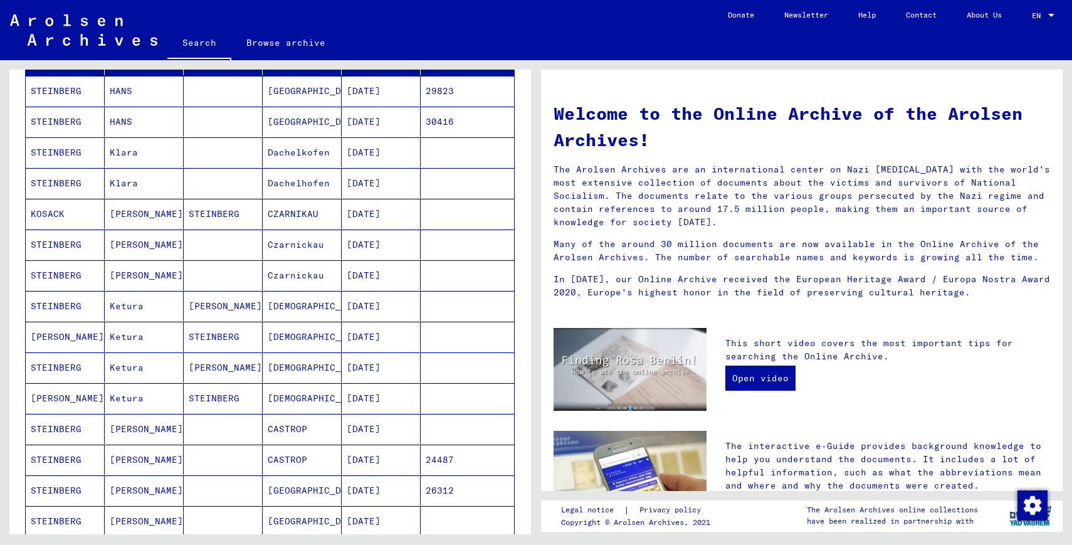
scroll to position [616, 0]
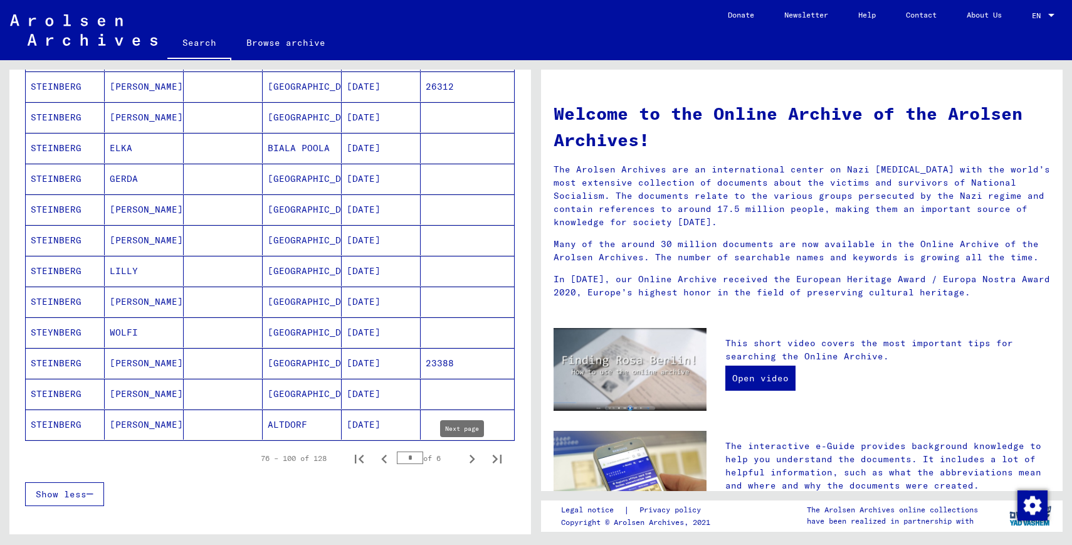
click at [463, 458] on icon "Next page" at bounding box center [472, 459] width 18 height 18
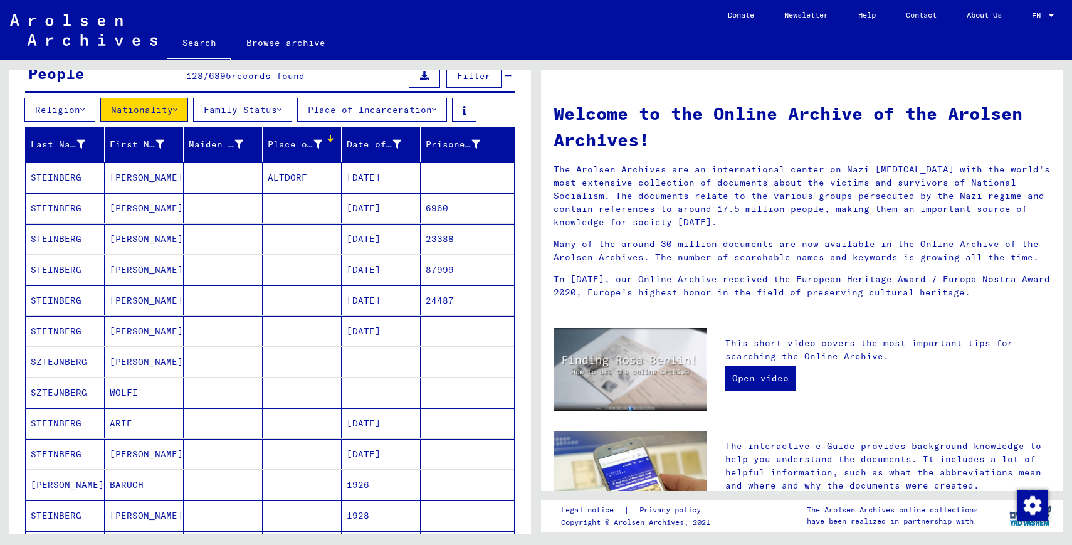
scroll to position [125, 0]
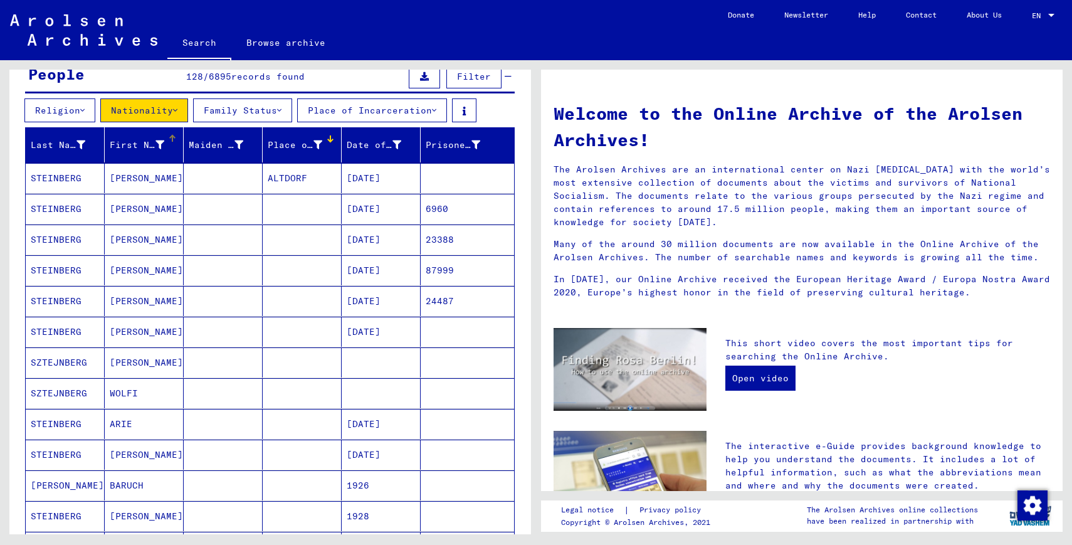
click at [169, 137] on div at bounding box center [171, 137] width 4 height 4
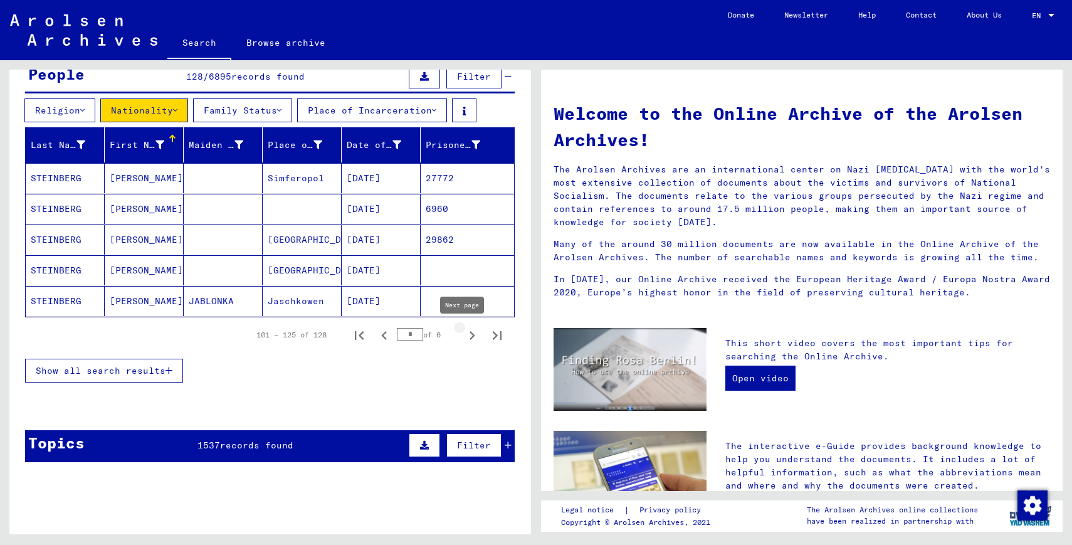
click at [465, 335] on icon "Next page" at bounding box center [472, 336] width 18 height 18
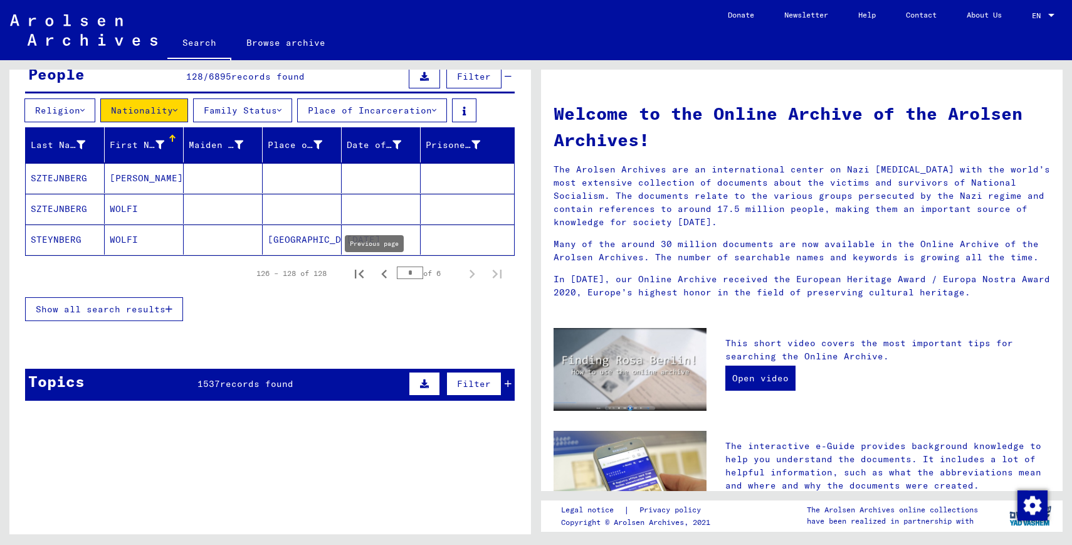
click at [379, 278] on icon "Previous page" at bounding box center [385, 274] width 18 height 18
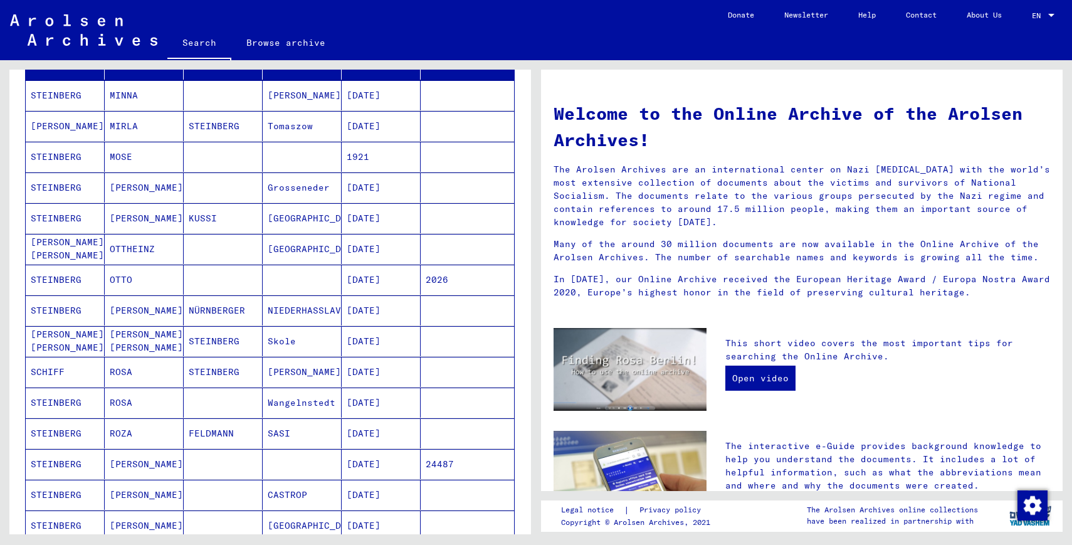
scroll to position [178, 0]
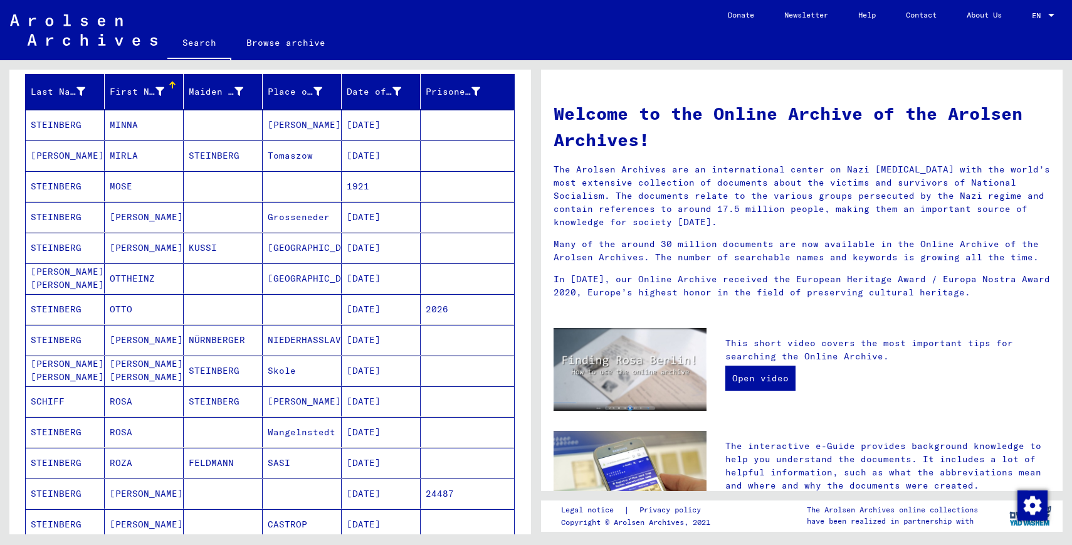
click at [124, 337] on mat-cell "[PERSON_NAME]" at bounding box center [144, 340] width 79 height 30
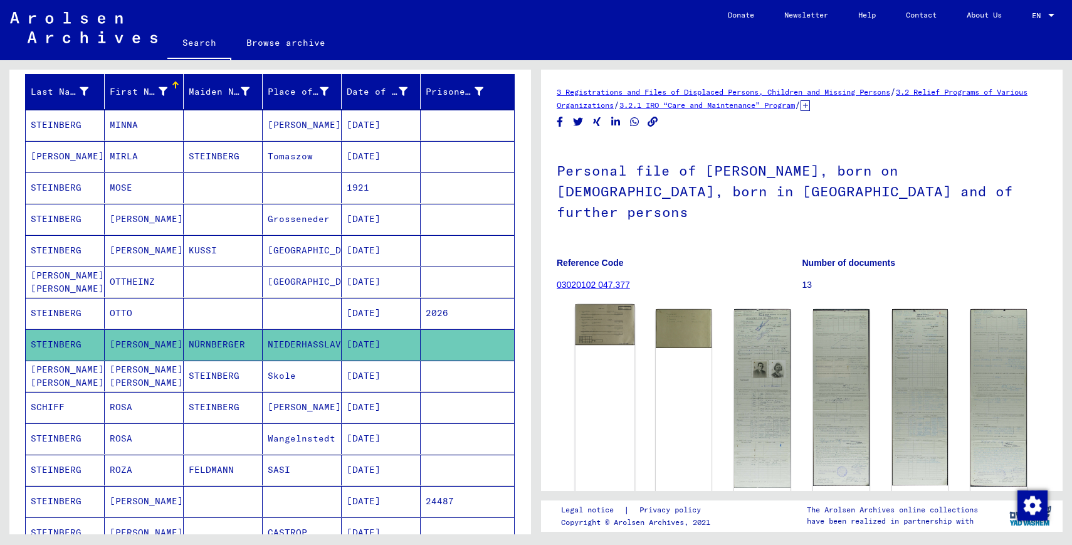
click at [619, 321] on img at bounding box center [605, 324] width 59 height 41
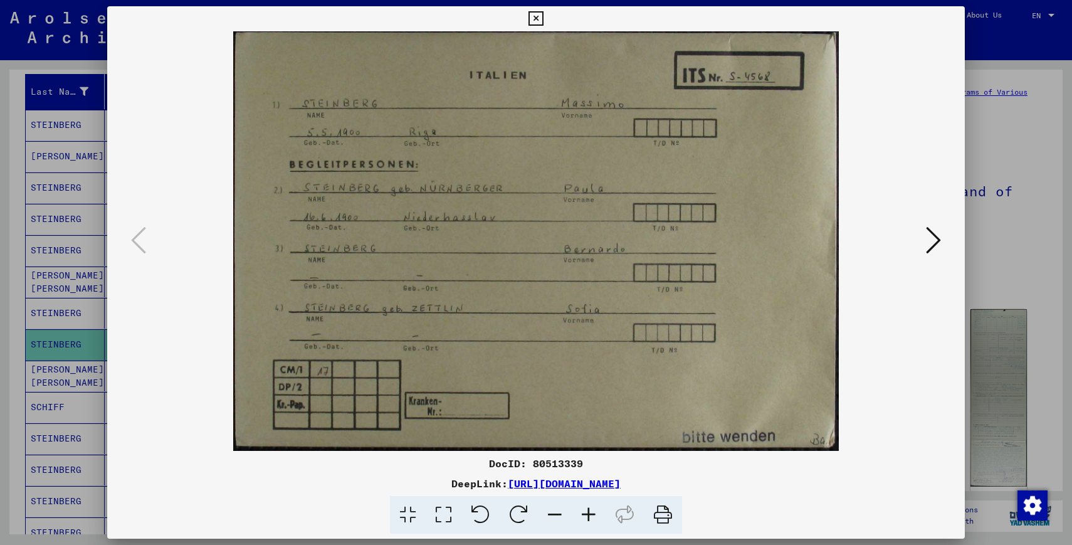
click at [929, 235] on icon at bounding box center [933, 240] width 15 height 30
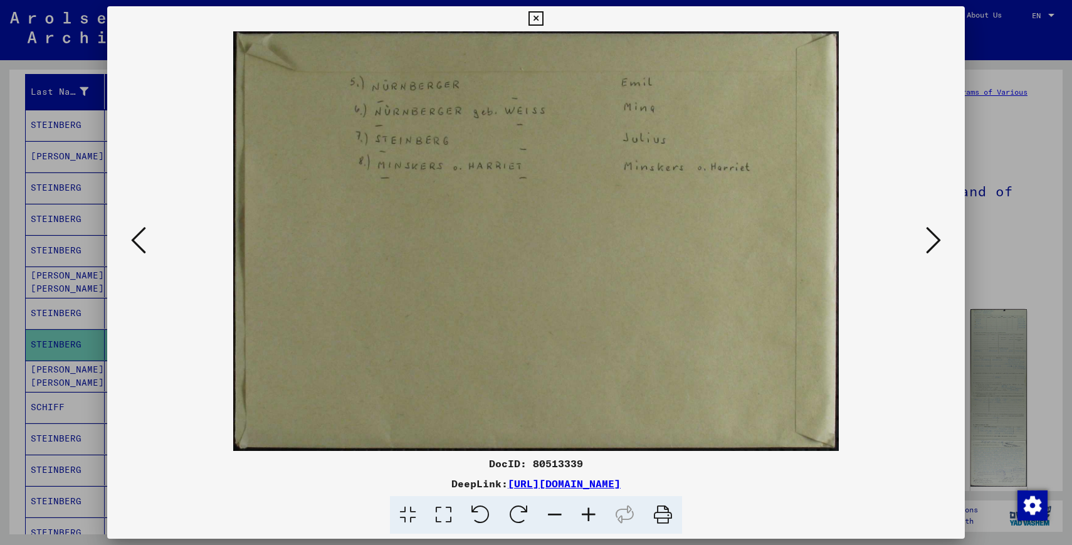
click at [929, 235] on icon at bounding box center [933, 240] width 15 height 30
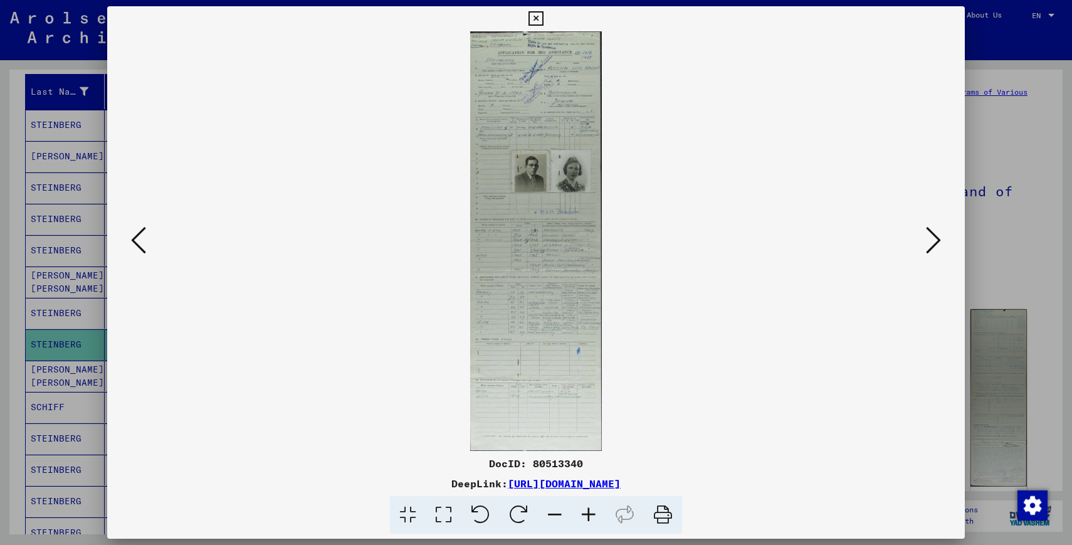
click at [934, 228] on icon at bounding box center [933, 240] width 15 height 30
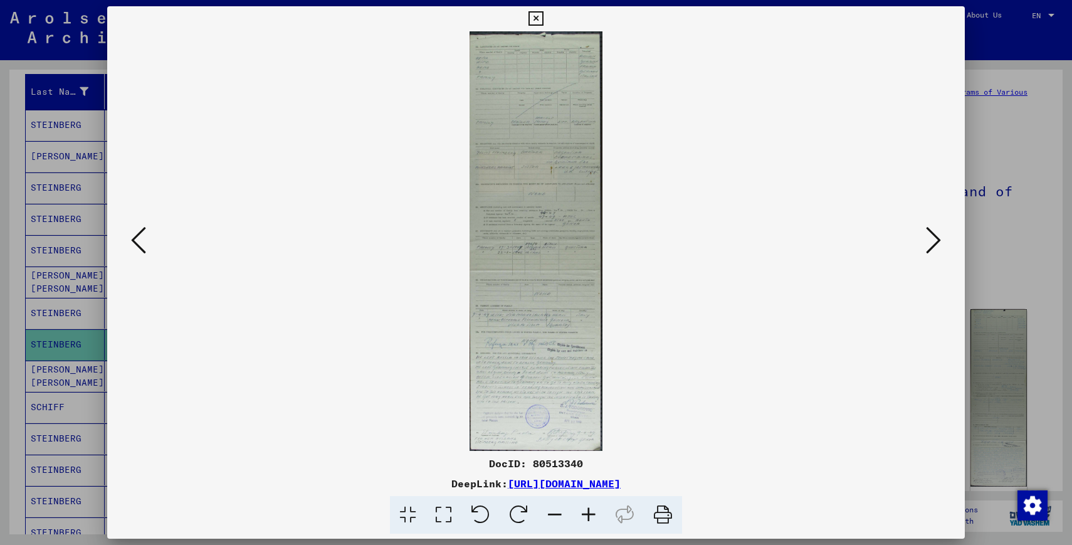
click at [934, 234] on icon at bounding box center [933, 240] width 15 height 30
click at [973, 239] on div at bounding box center [536, 272] width 1072 height 545
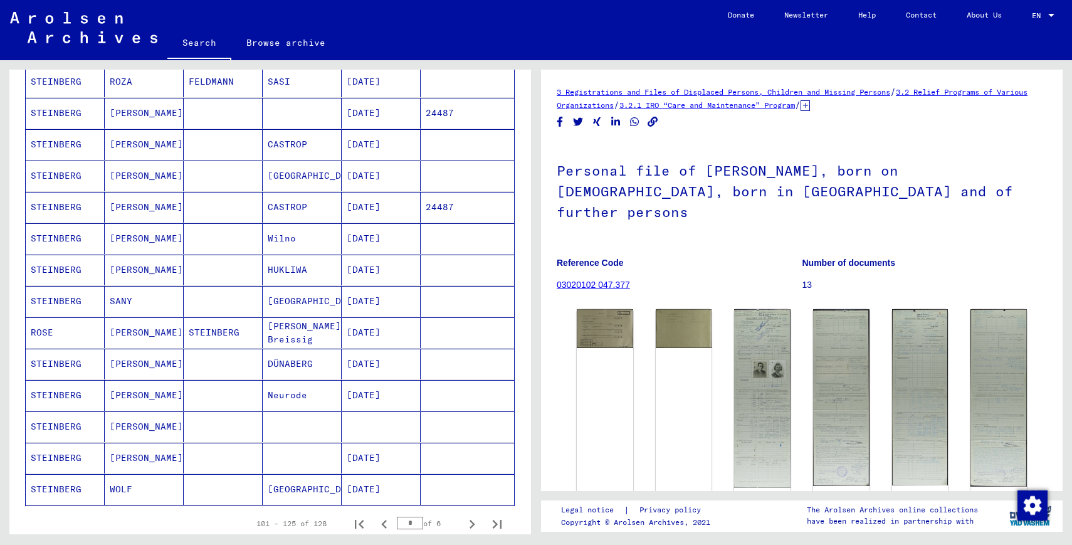
scroll to position [592, 0]
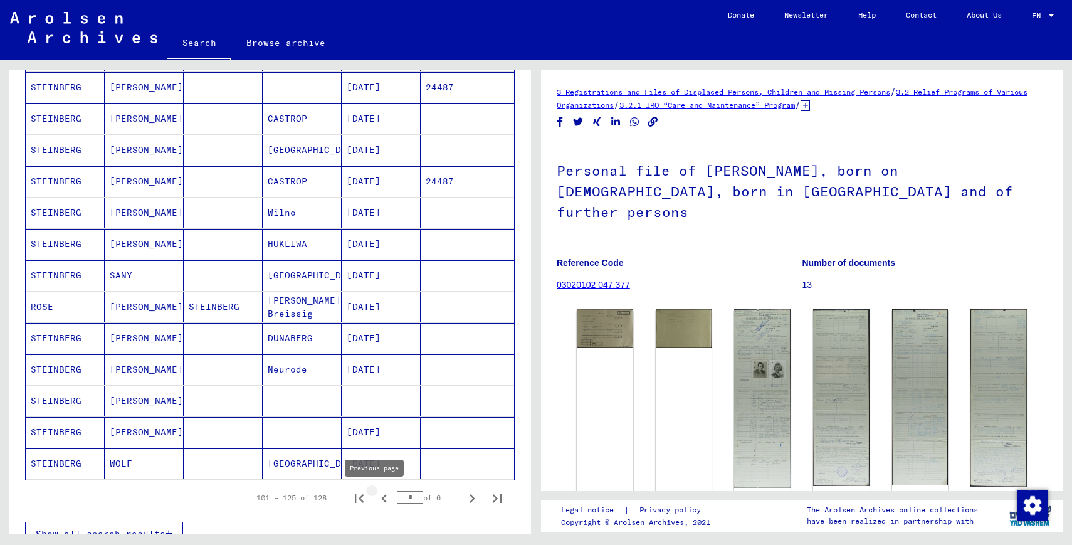
click at [377, 498] on icon "Previous page" at bounding box center [385, 499] width 18 height 18
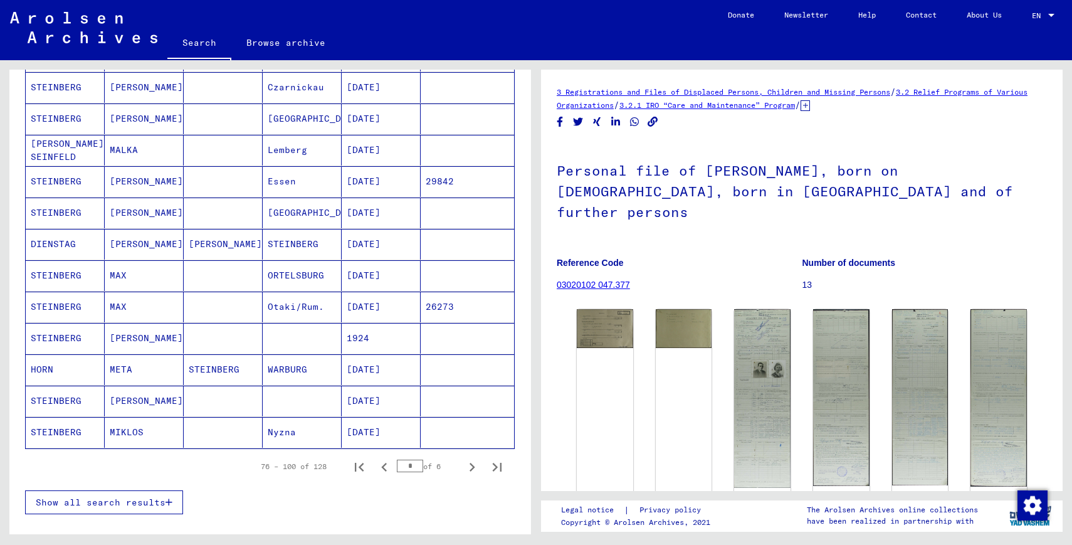
scroll to position [630, 0]
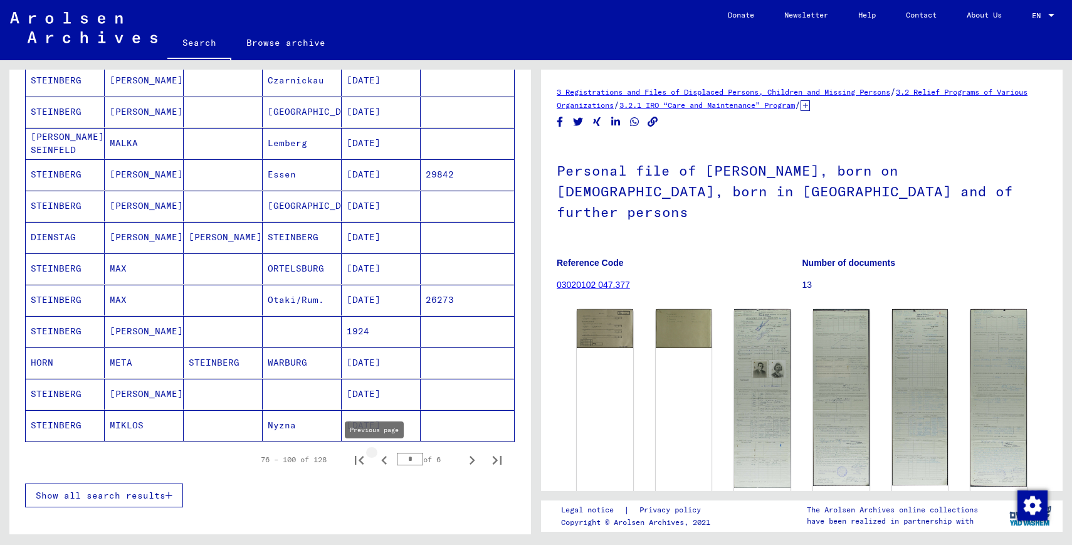
click at [376, 456] on icon "Previous page" at bounding box center [385, 460] width 18 height 18
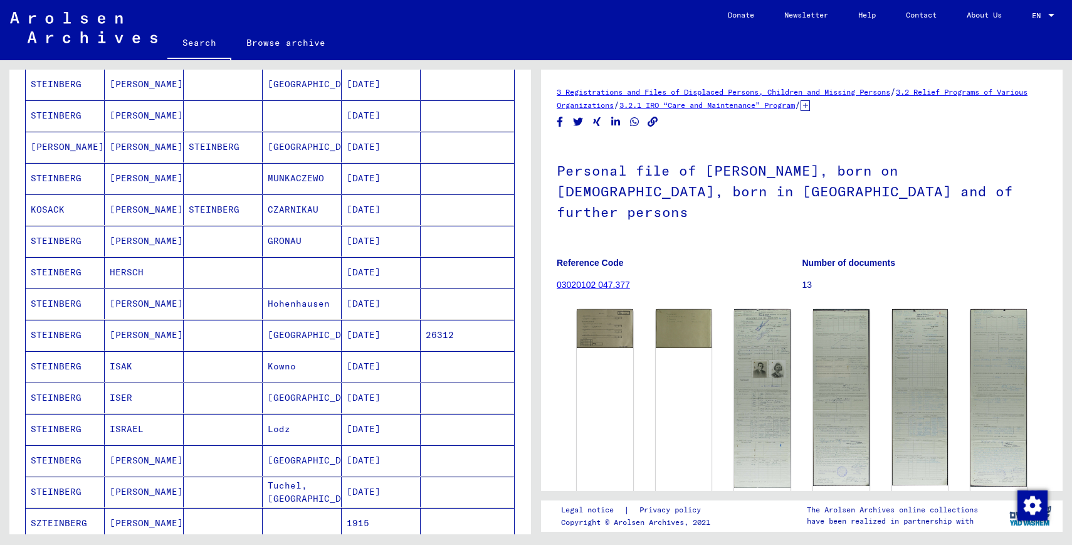
scroll to position [991, 0]
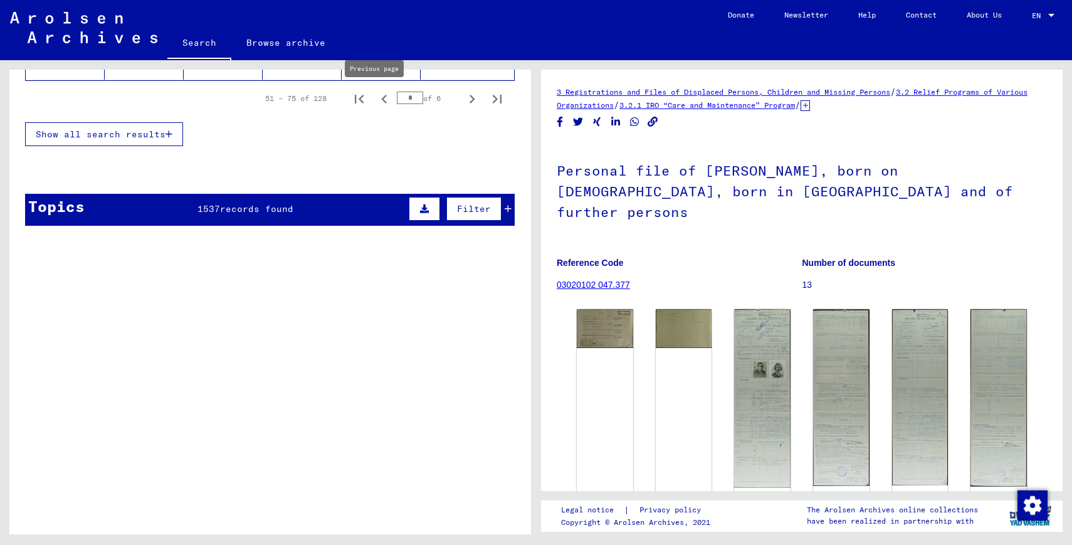
click at [376, 103] on icon "Previous page" at bounding box center [385, 99] width 18 height 18
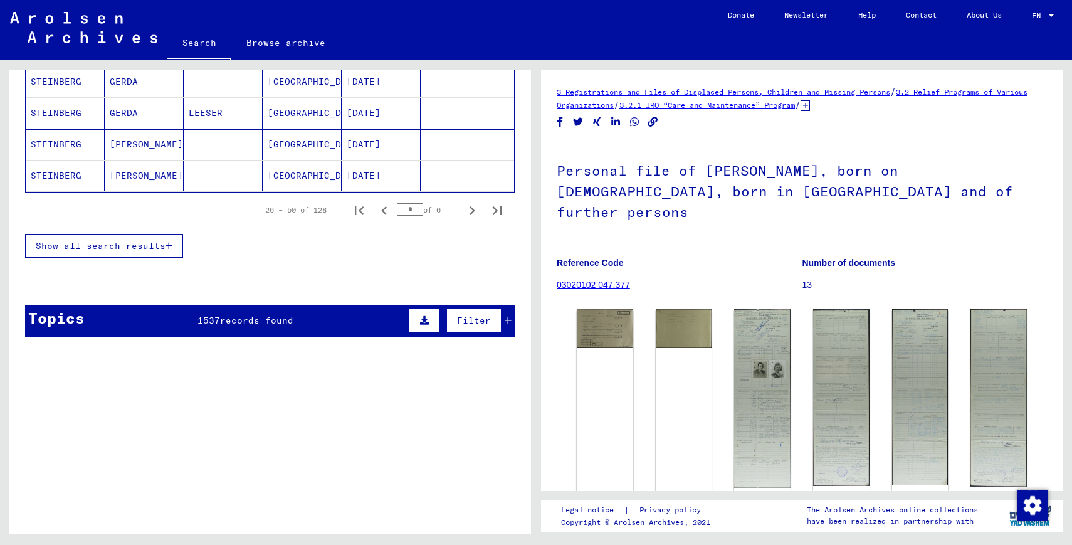
scroll to position [870, 0]
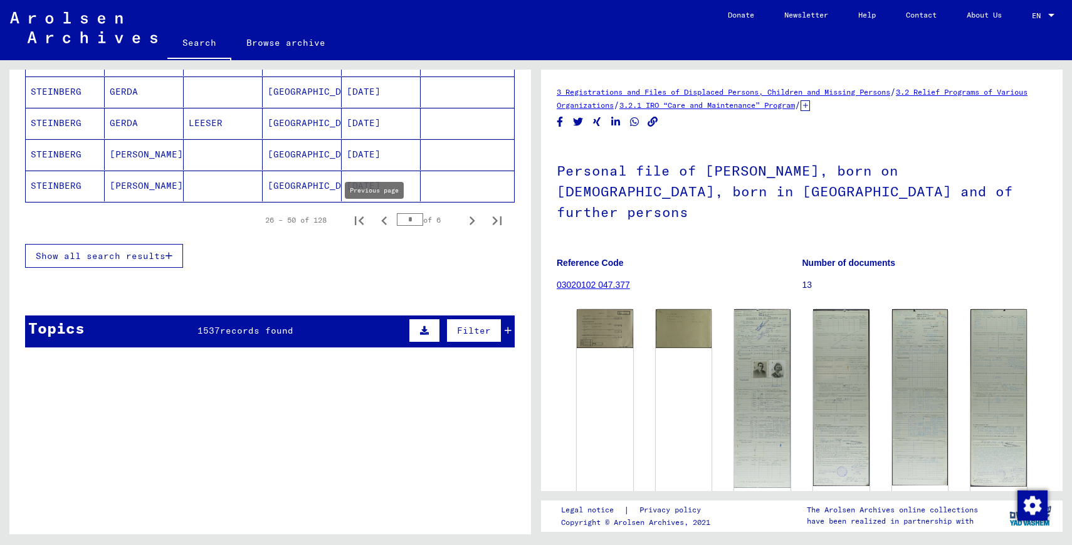
click at [378, 218] on icon "Previous page" at bounding box center [385, 221] width 18 height 18
type input "*"
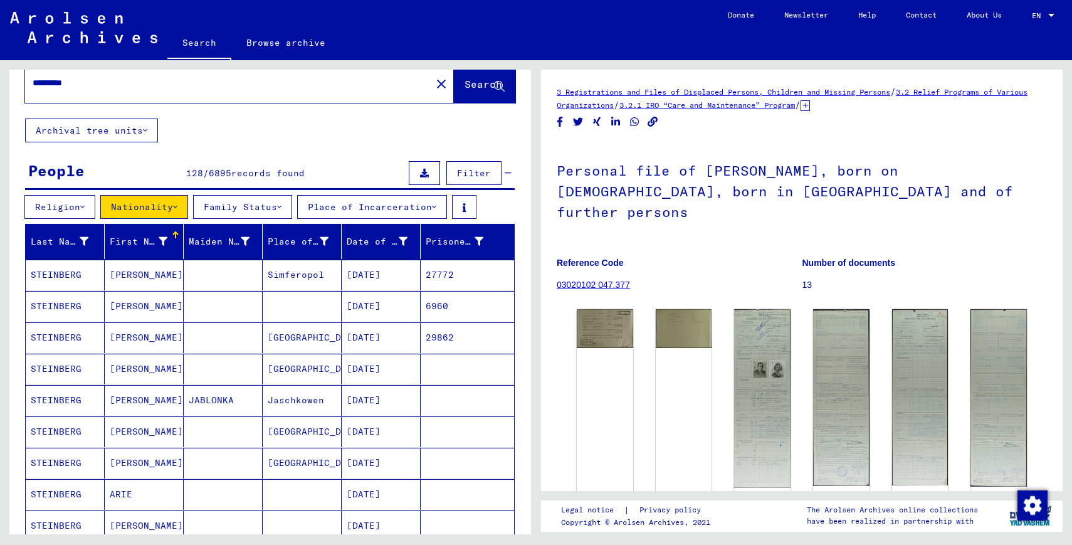
scroll to position [26, 0]
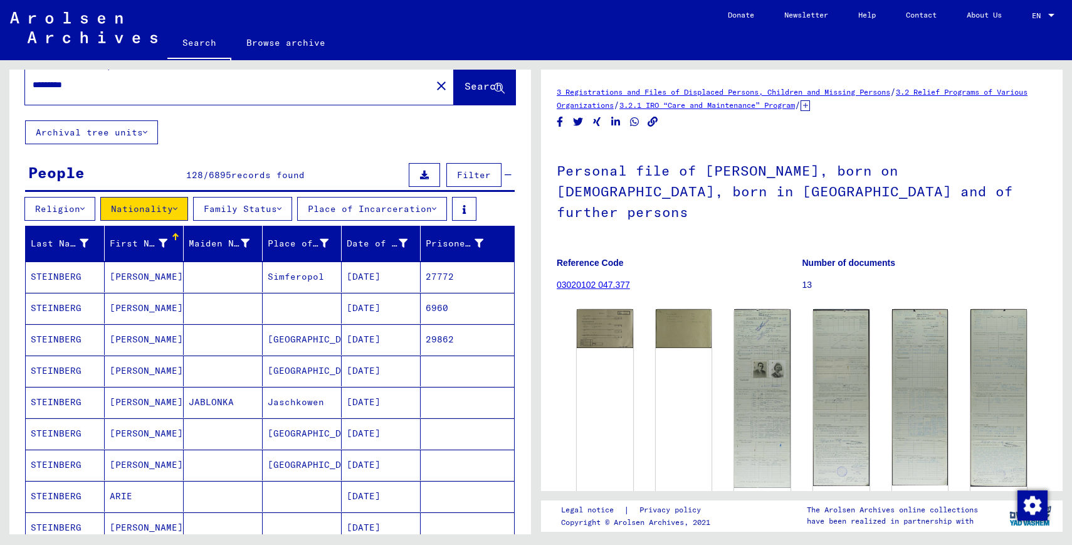
click at [434, 88] on mat-icon "close" at bounding box center [441, 85] width 15 height 15
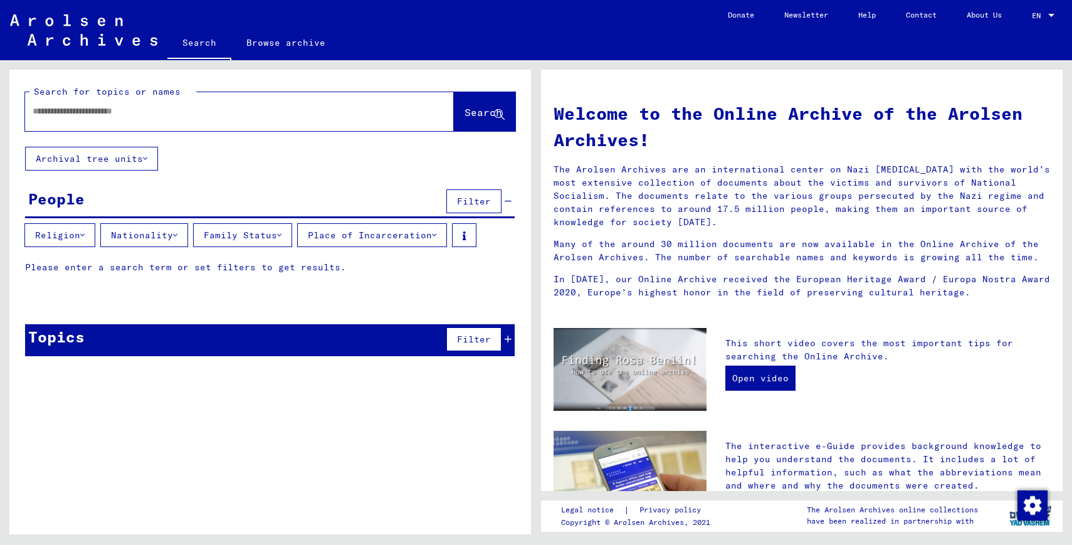
click at [151, 159] on button "Archival tree units" at bounding box center [91, 159] width 133 height 24
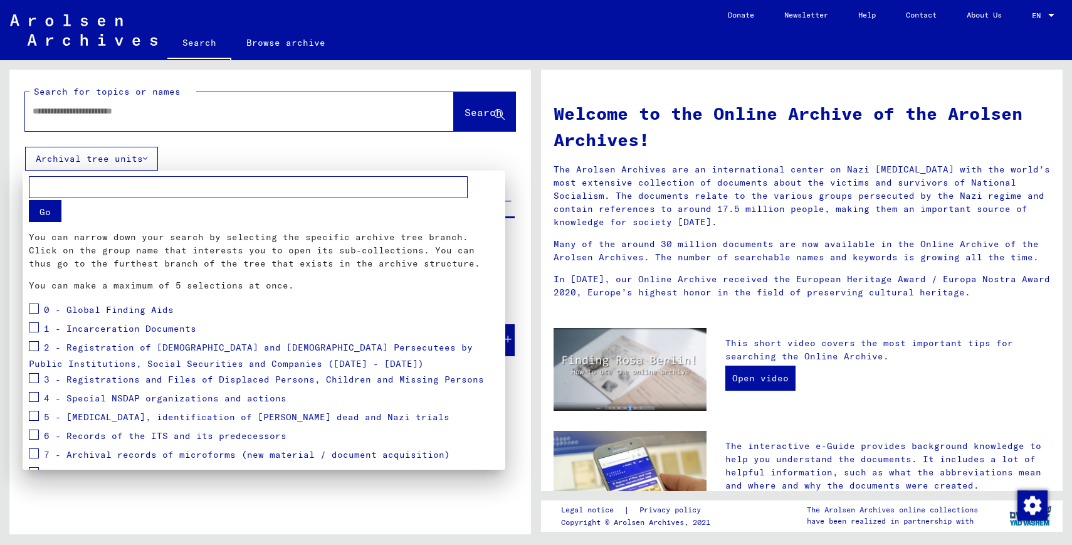
click at [349, 163] on div at bounding box center [536, 272] width 1072 height 545
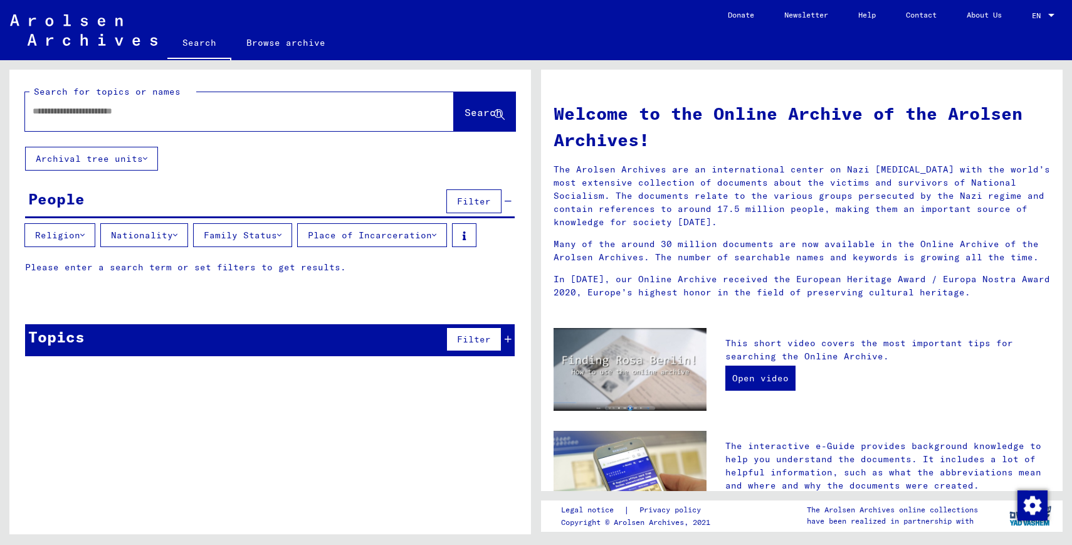
click at [459, 206] on span "Filter" at bounding box center [474, 201] width 34 height 11
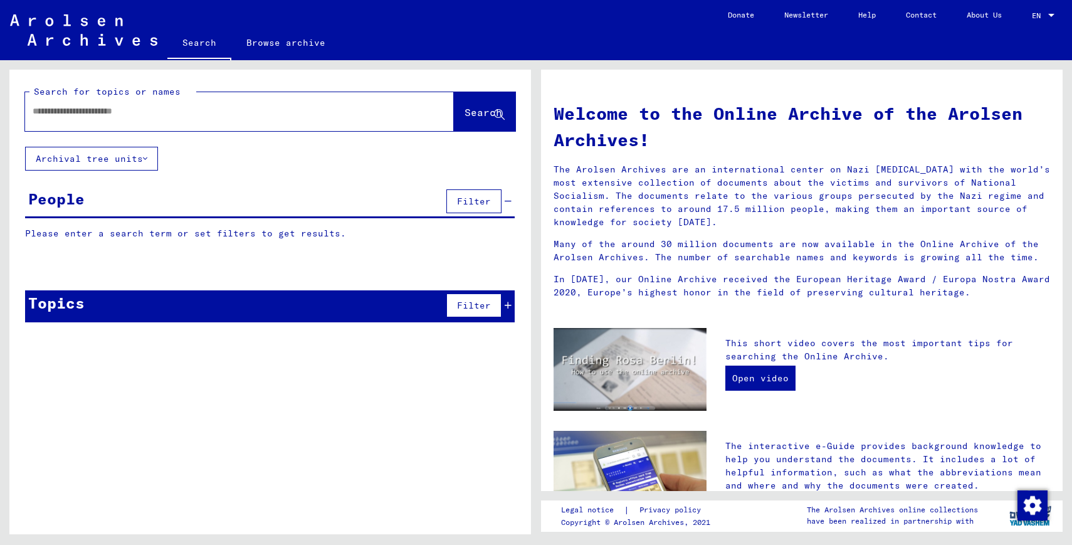
click at [459, 206] on span "Filter" at bounding box center [474, 201] width 34 height 11
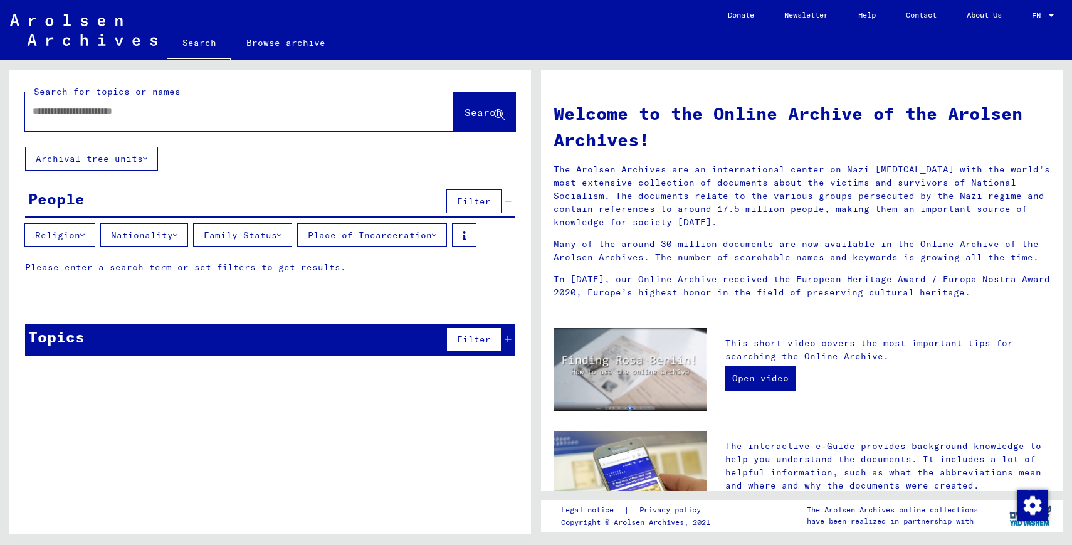
click at [253, 109] on input "text" at bounding box center [225, 111] width 384 height 13
type input "****"
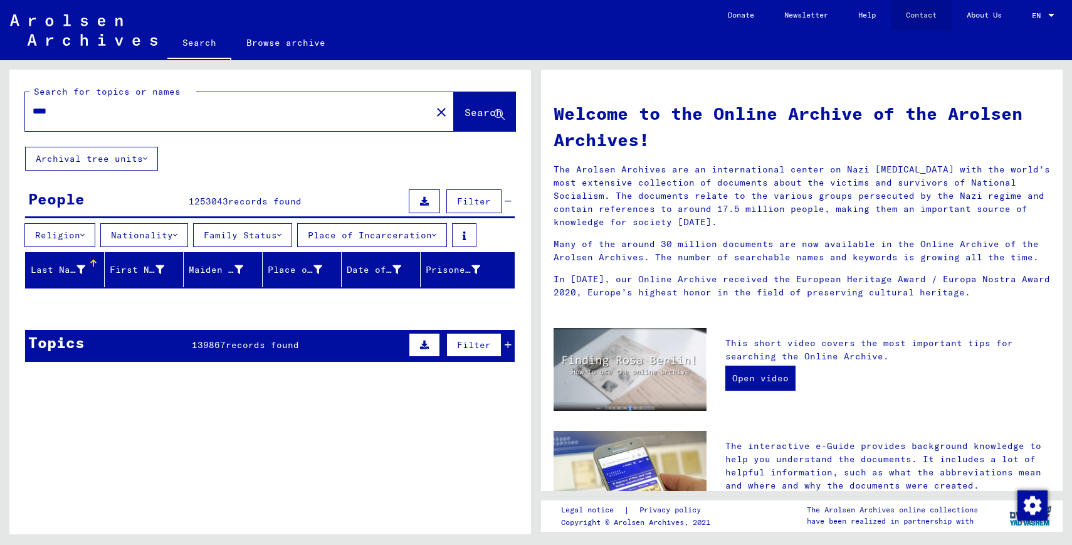
click at [929, 16] on link "Contact" at bounding box center [921, 15] width 61 height 30
